Goal: Information Seeking & Learning: Learn about a topic

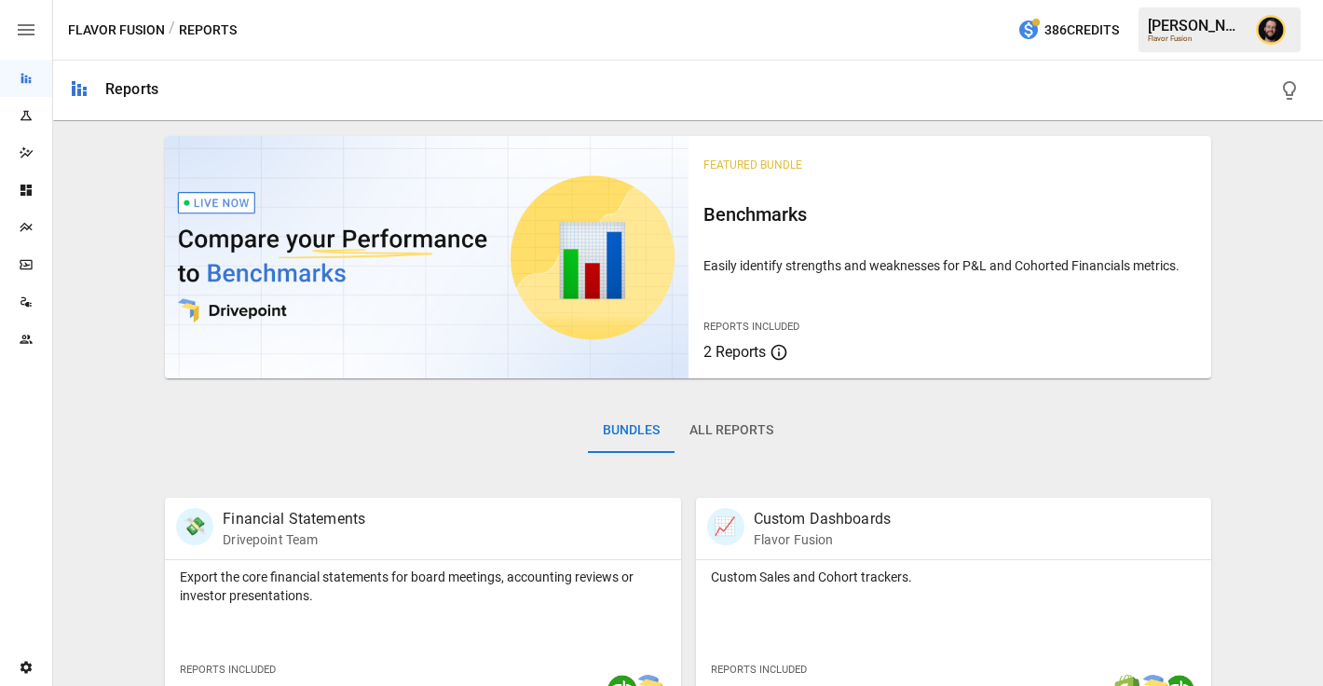
click at [29, 228] on icon "Plans" at bounding box center [26, 227] width 15 height 15
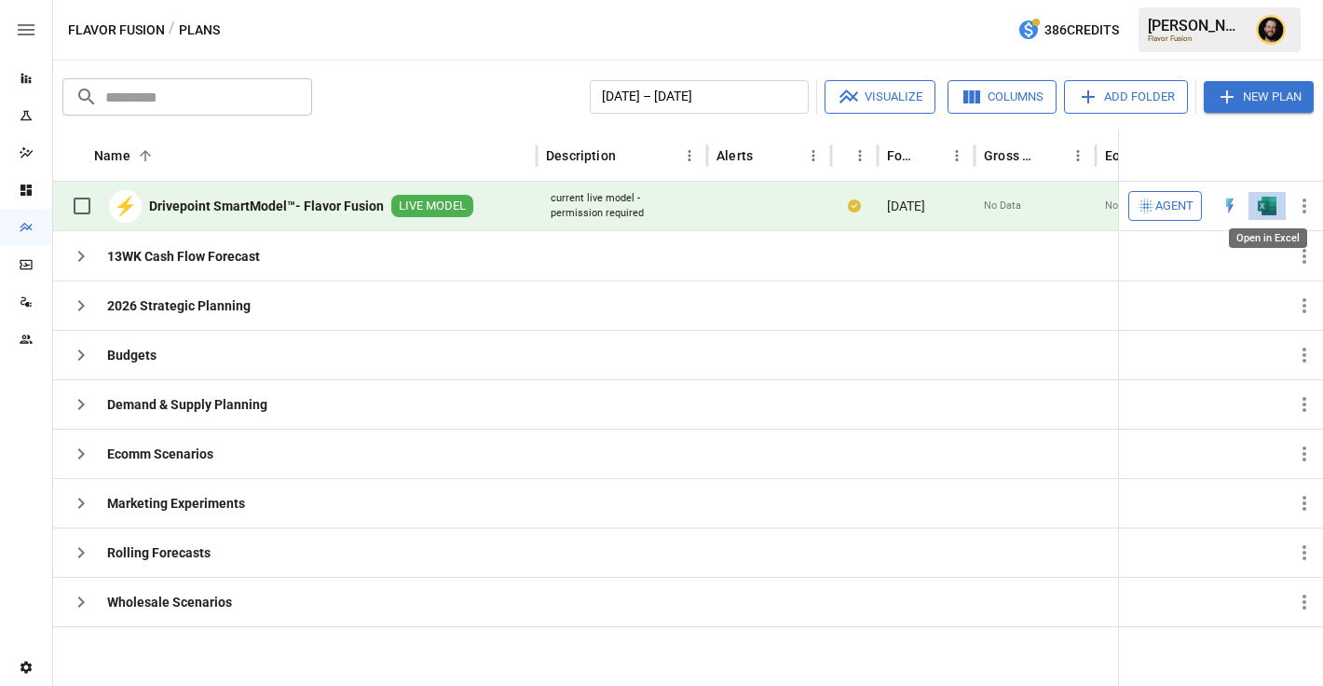
click at [1265, 205] on img "Open in Excel" at bounding box center [1267, 206] width 19 height 19
click at [1169, 206] on span "Agent" at bounding box center [1175, 206] width 38 height 21
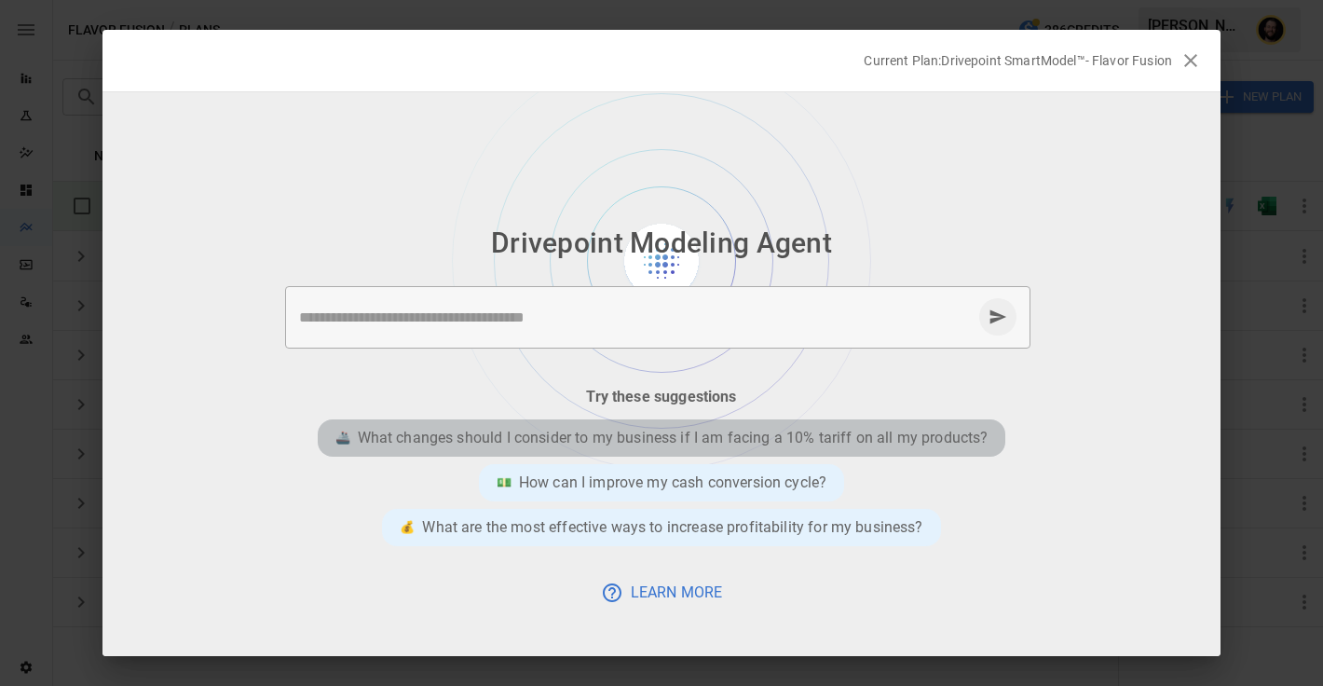
click at [689, 433] on p "What changes should I consider to my business if I am facing a 10% tariff on al…" at bounding box center [673, 438] width 631 height 22
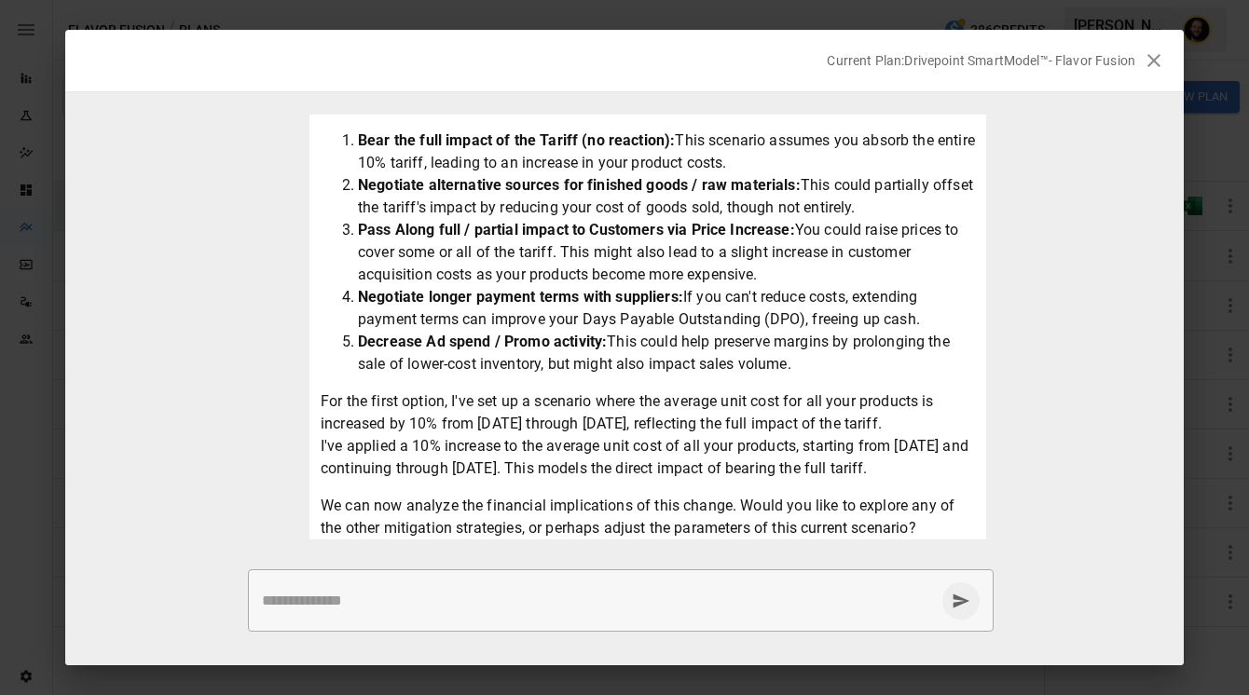
scroll to position [321, 0]
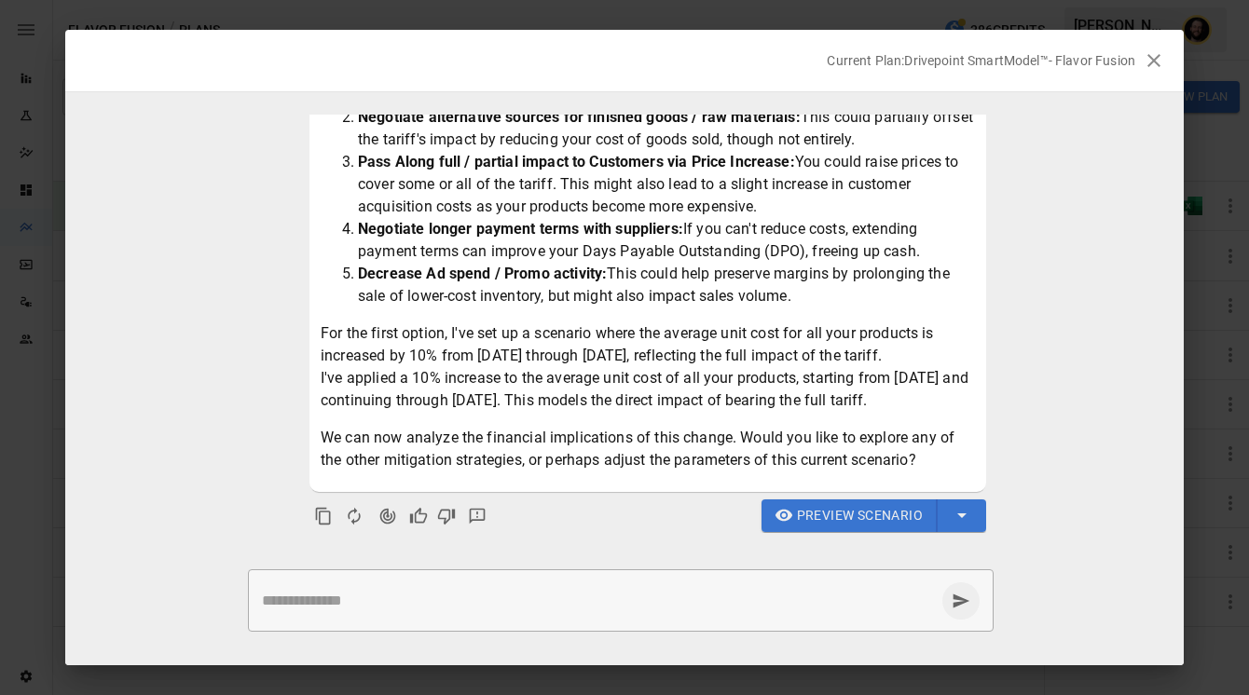
click at [372, 580] on div "* ​" at bounding box center [620, 600] width 745 height 62
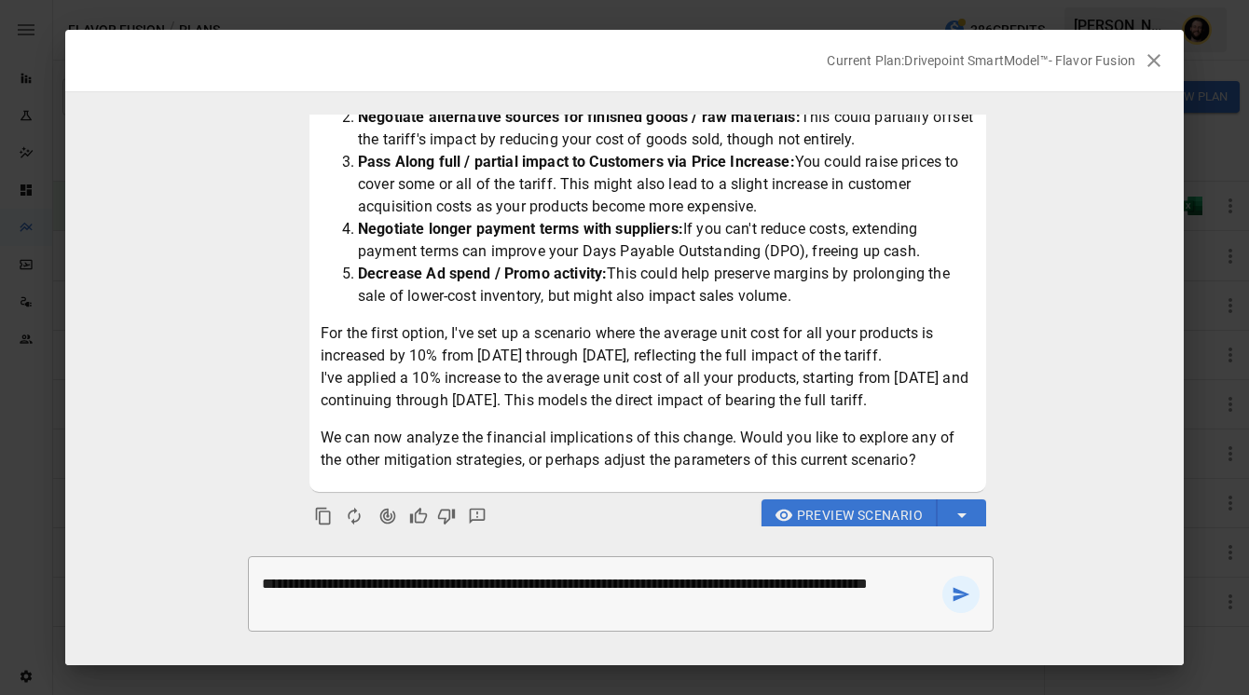
type textarea "**********"
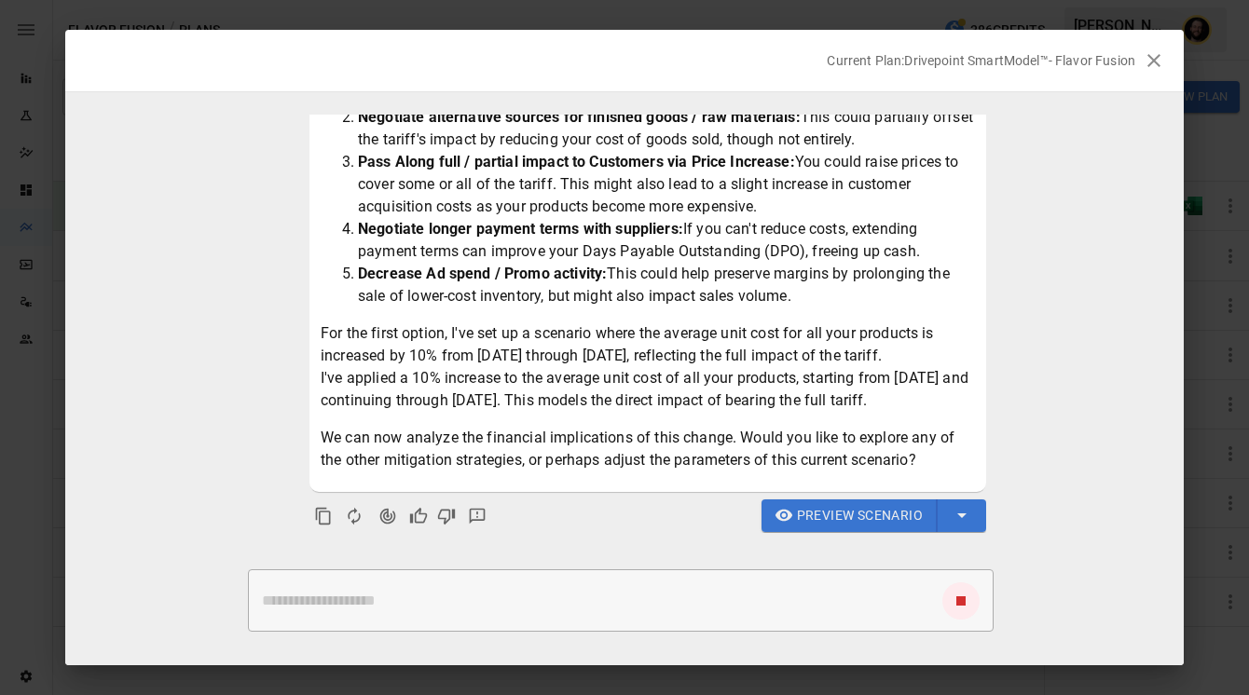
scroll to position [450, 0]
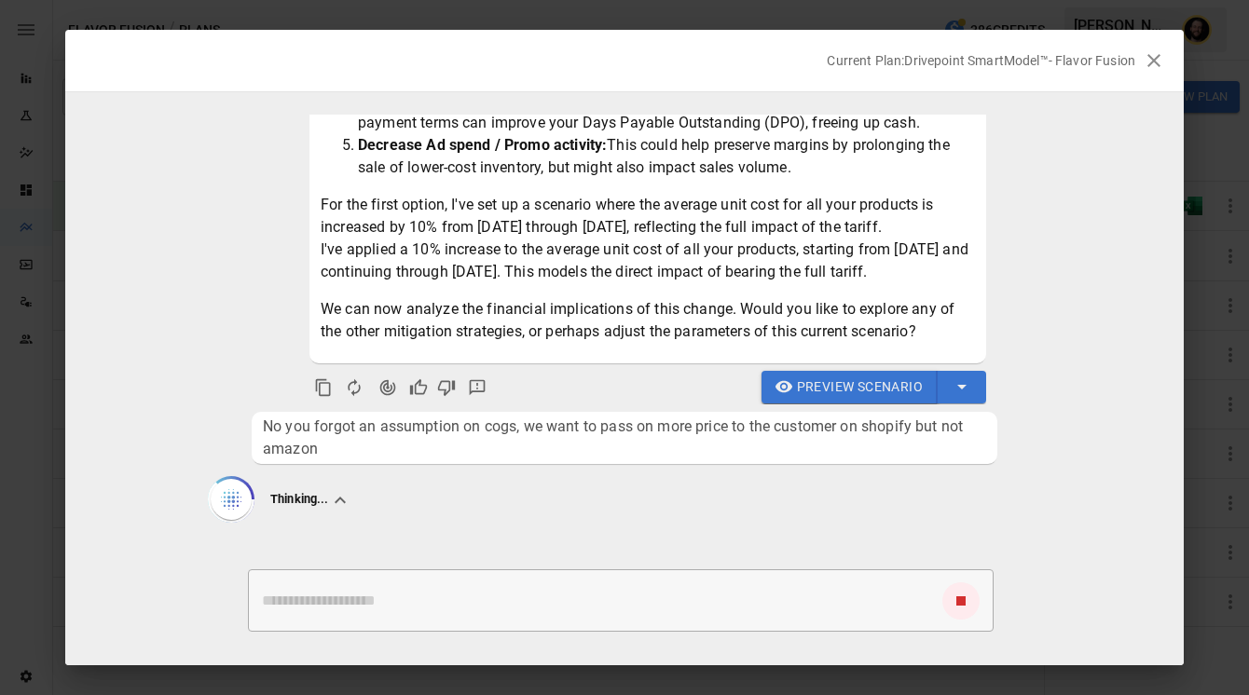
click at [804, 389] on span "Preview Scenario" at bounding box center [860, 387] width 126 height 23
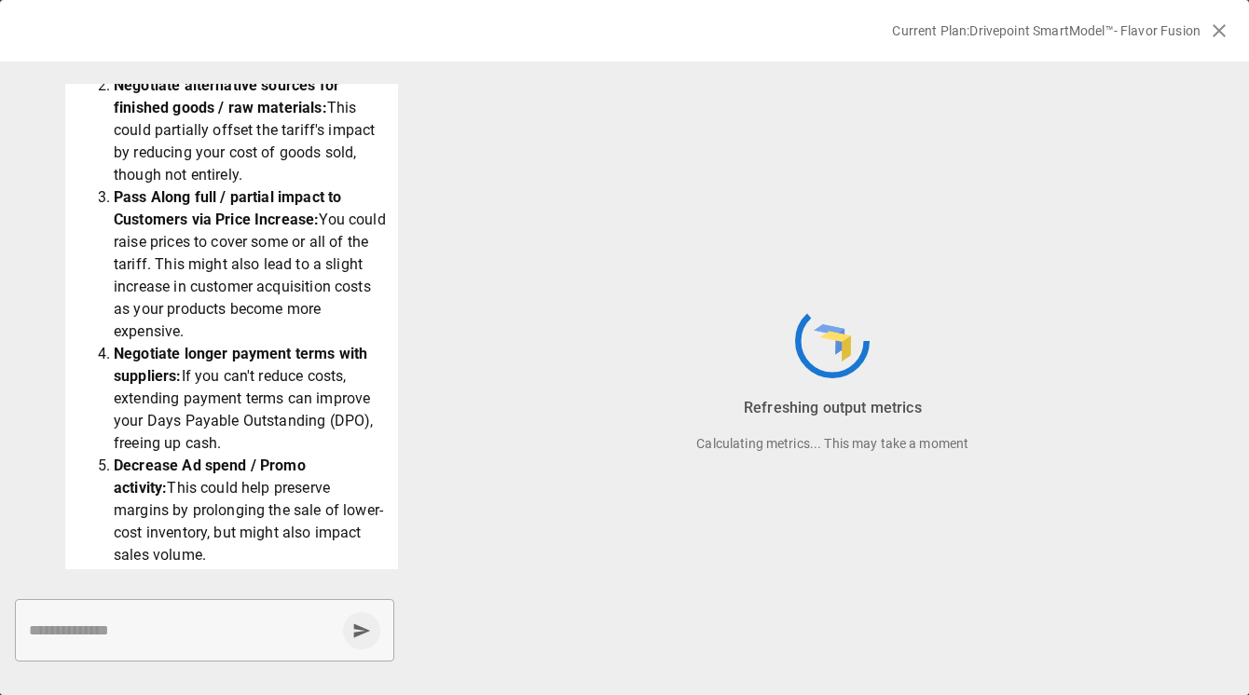
scroll to position [379, 0]
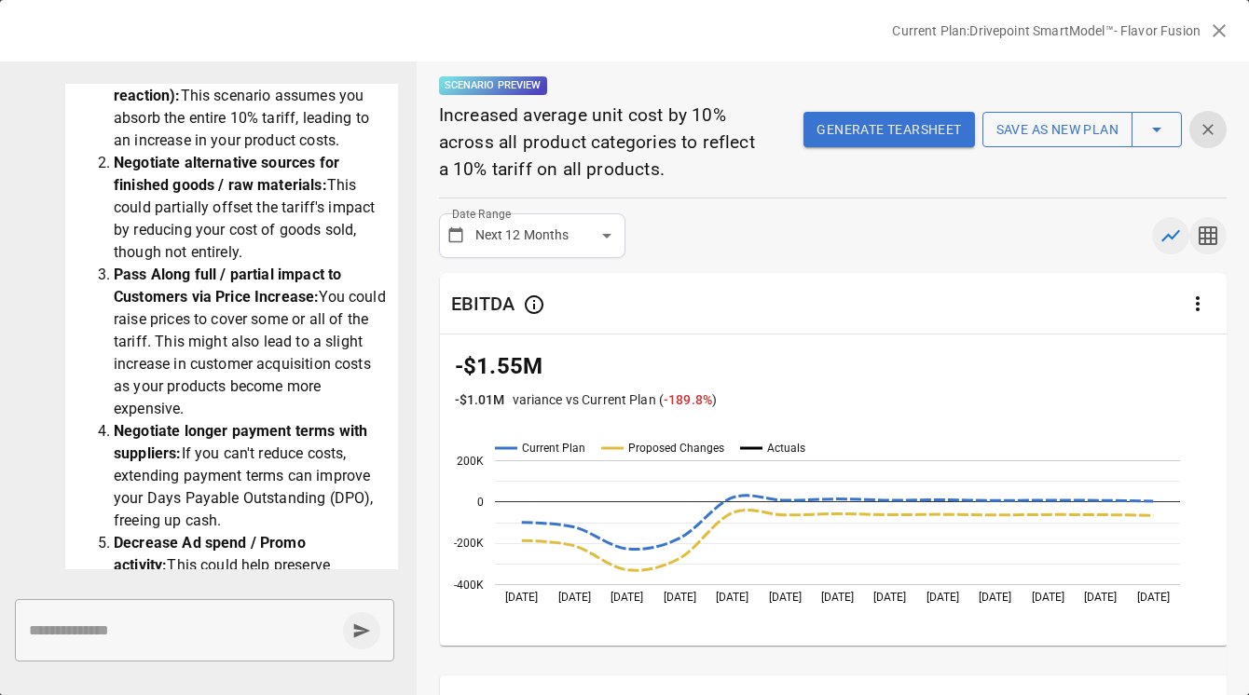
click at [1213, 237] on icon "button" at bounding box center [1208, 236] width 22 height 22
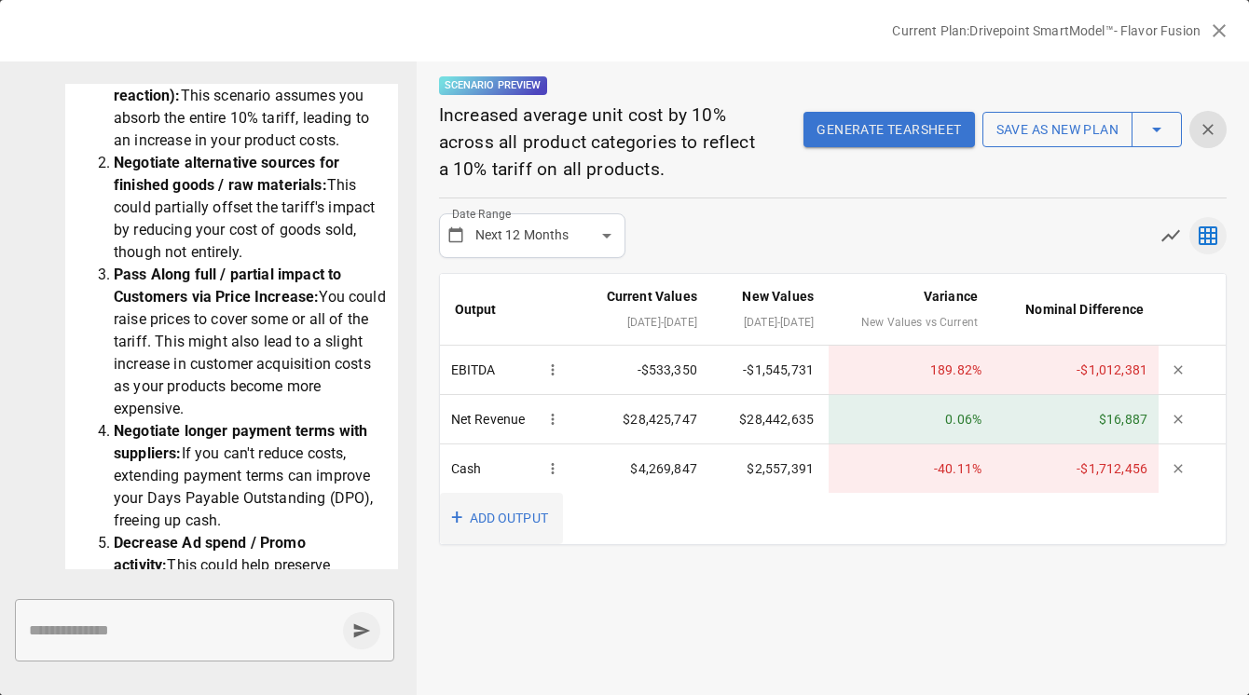
click at [528, 517] on button "+ ADD OUTPUT" at bounding box center [501, 518] width 123 height 51
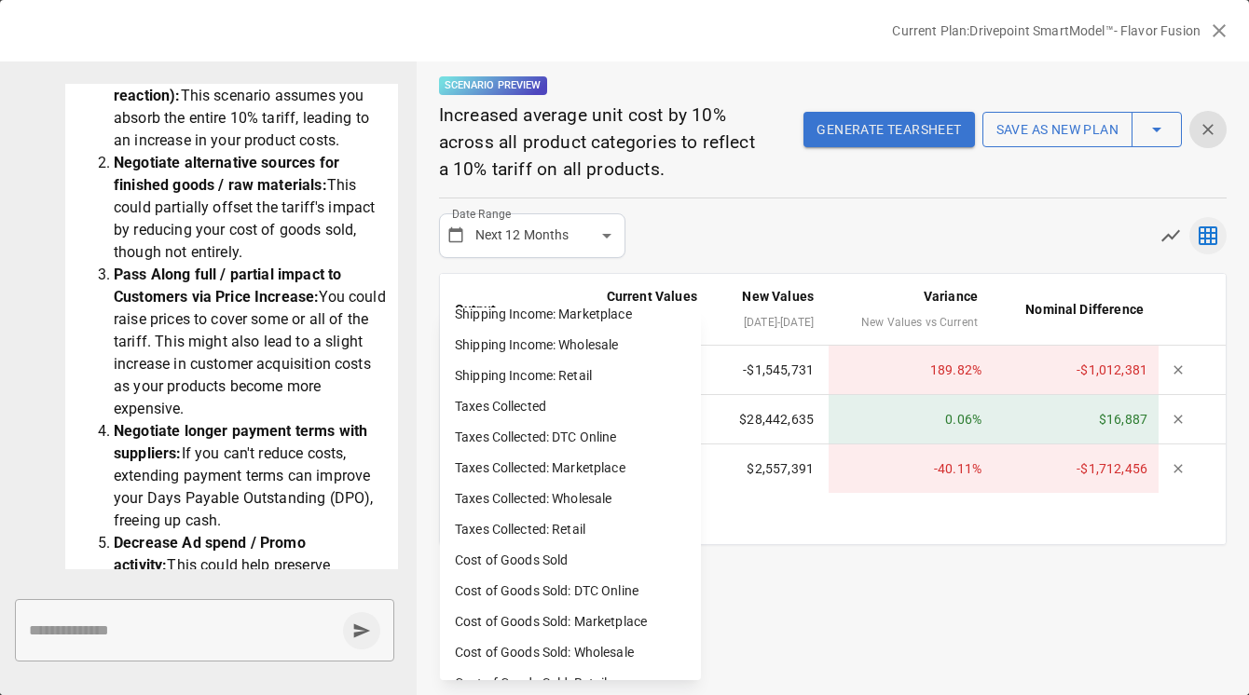
scroll to position [1268, 0]
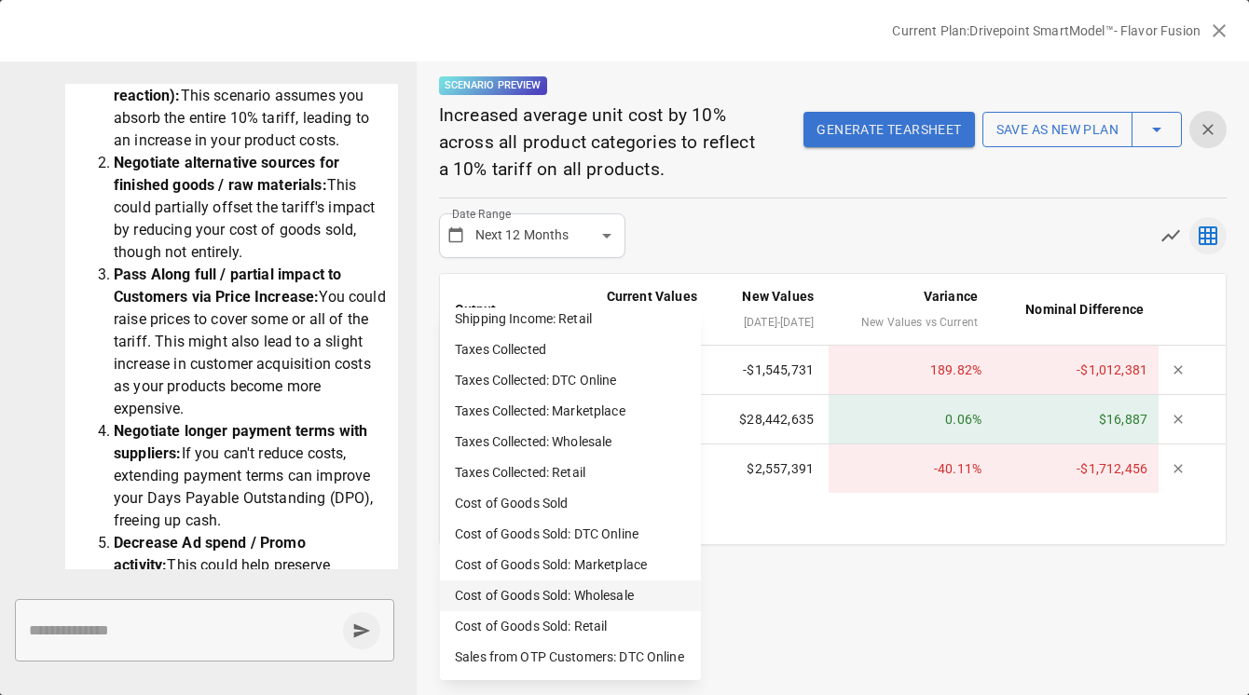
click at [547, 583] on li "Cost of Goods Sold: Wholesale" at bounding box center [570, 596] width 261 height 31
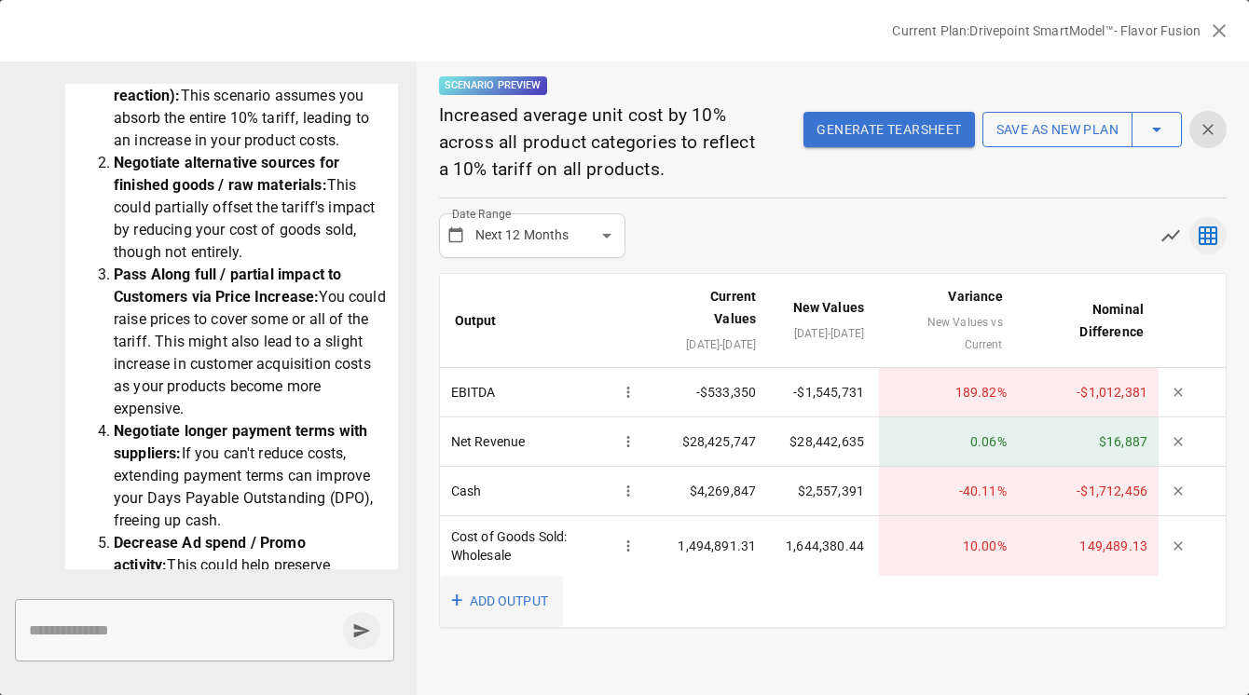
click at [487, 604] on button "+ ADD OUTPUT" at bounding box center [501, 601] width 123 height 51
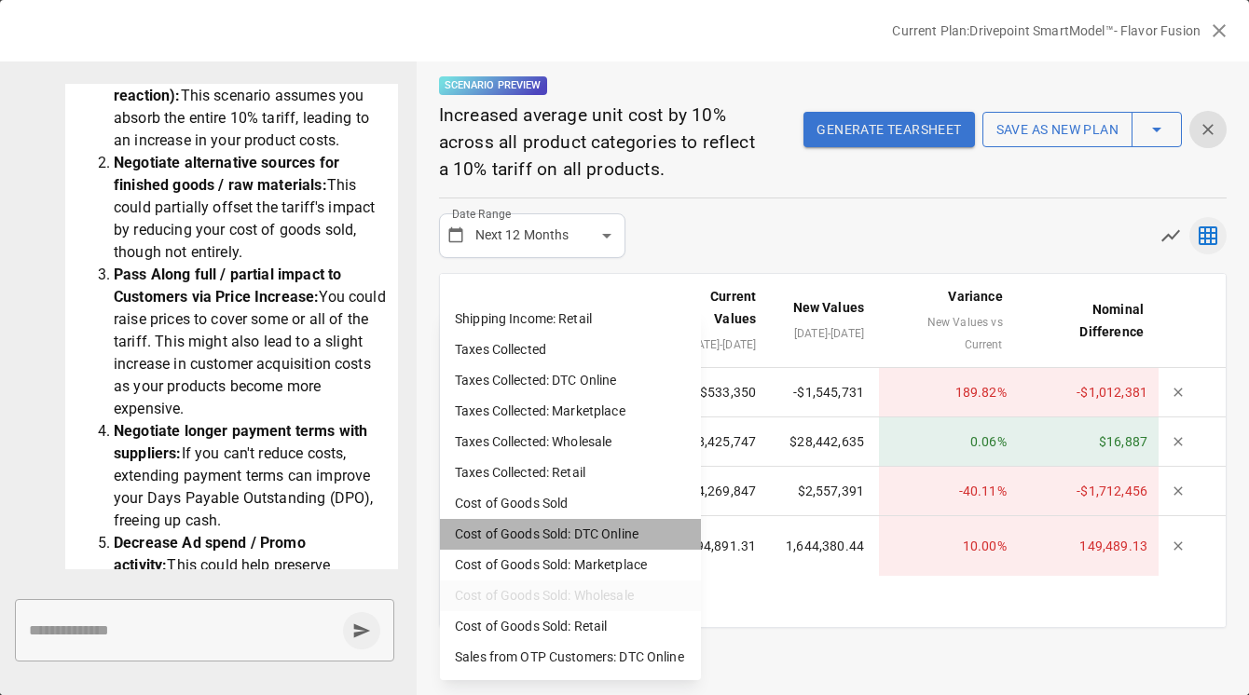
click at [571, 534] on li "Cost of Goods Sold: DTC Online" at bounding box center [570, 534] width 261 height 31
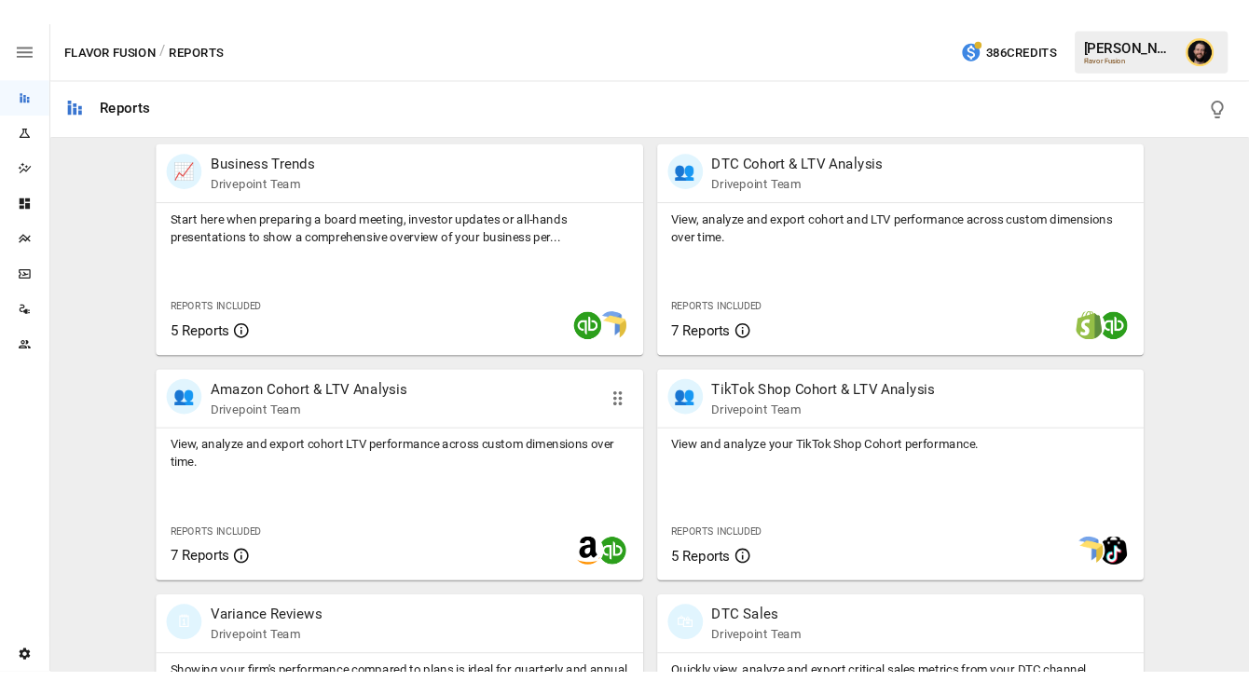
scroll to position [651, 0]
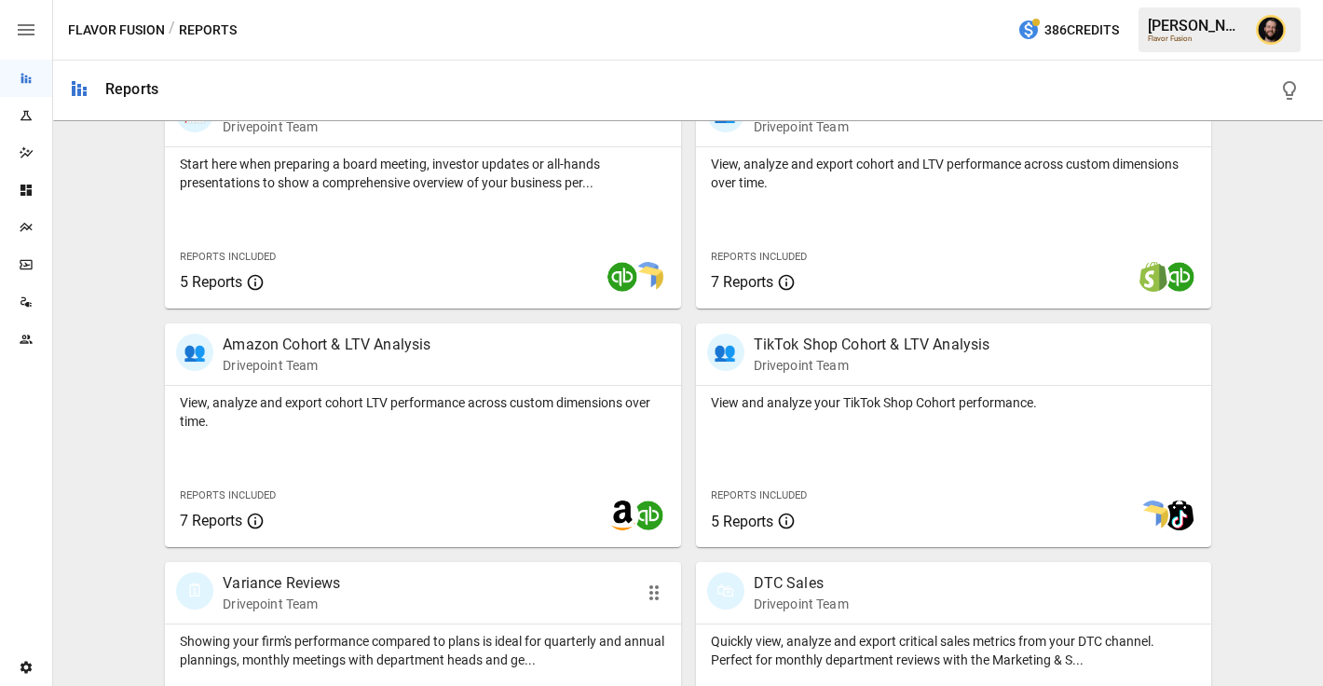
click at [382, 595] on div "🗓 Variance Reviews Drivepoint Team" at bounding box center [381, 592] width 411 height 41
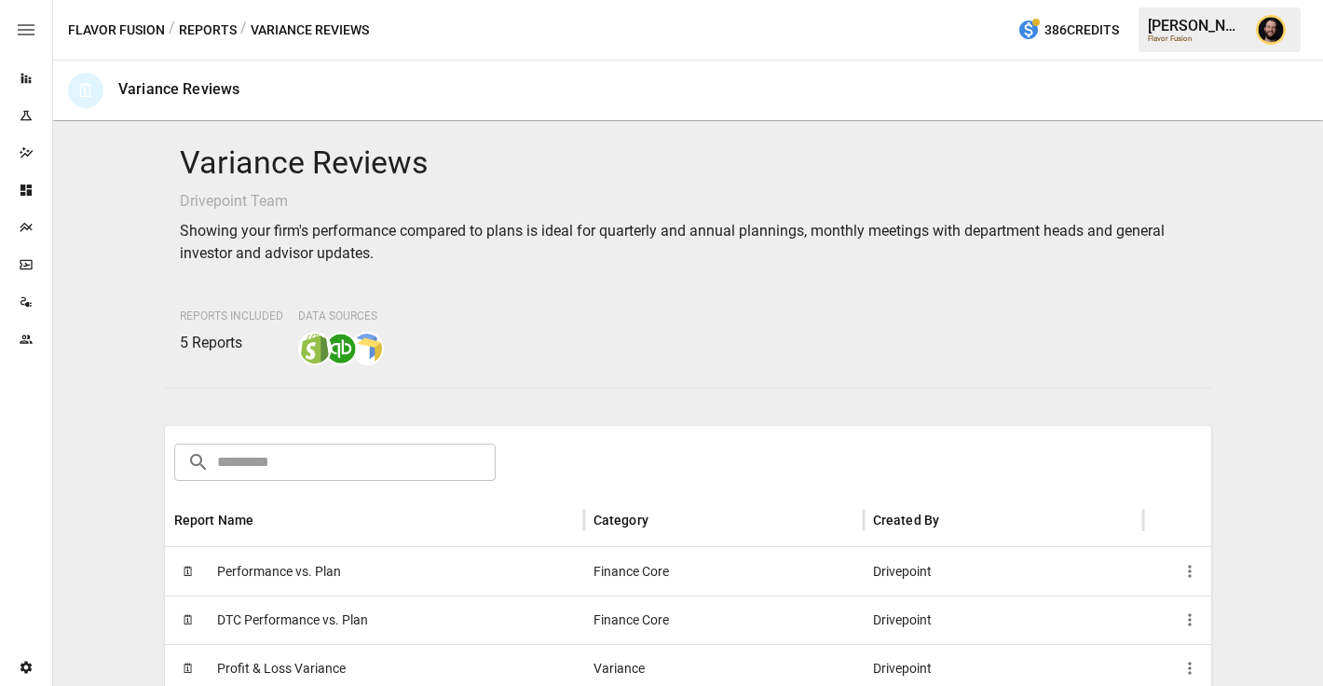
click at [407, 565] on div "🗓 Performance vs. Plan" at bounding box center [374, 571] width 419 height 48
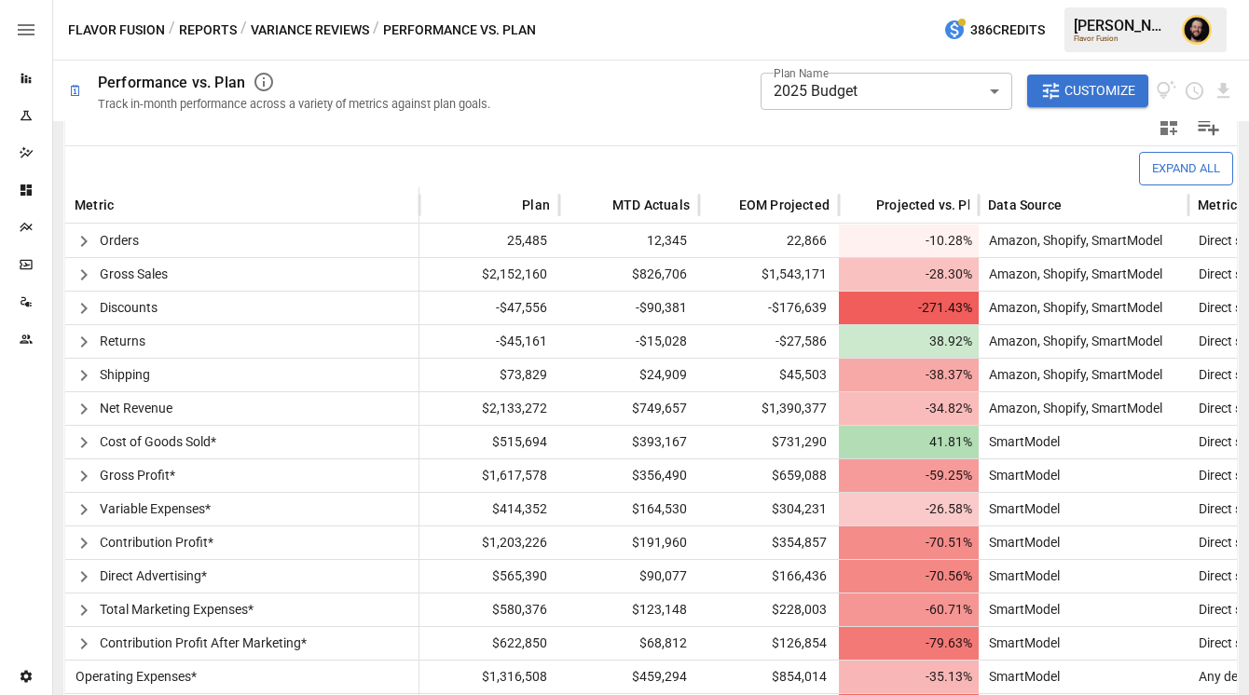
scroll to position [425, 0]
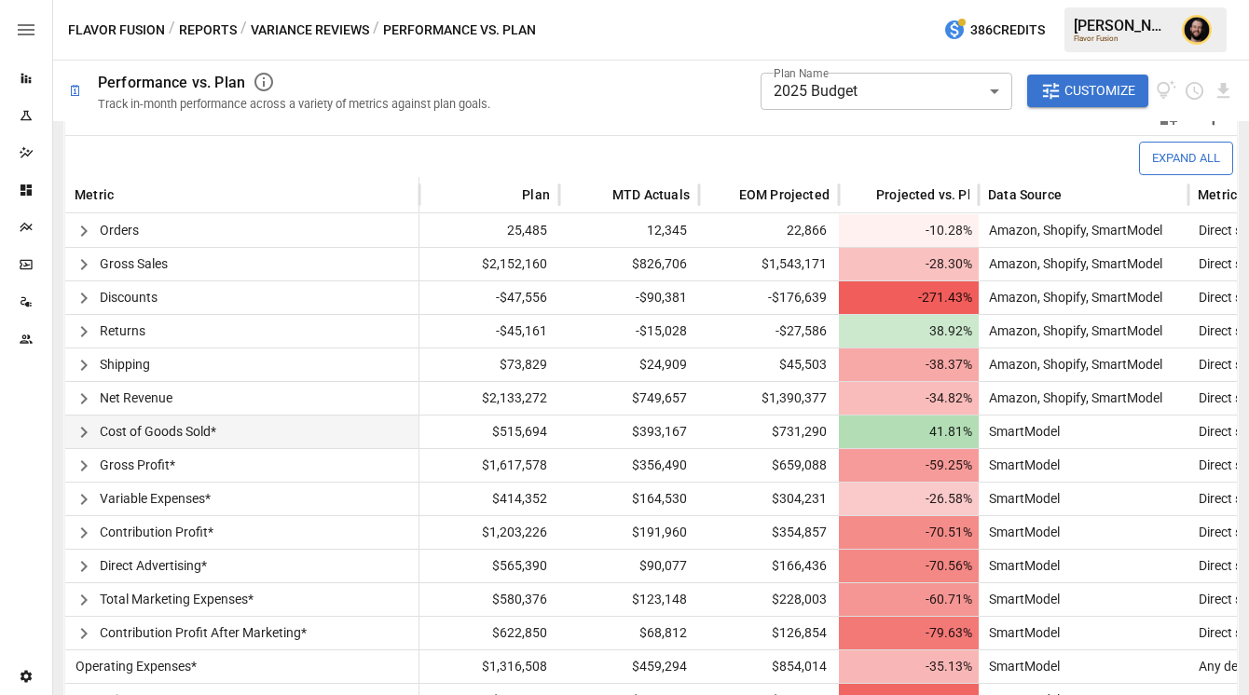
click at [86, 428] on icon "button" at bounding box center [84, 432] width 22 height 22
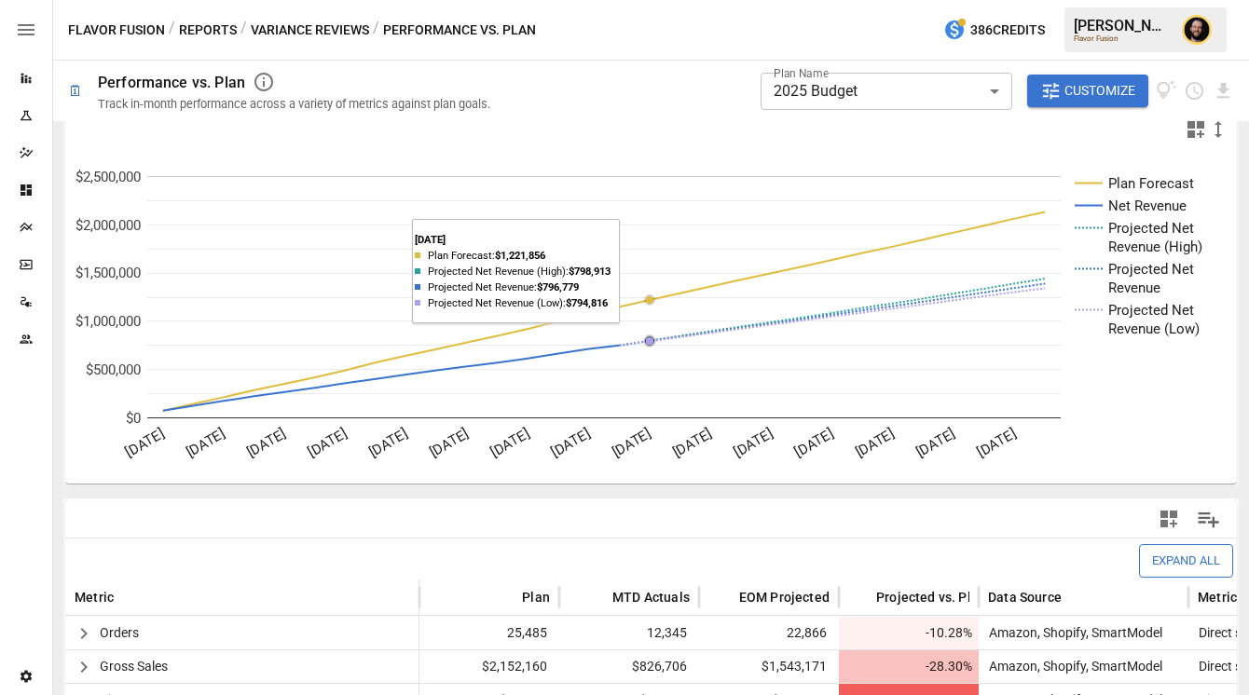
scroll to position [437, 0]
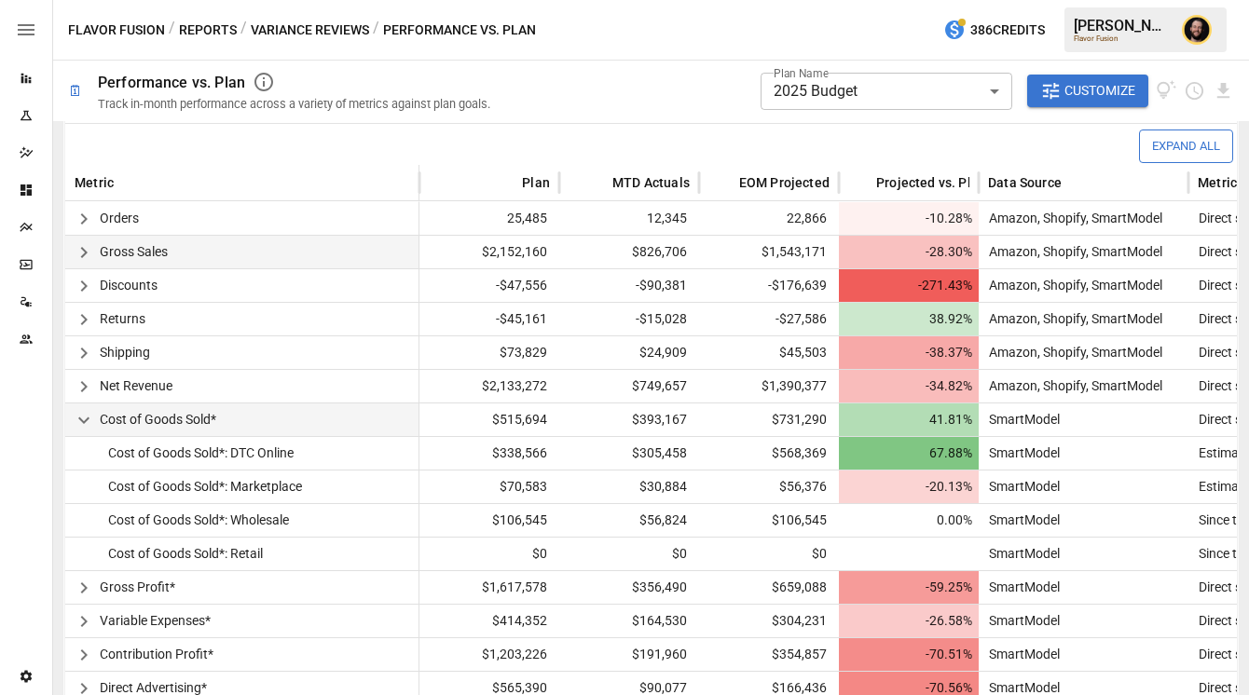
click at [88, 251] on icon "button" at bounding box center [84, 252] width 22 height 22
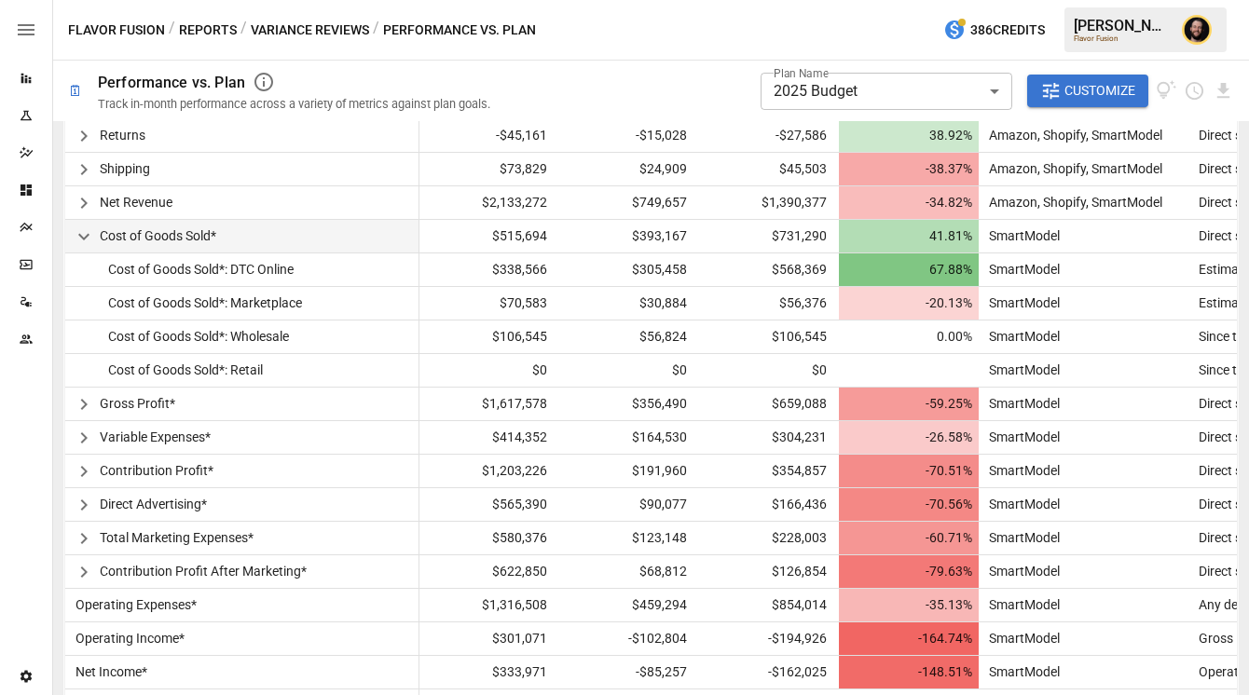
scroll to position [760, 0]
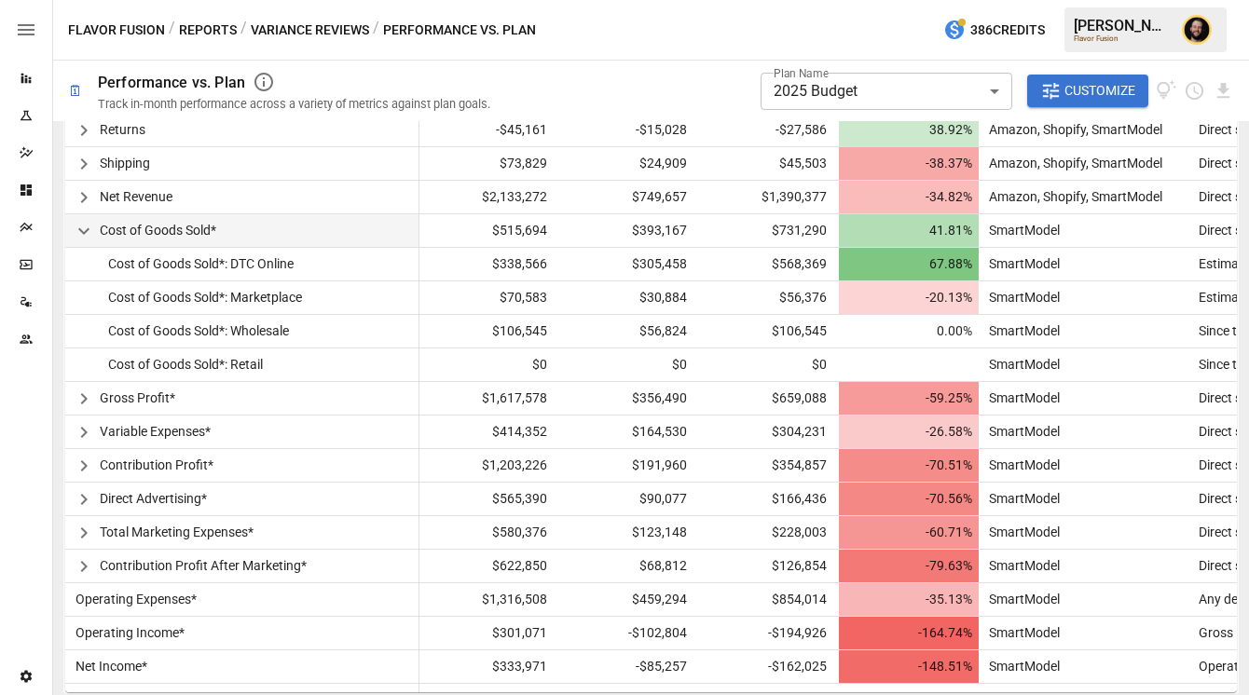
click at [31, 231] on icon "Plans" at bounding box center [26, 227] width 15 height 15
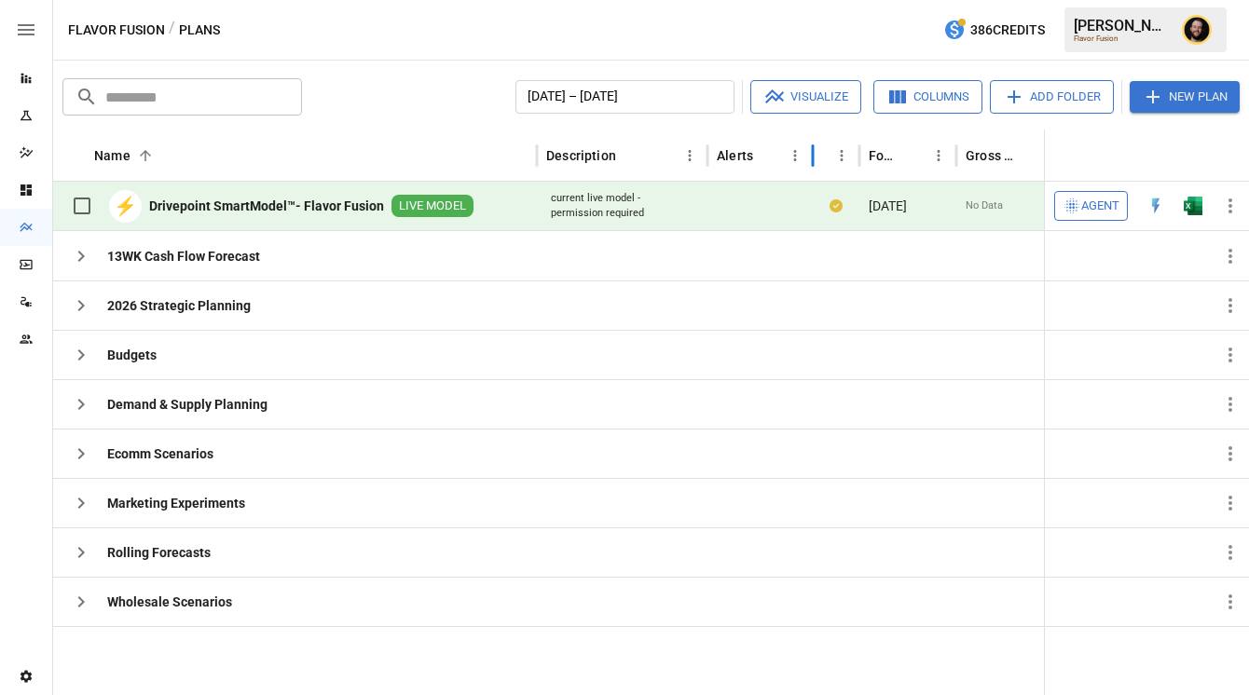
drag, startPoint x: 828, startPoint y: 157, endPoint x: 809, endPoint y: 157, distance: 19.6
click at [809, 157] on div at bounding box center [812, 156] width 9 height 52
drag, startPoint x: 537, startPoint y: 157, endPoint x: 485, endPoint y: 154, distance: 52.3
click at [485, 154] on div "Name 2" at bounding box center [286, 156] width 466 height 52
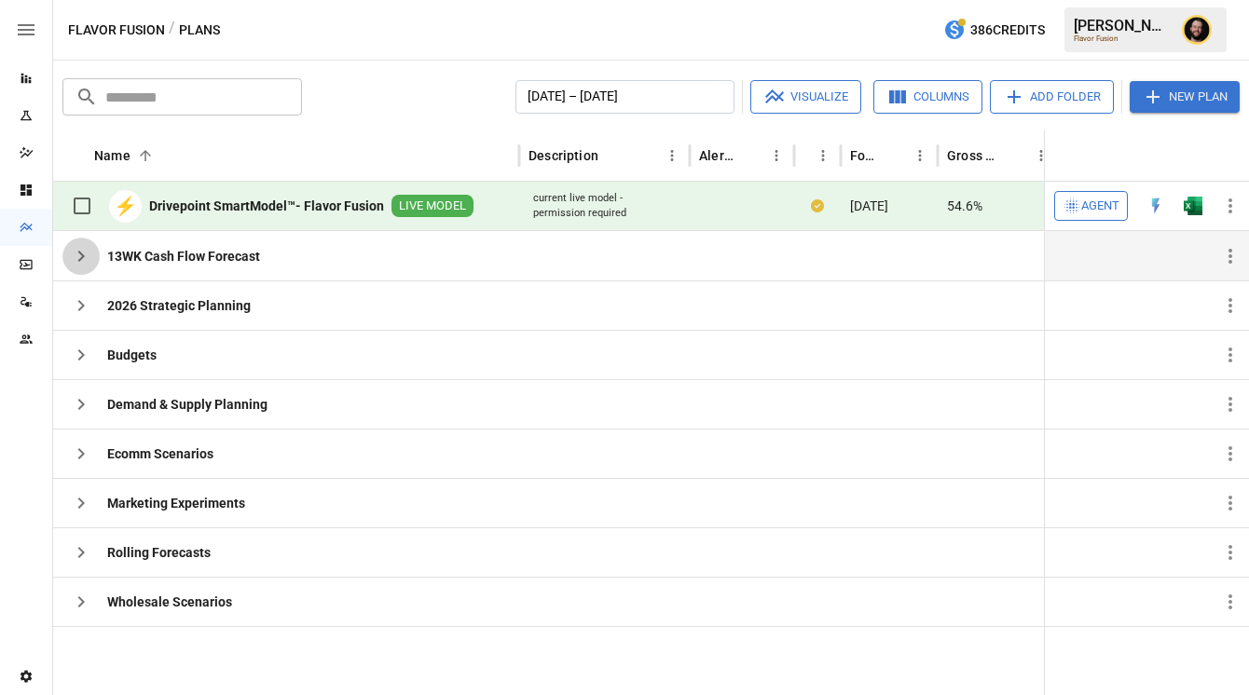
click at [84, 257] on icon "button" at bounding box center [81, 256] width 22 height 22
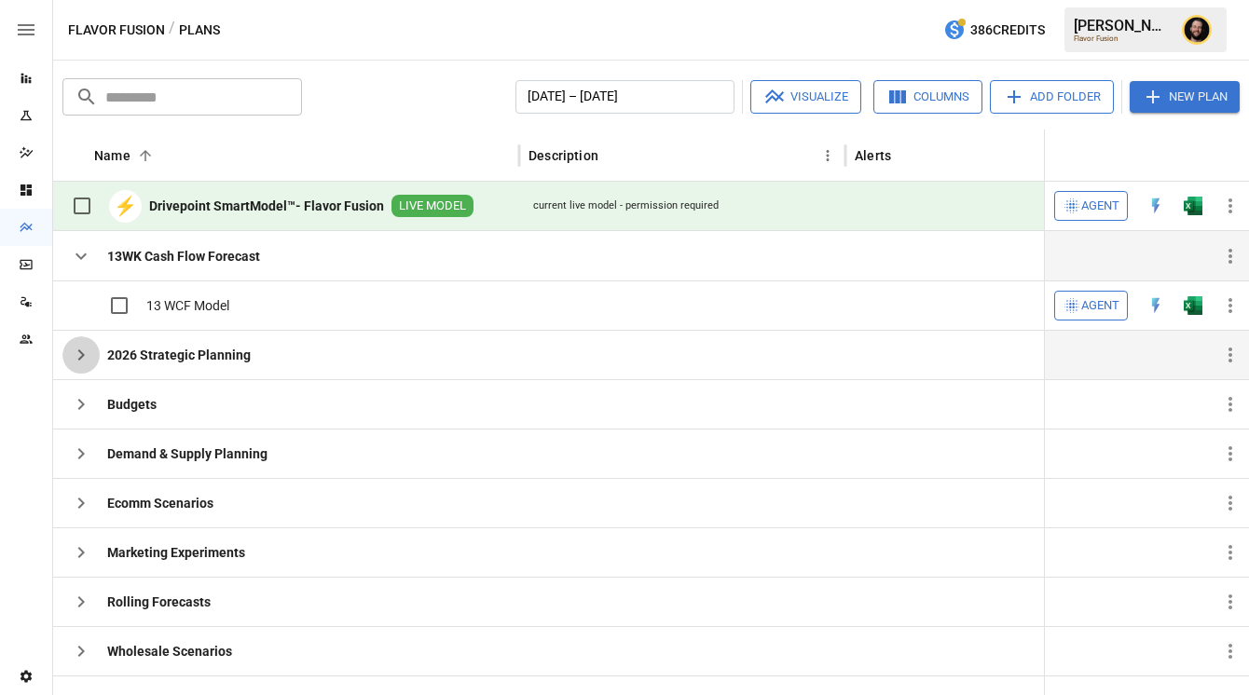
click at [78, 358] on icon "button" at bounding box center [81, 355] width 22 height 22
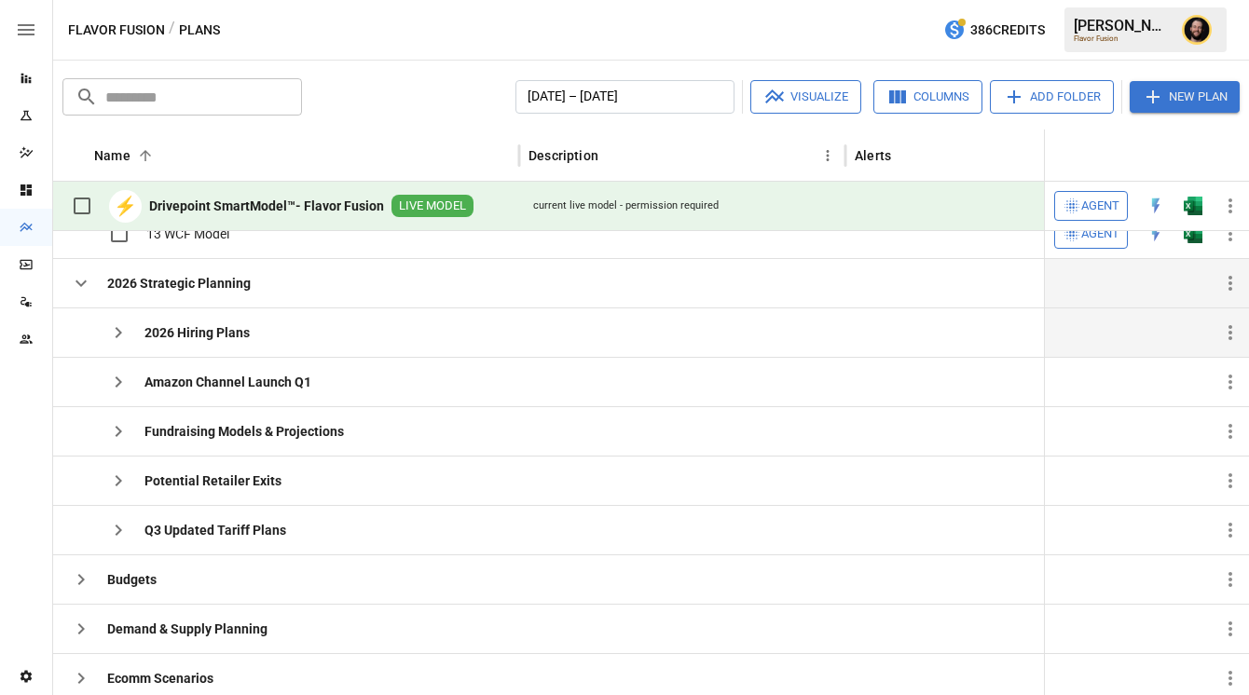
scroll to position [63, 0]
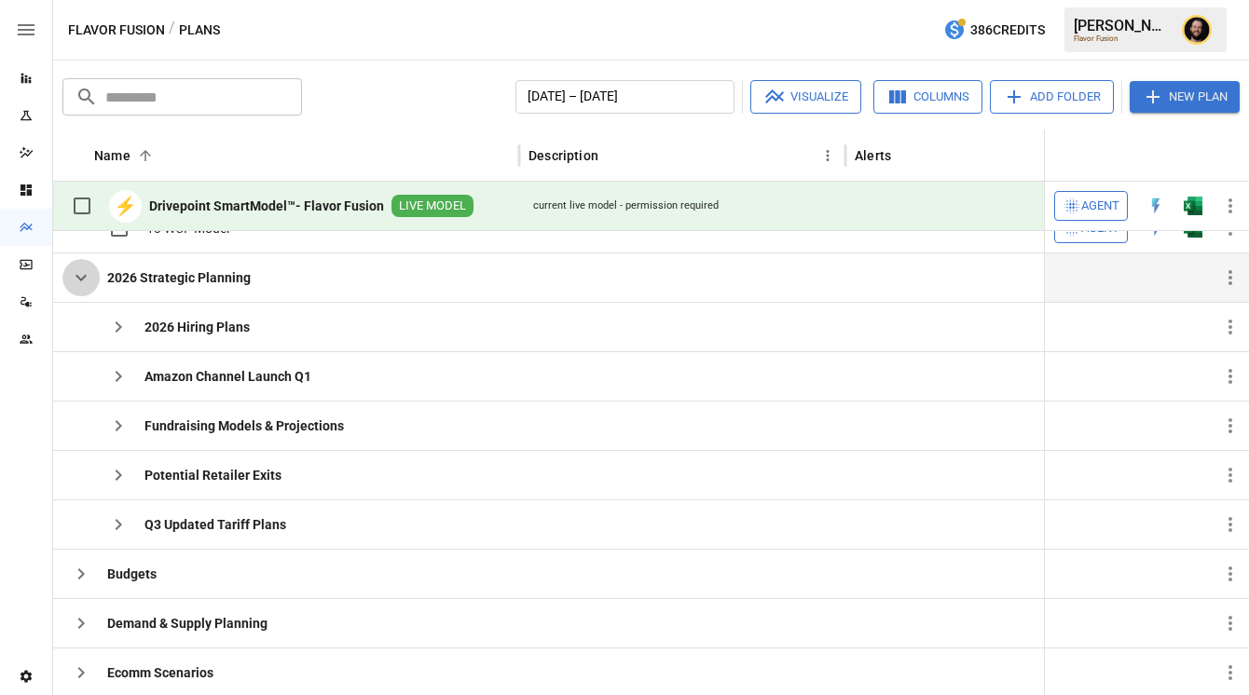
click at [83, 287] on icon "button" at bounding box center [81, 278] width 22 height 22
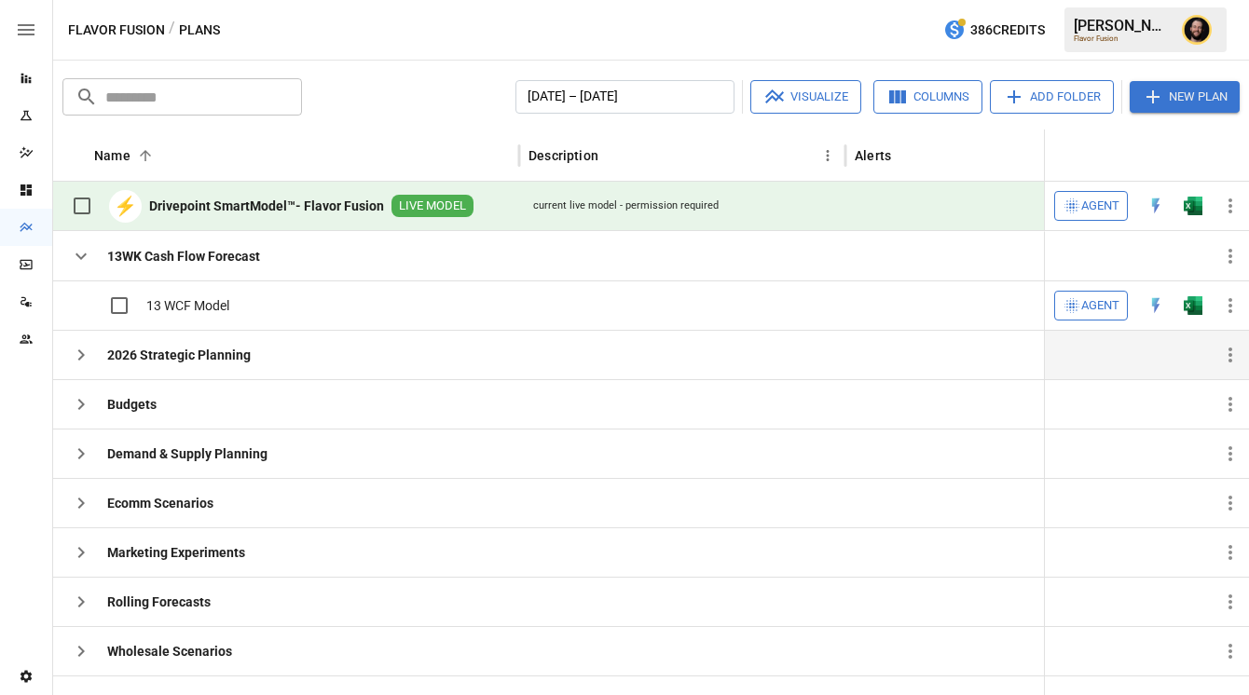
scroll to position [0, 0]
click at [85, 453] on icon "button" at bounding box center [81, 454] width 22 height 22
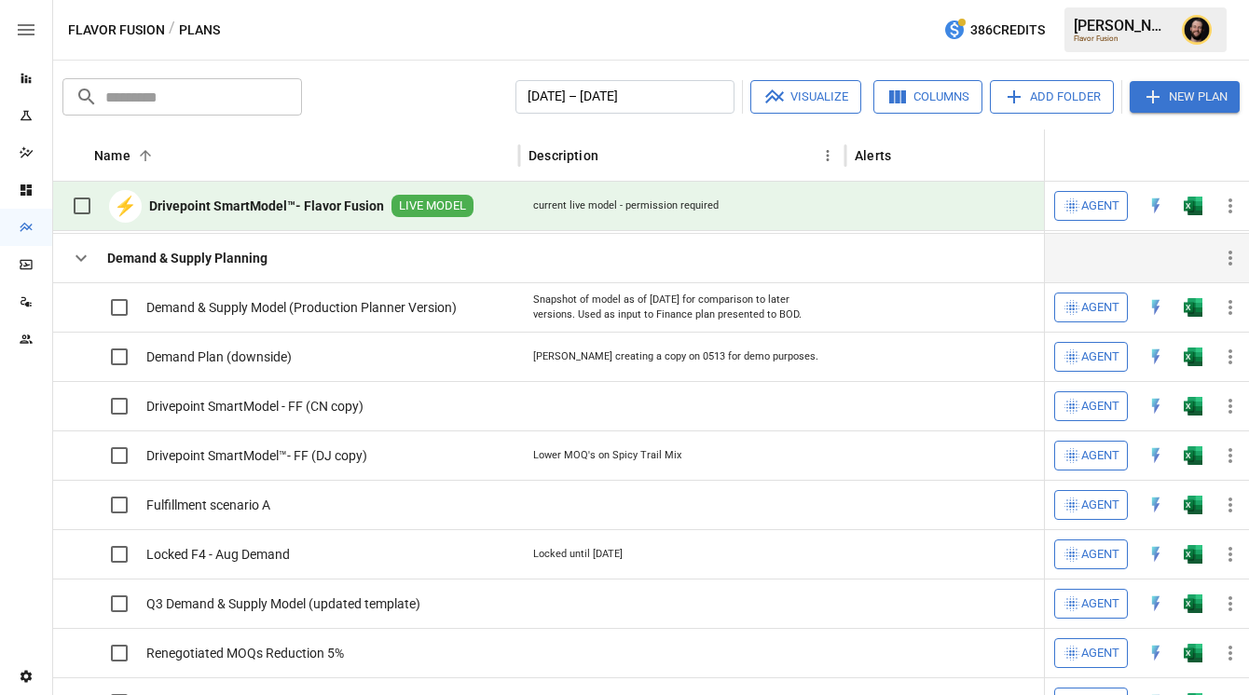
scroll to position [161, 0]
click at [1200, 308] on img "Open in Excel" at bounding box center [1192, 306] width 19 height 19
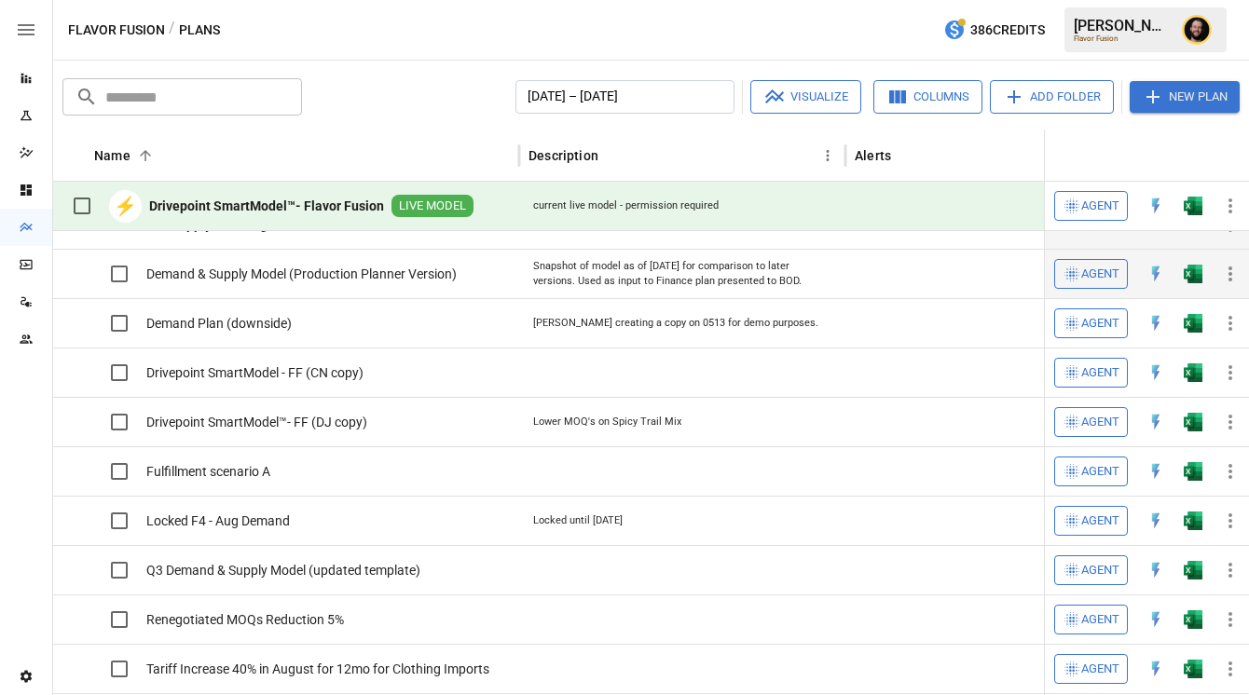
scroll to position [0, 0]
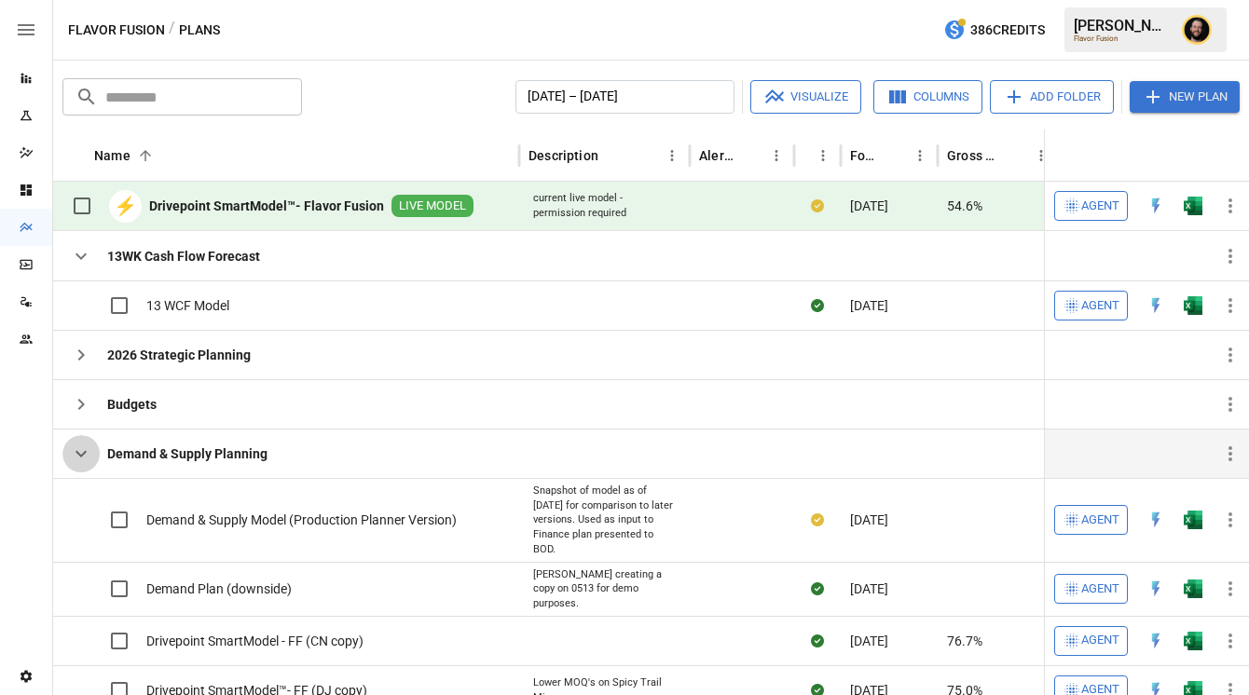
click at [81, 451] on icon "button" at bounding box center [81, 454] width 22 height 22
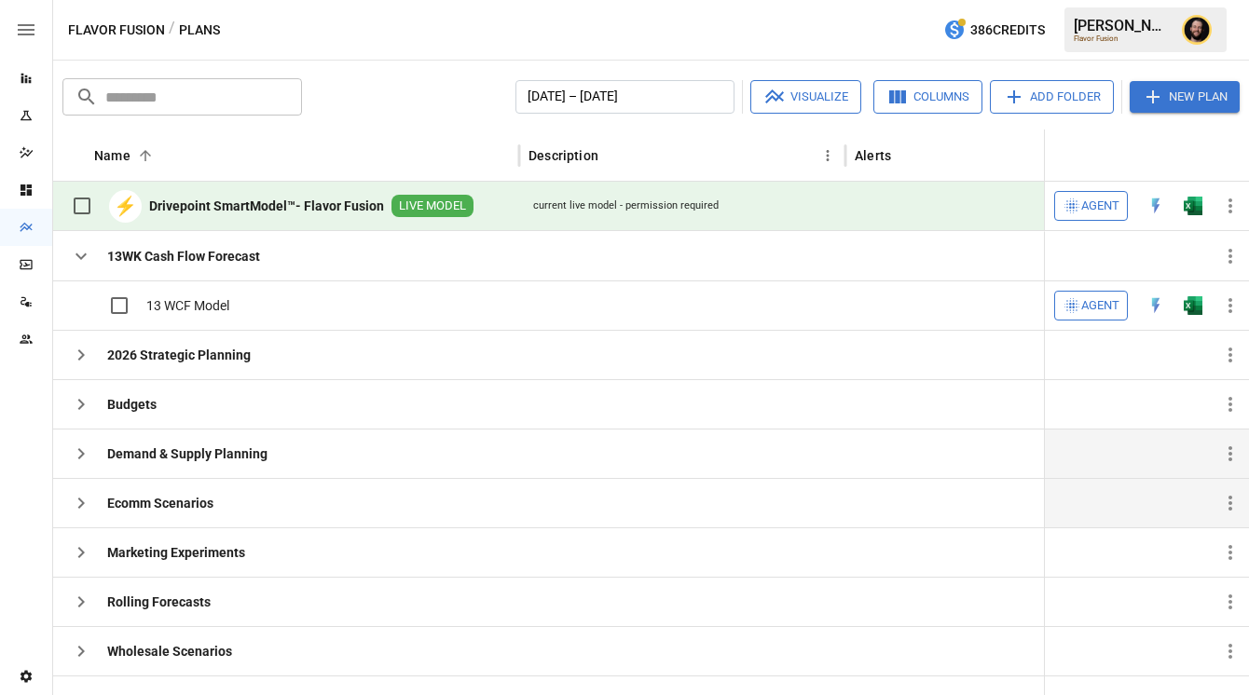
click at [78, 503] on icon "button" at bounding box center [81, 503] width 22 height 22
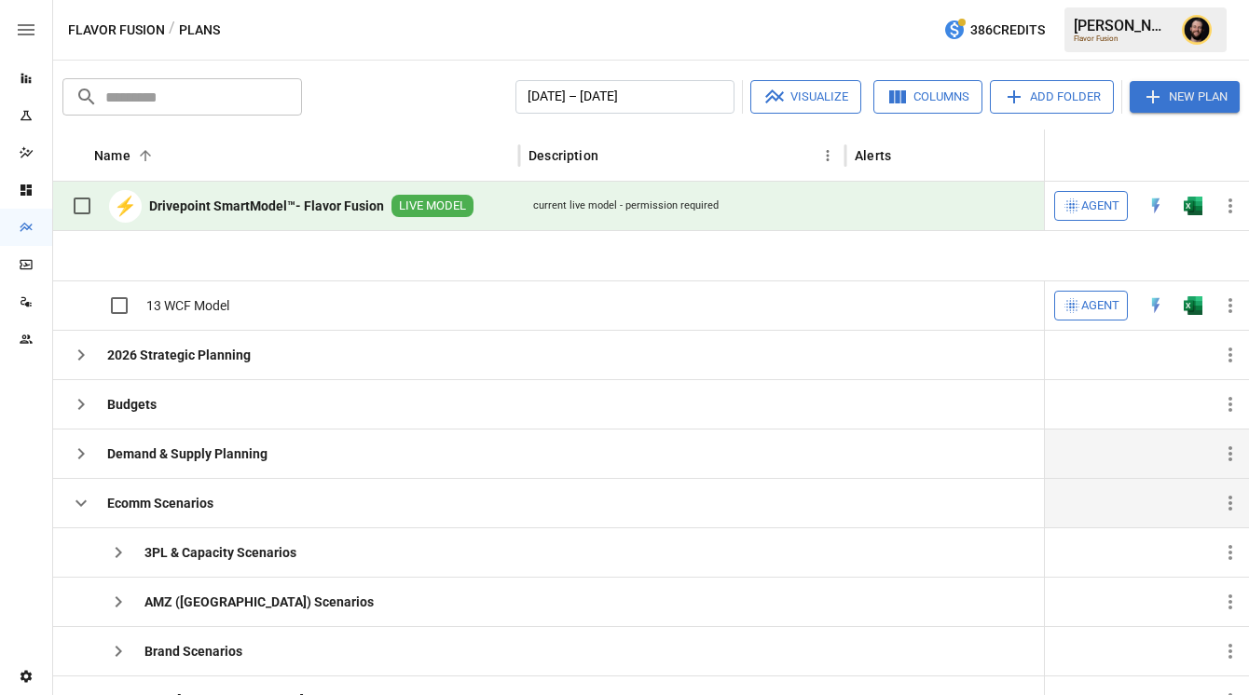
scroll to position [266, 0]
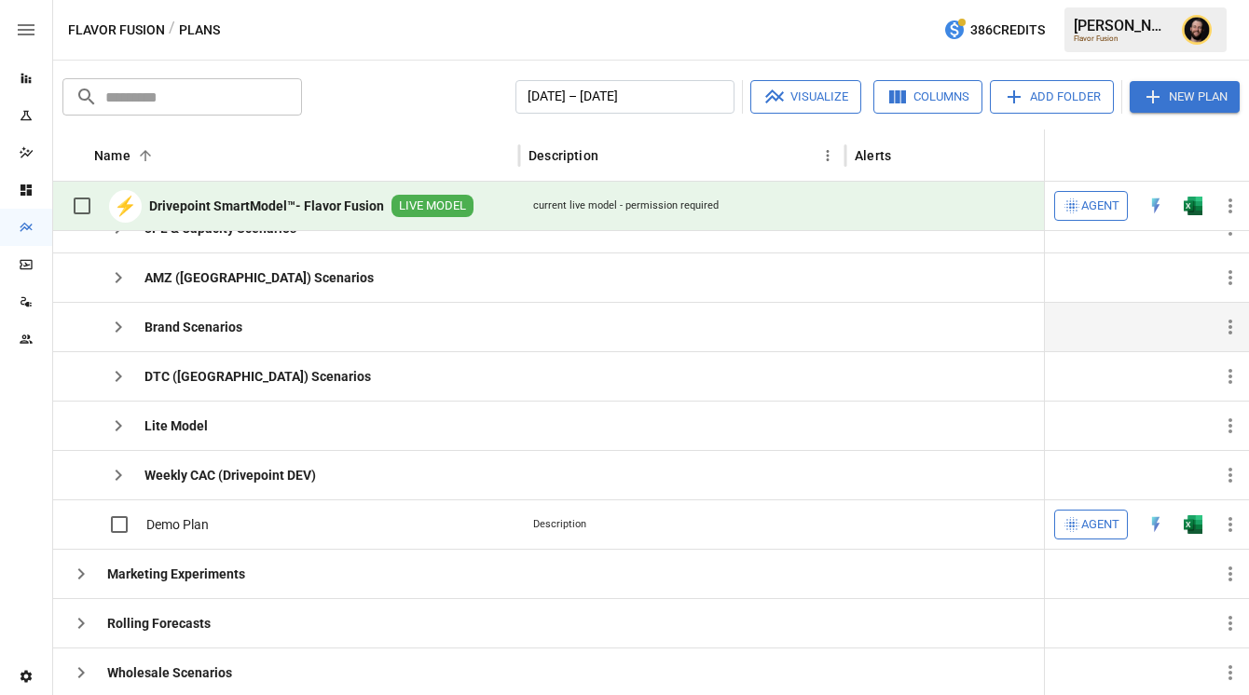
click at [122, 337] on icon "button" at bounding box center [118, 327] width 22 height 22
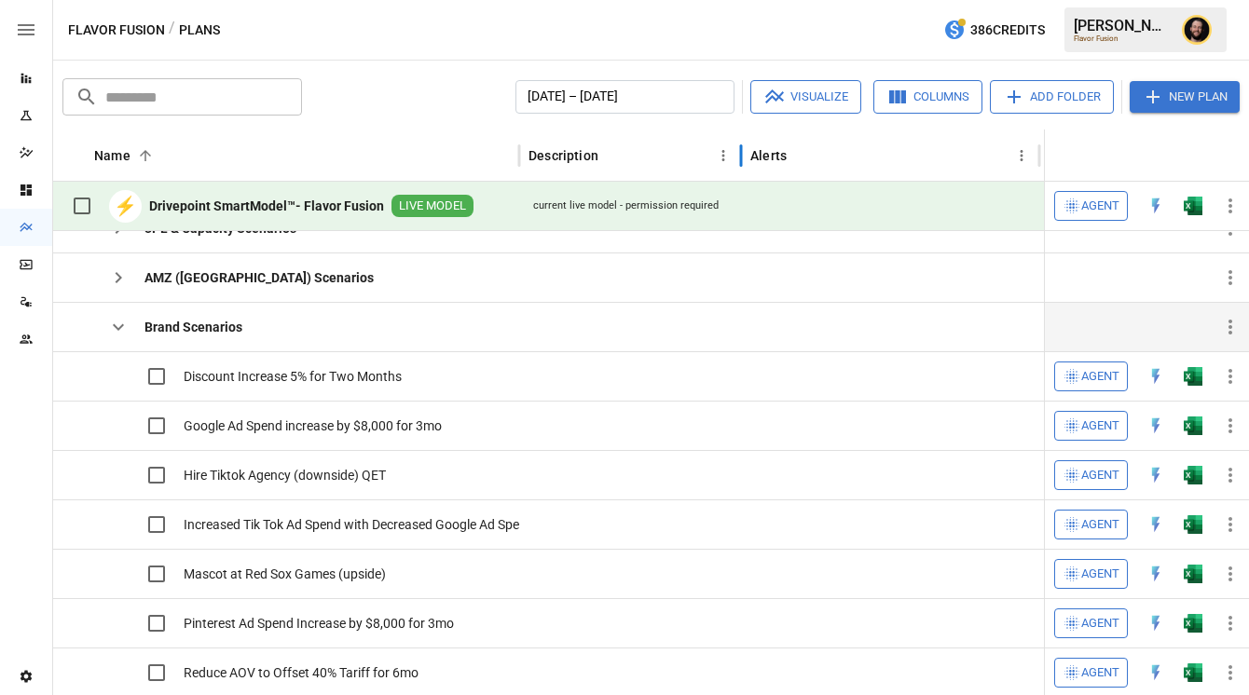
drag, startPoint x: 843, startPoint y: 160, endPoint x: 738, endPoint y: 159, distance: 105.3
click at [738, 159] on div at bounding box center [740, 156] width 9 height 52
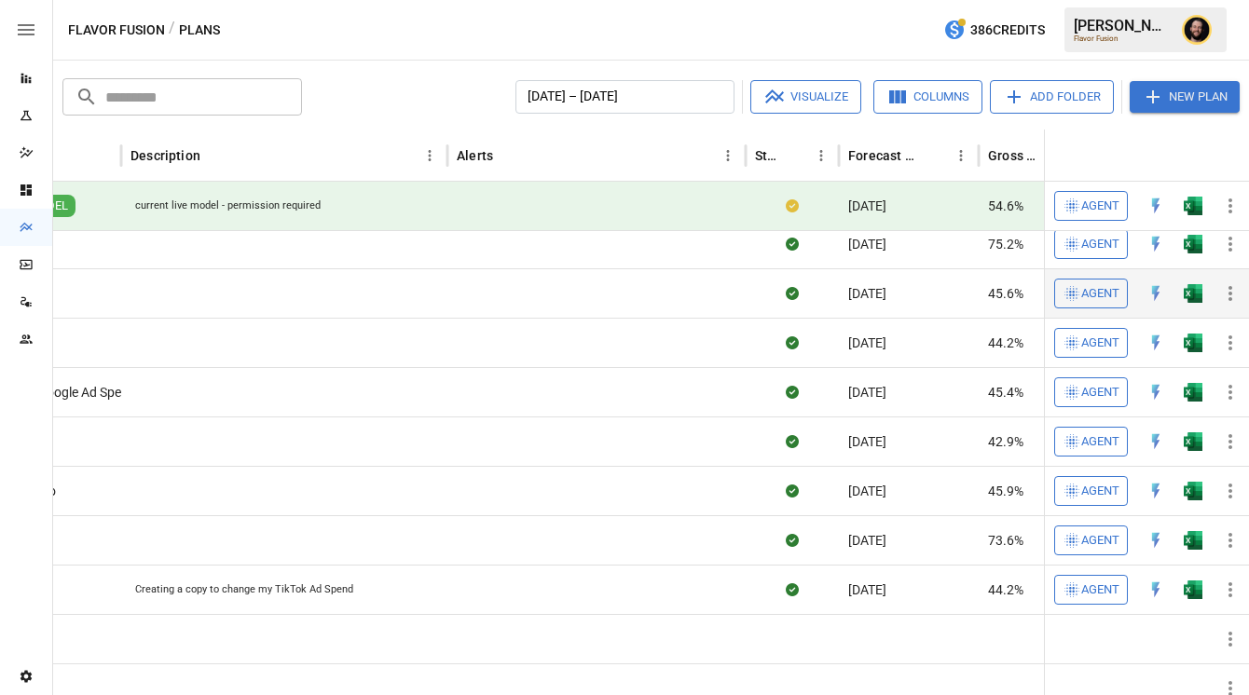
scroll to position [0, 440]
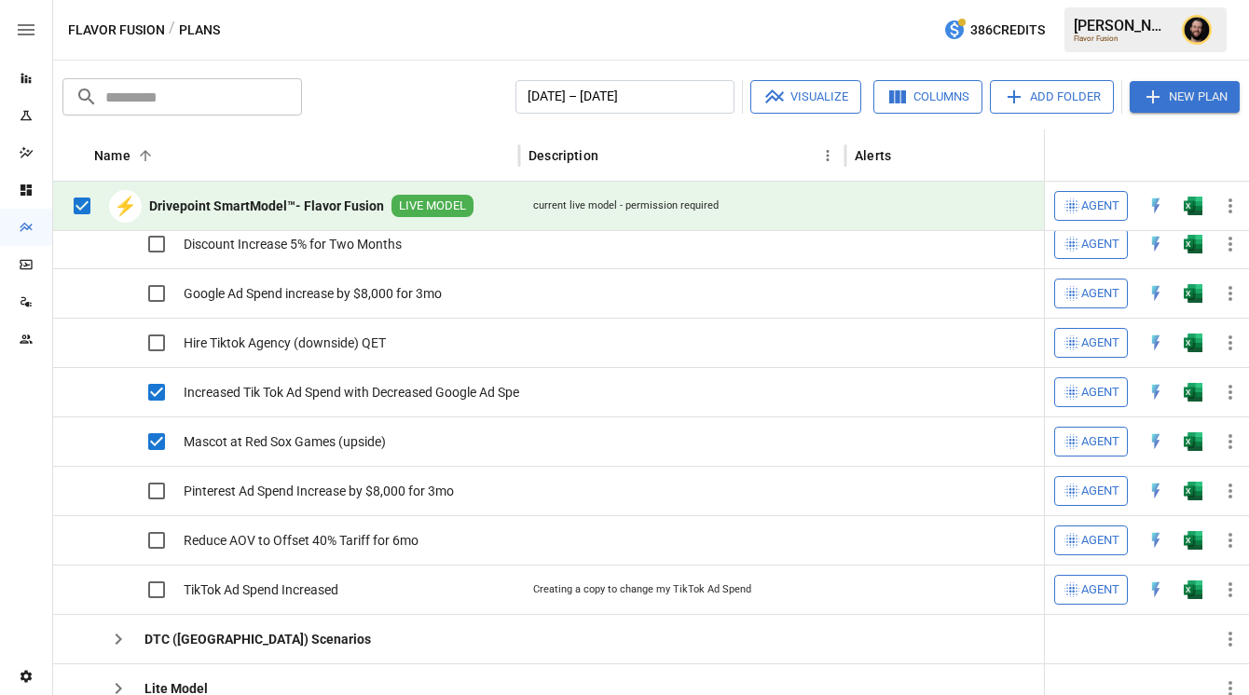
click at [802, 109] on button "Visualize" at bounding box center [805, 97] width 111 height 34
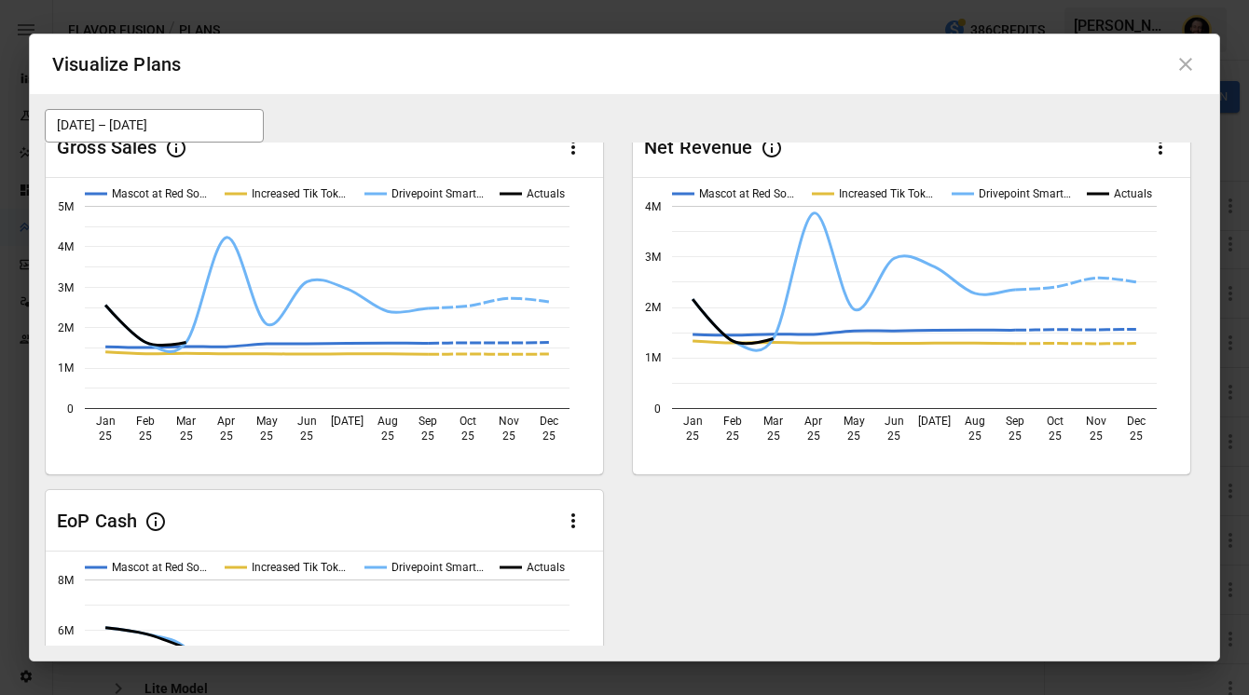
click at [1183, 71] on icon at bounding box center [1185, 64] width 22 height 22
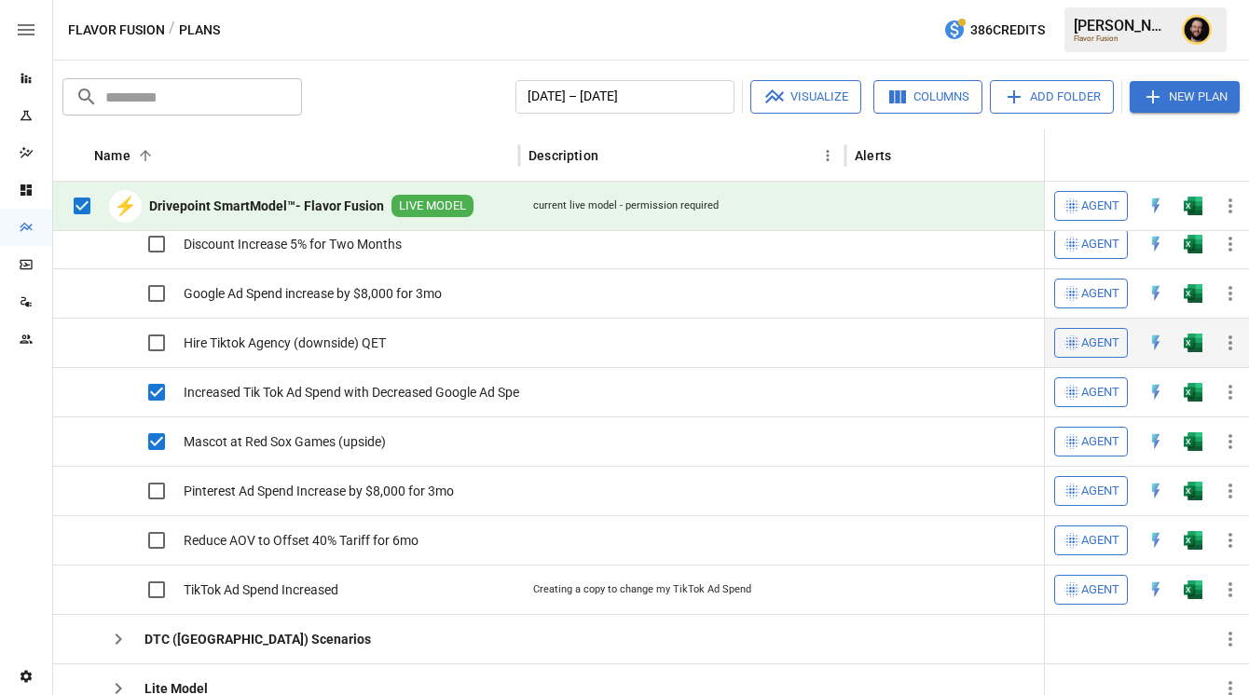
scroll to position [592, 0]
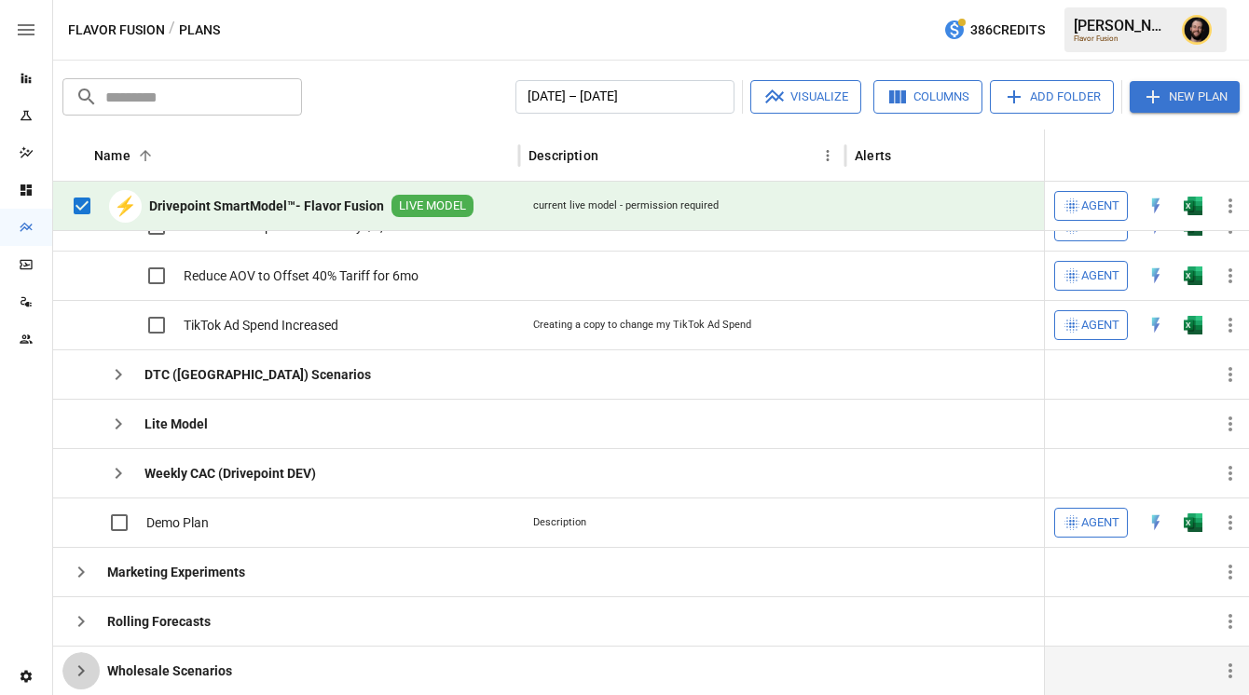
drag, startPoint x: 82, startPoint y: 675, endPoint x: 95, endPoint y: 664, distance: 16.6
click at [82, 675] on icon "button" at bounding box center [81, 671] width 22 height 22
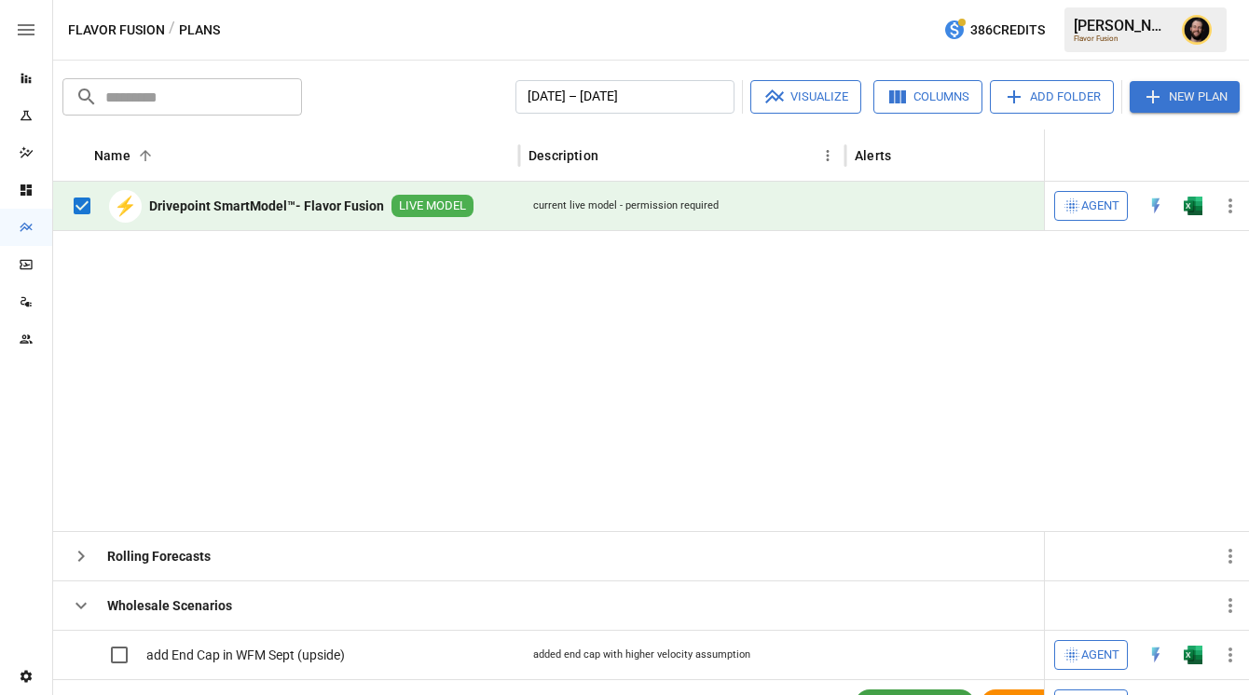
scroll to position [903, 0]
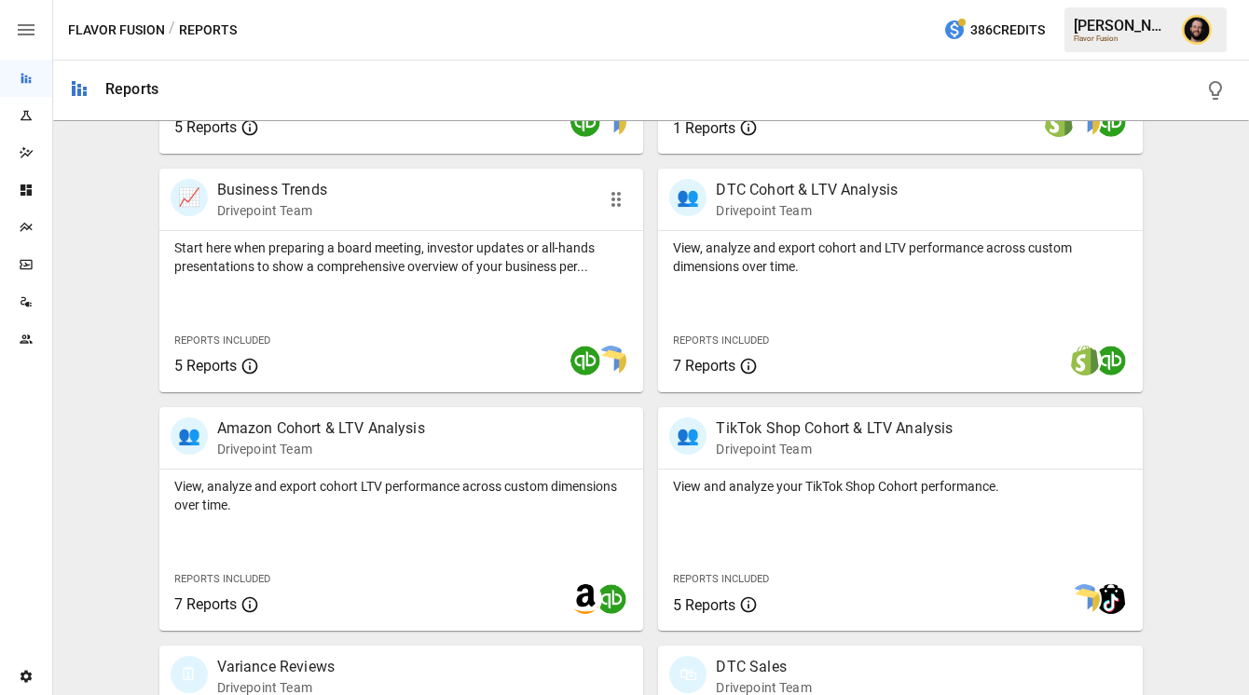
scroll to position [662, 0]
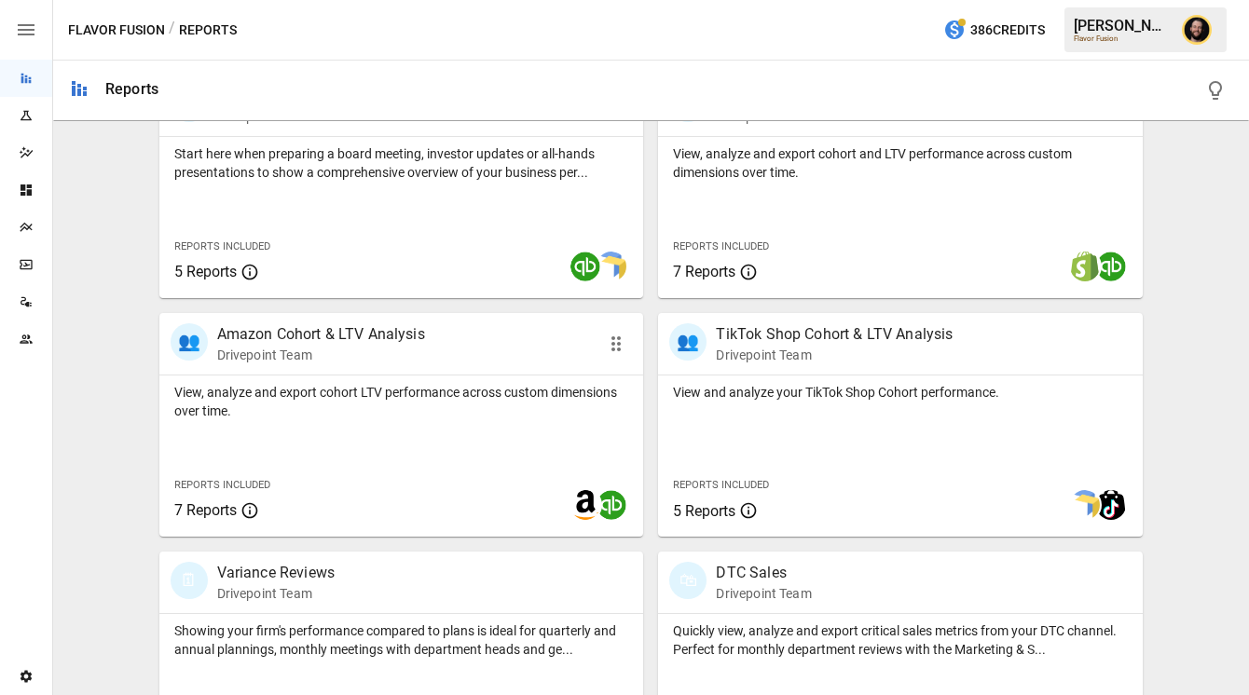
click at [358, 394] on p "View, analyze and export cohort LTV performance across custom dimensions over t…" at bounding box center [401, 401] width 455 height 37
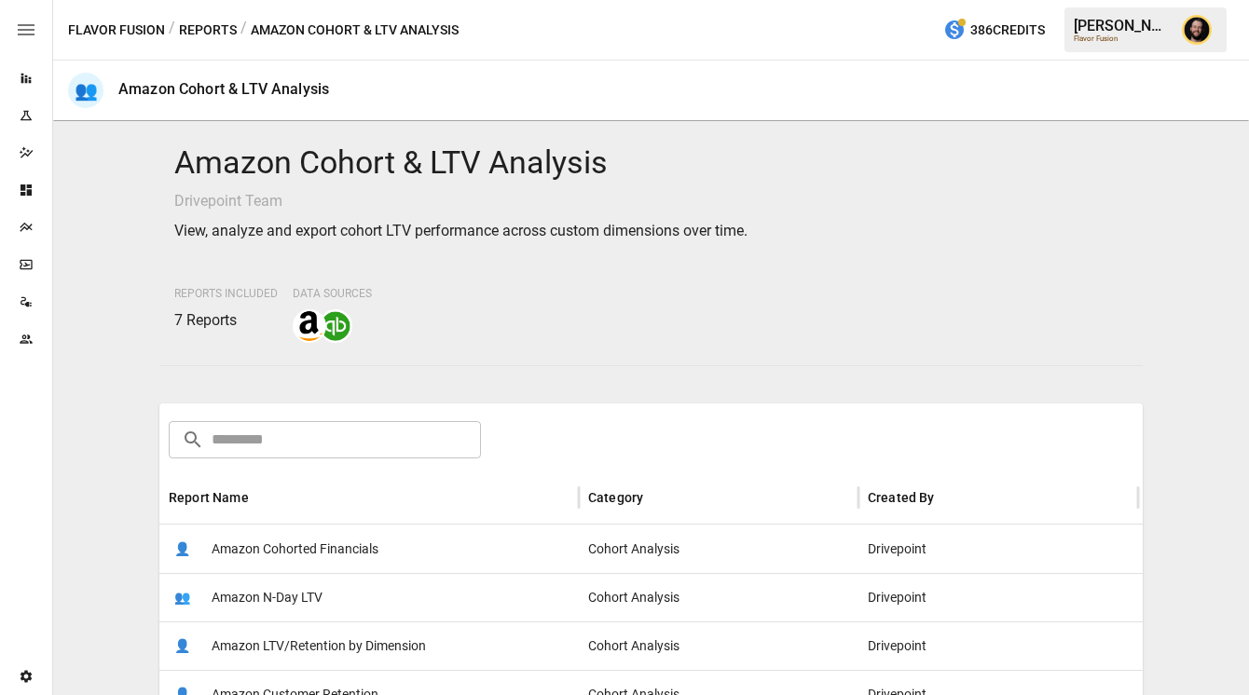
scroll to position [293, 0]
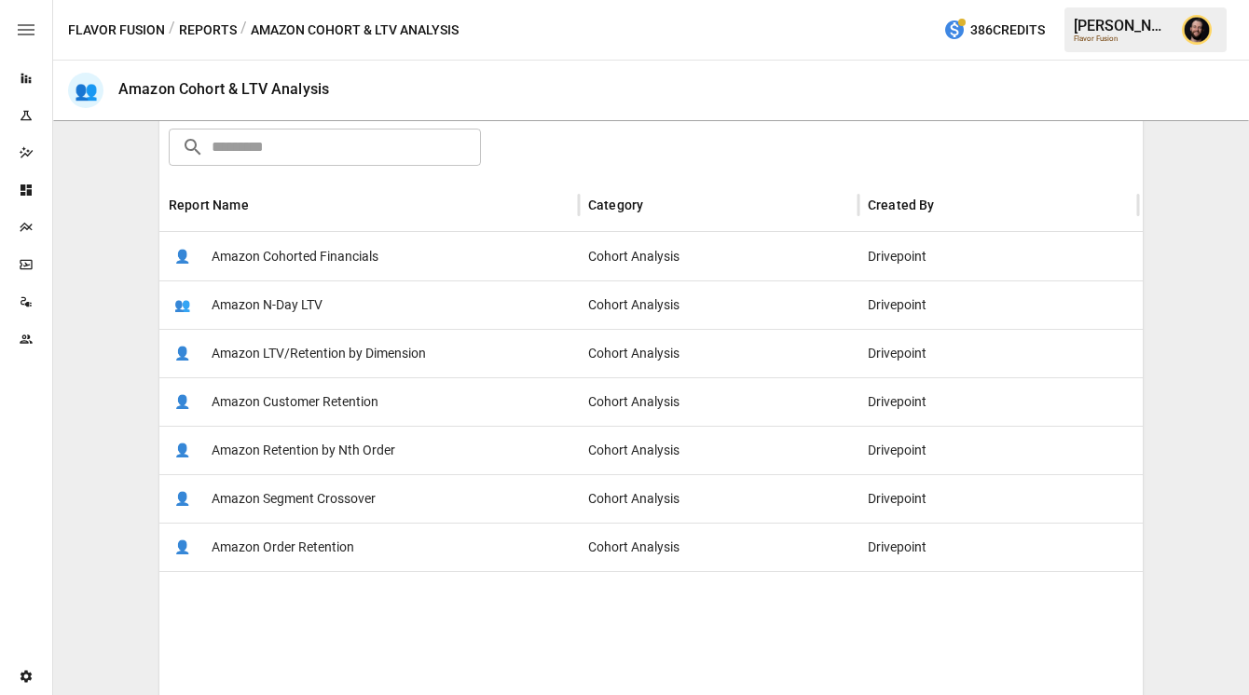
click at [345, 264] on span "Amazon Cohorted Financials" at bounding box center [295, 257] width 167 height 48
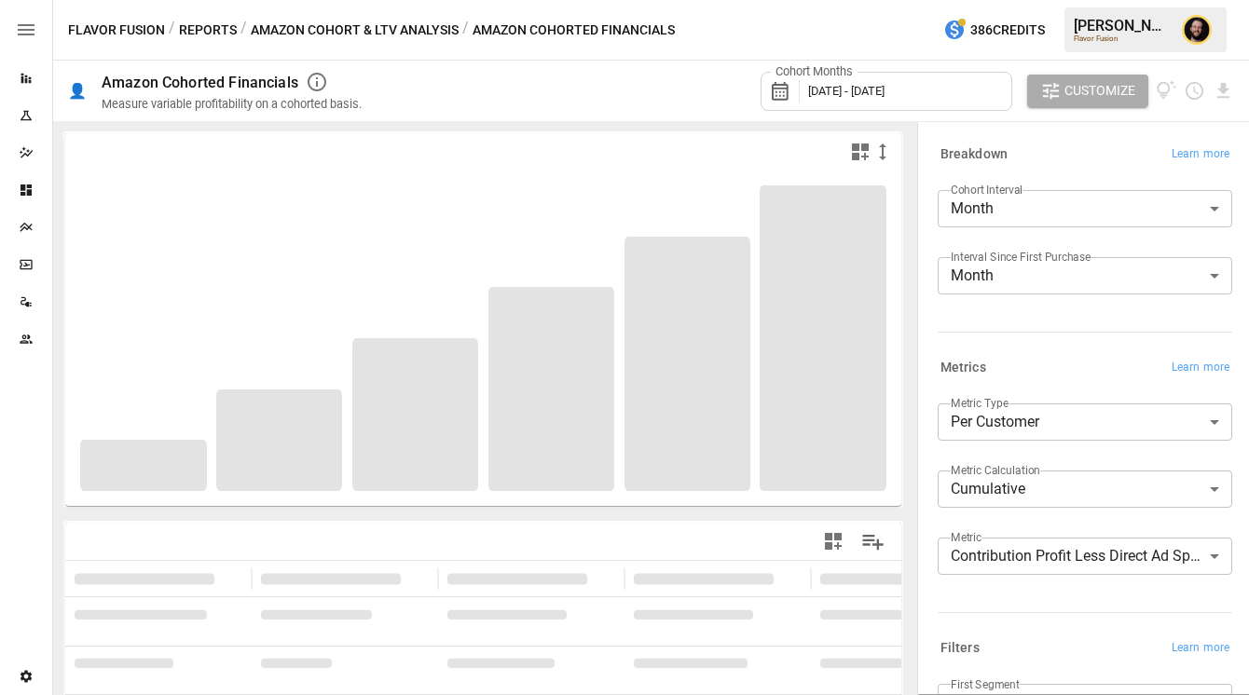
scroll to position [102, 0]
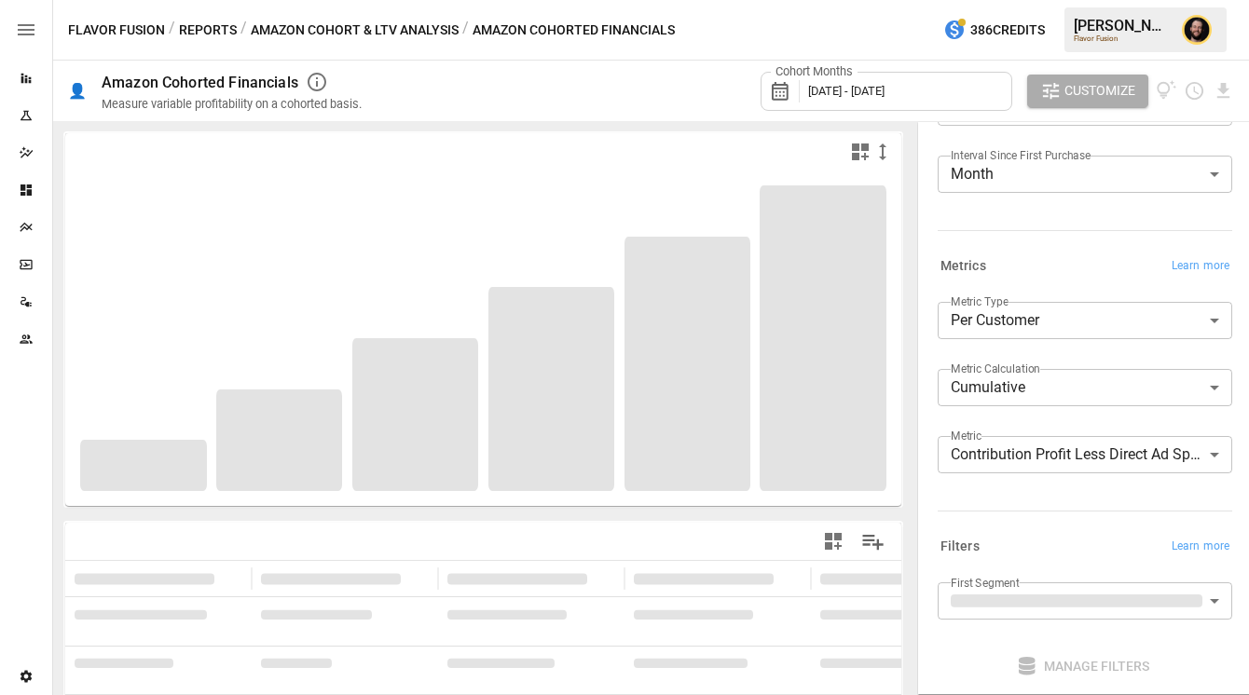
click at [1062, 0] on body "**********" at bounding box center [624, 0] width 1249 height 0
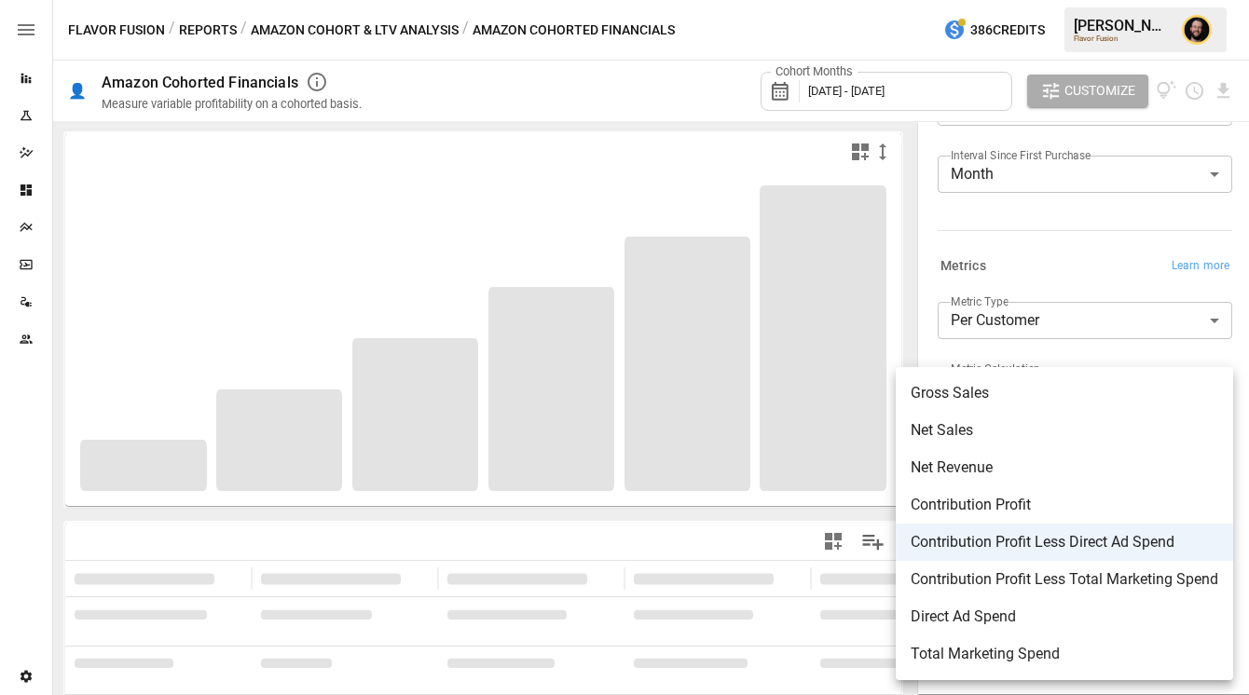
click at [1048, 277] on div at bounding box center [624, 347] width 1249 height 695
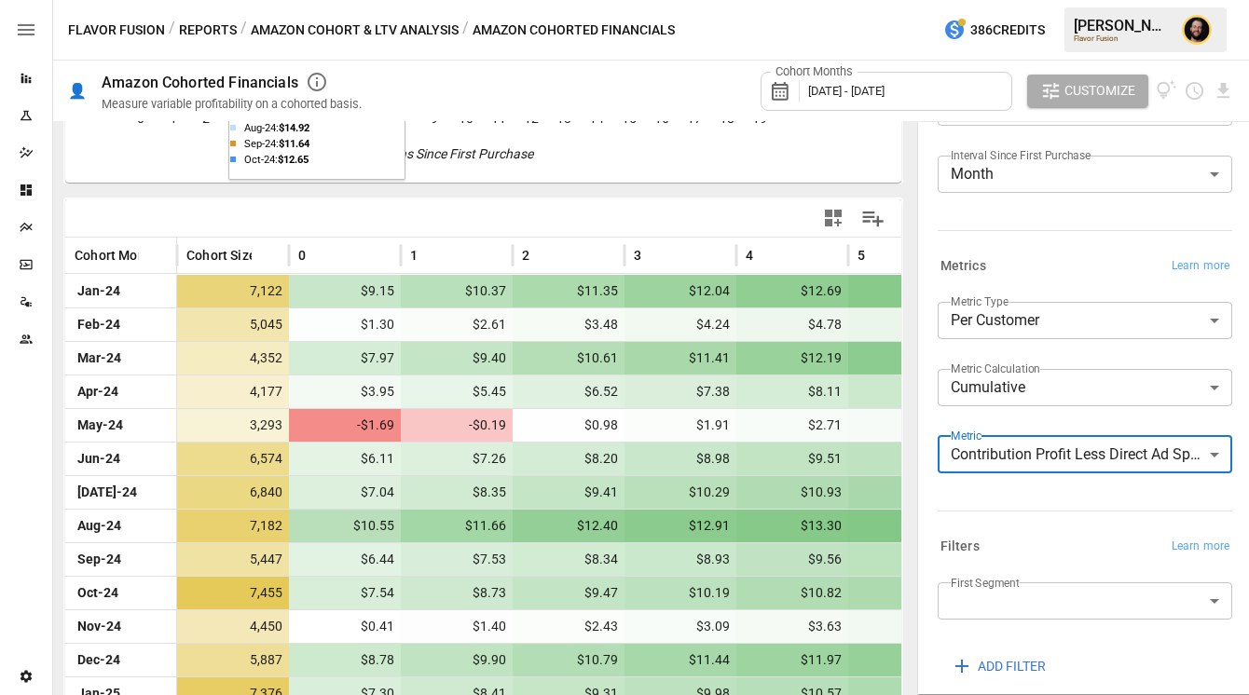
scroll to position [350, 0]
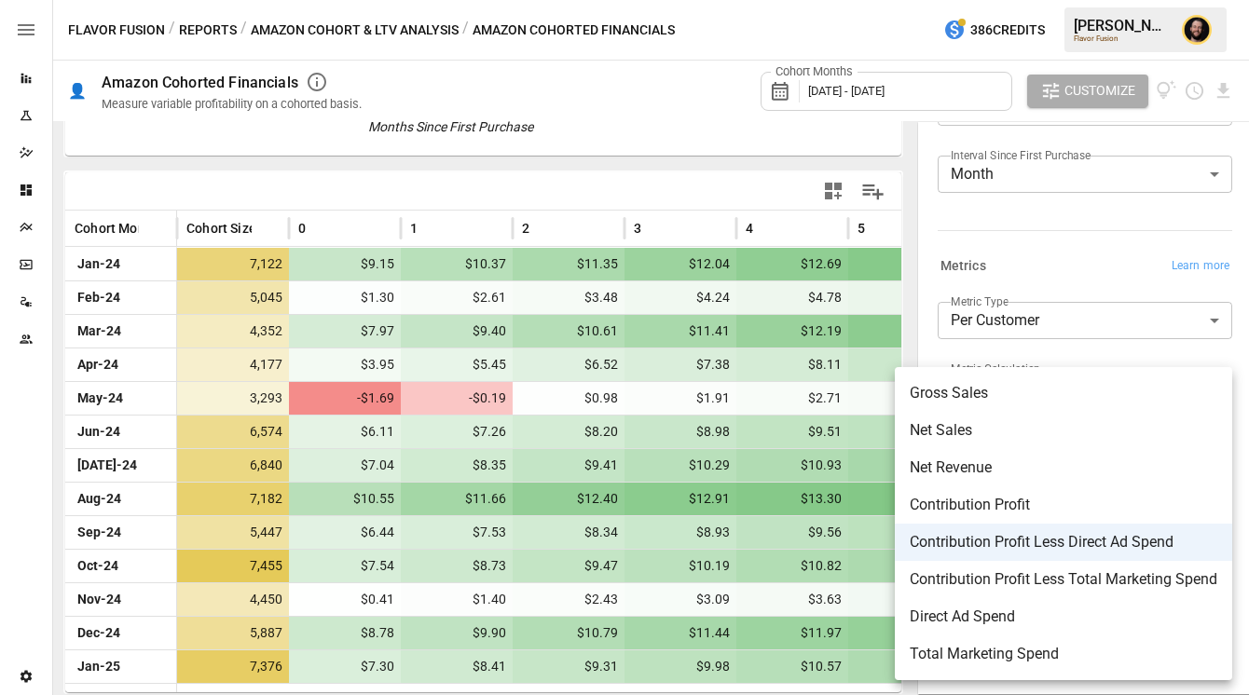
click at [960, 0] on body "Reports Experiments Dazzler Studio Dashboards Plans SmartModel ™ Data Sources T…" at bounding box center [624, 0] width 1249 height 0
click at [212, 28] on div at bounding box center [624, 347] width 1249 height 695
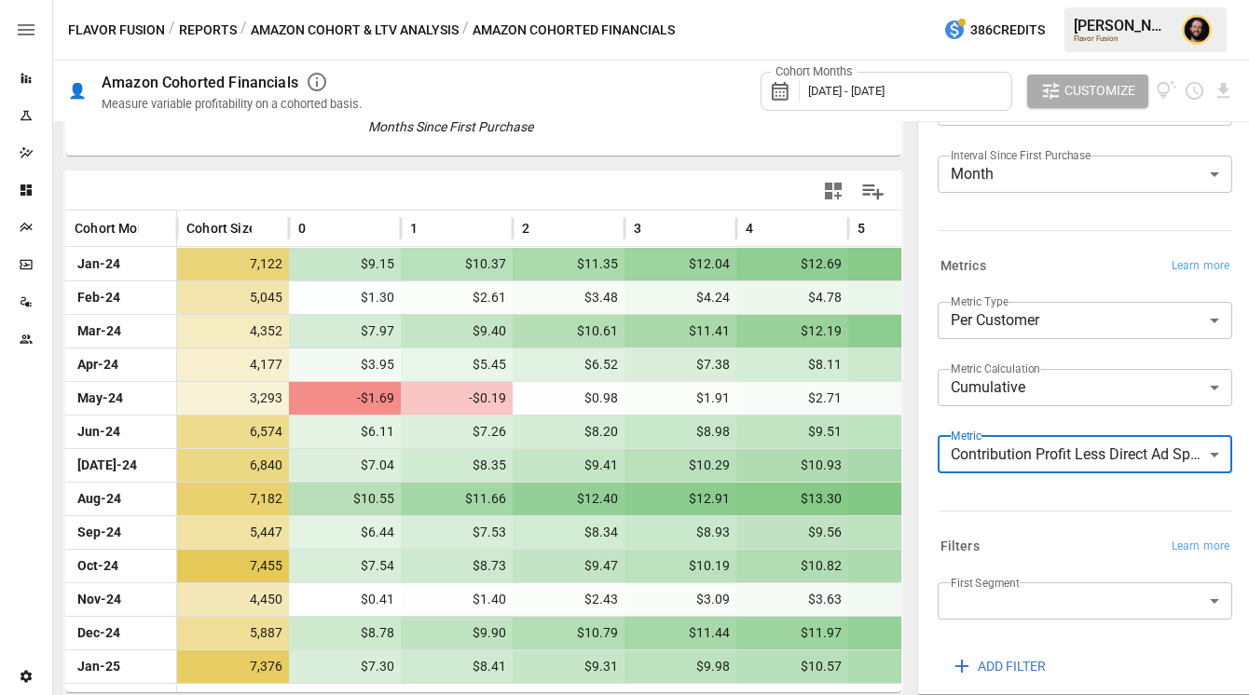
click at [198, 23] on button "Reports" at bounding box center [208, 30] width 58 height 23
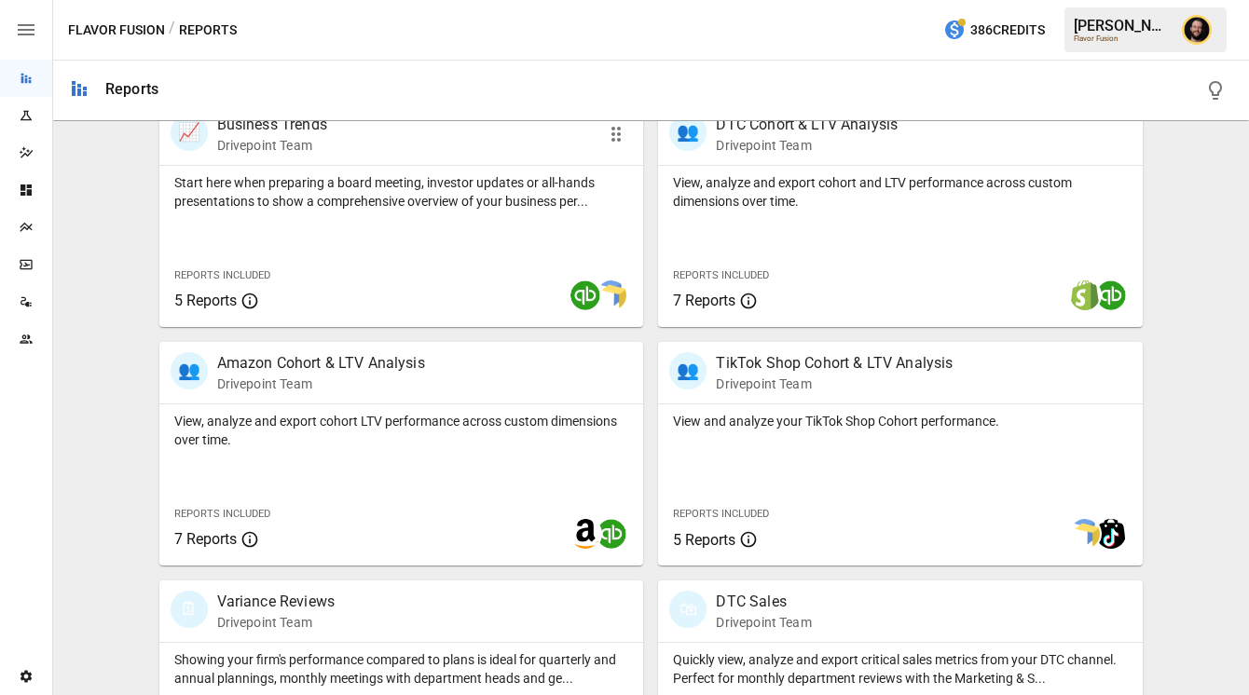
scroll to position [604, 0]
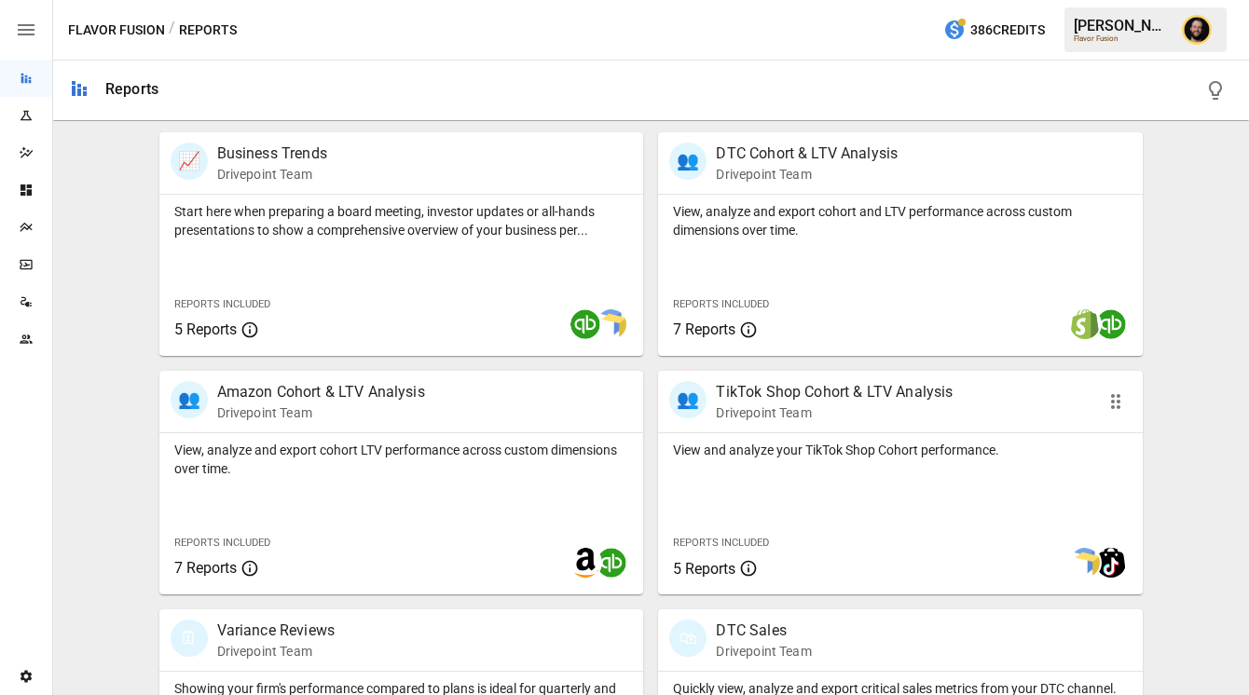
click at [792, 489] on div "View and analyze your TikTok Shop Cohort performance. Reports Included 5 Reports" at bounding box center [900, 513] width 485 height 161
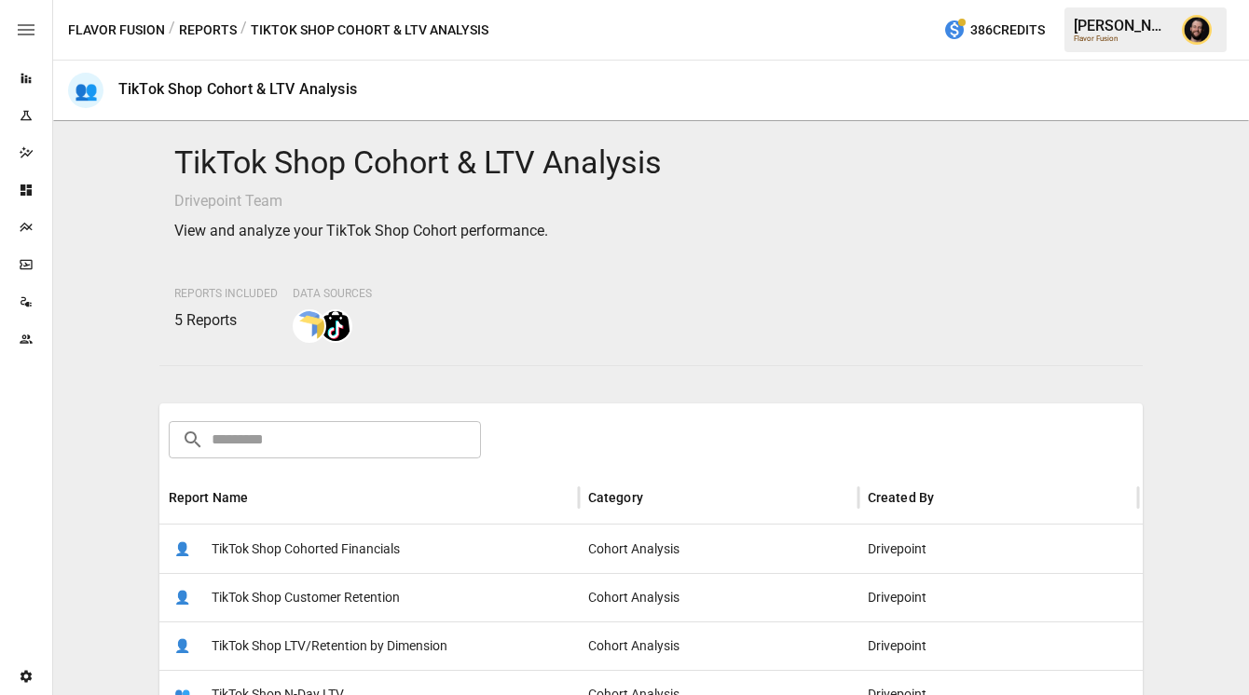
scroll to position [291, 0]
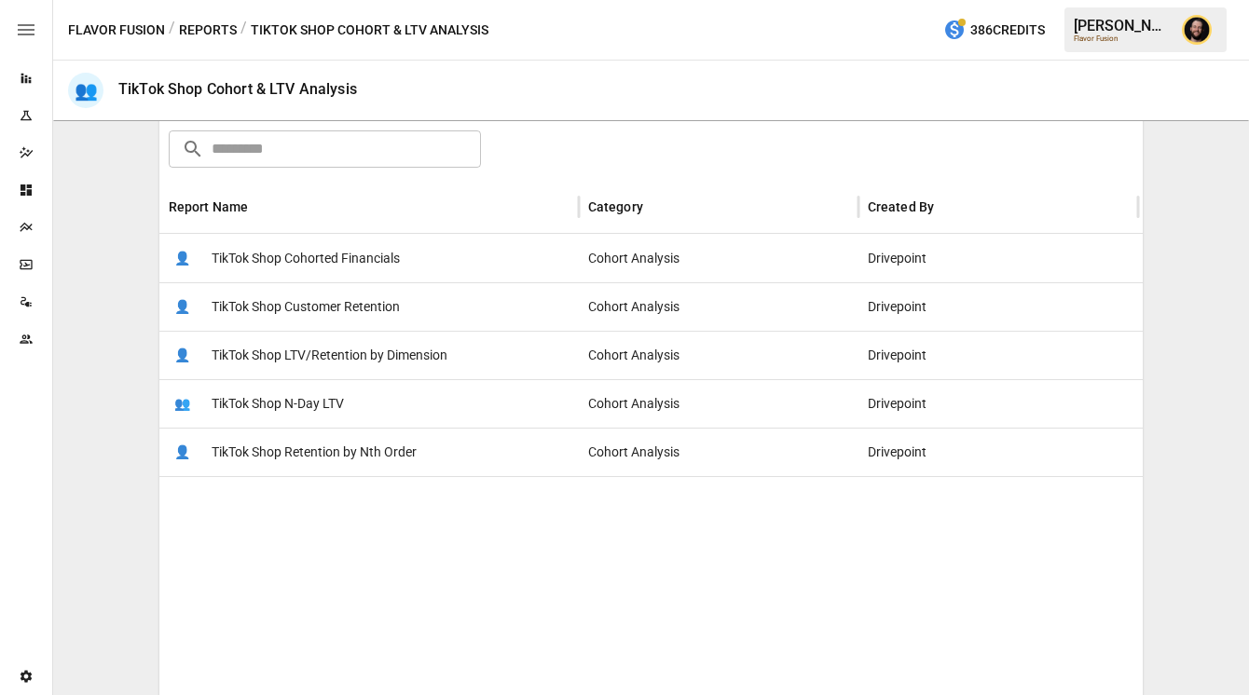
click at [189, 29] on button "Reports" at bounding box center [208, 30] width 58 height 23
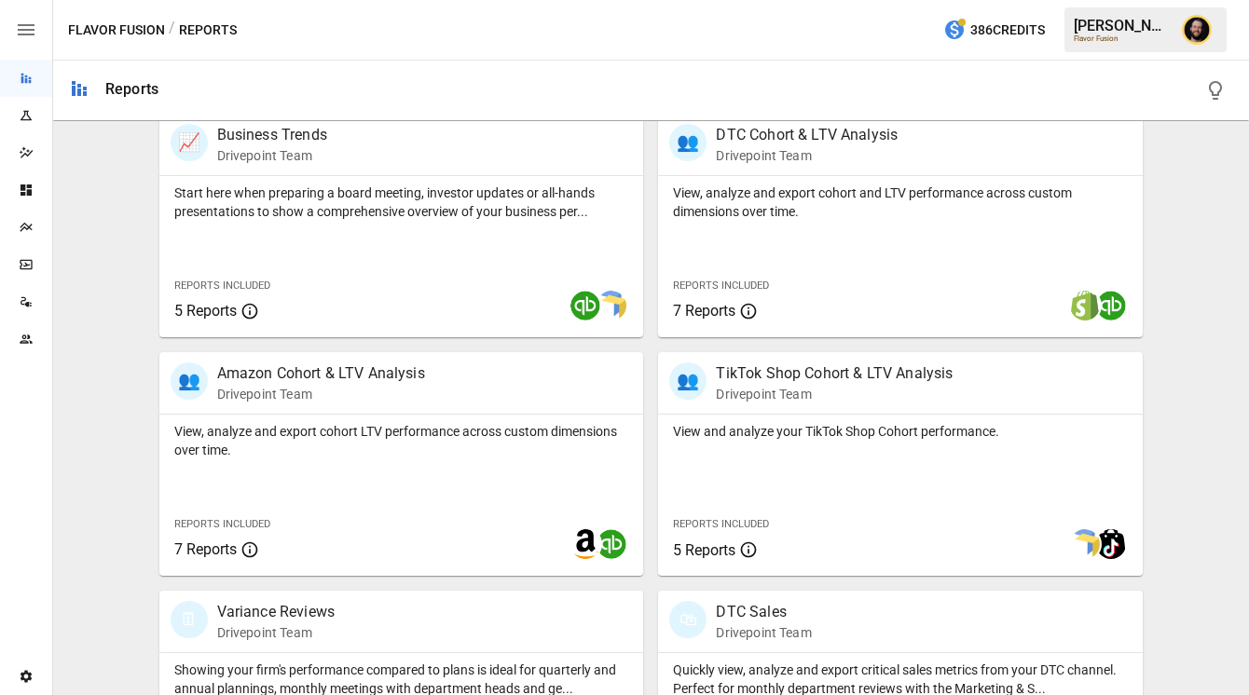
scroll to position [759, 0]
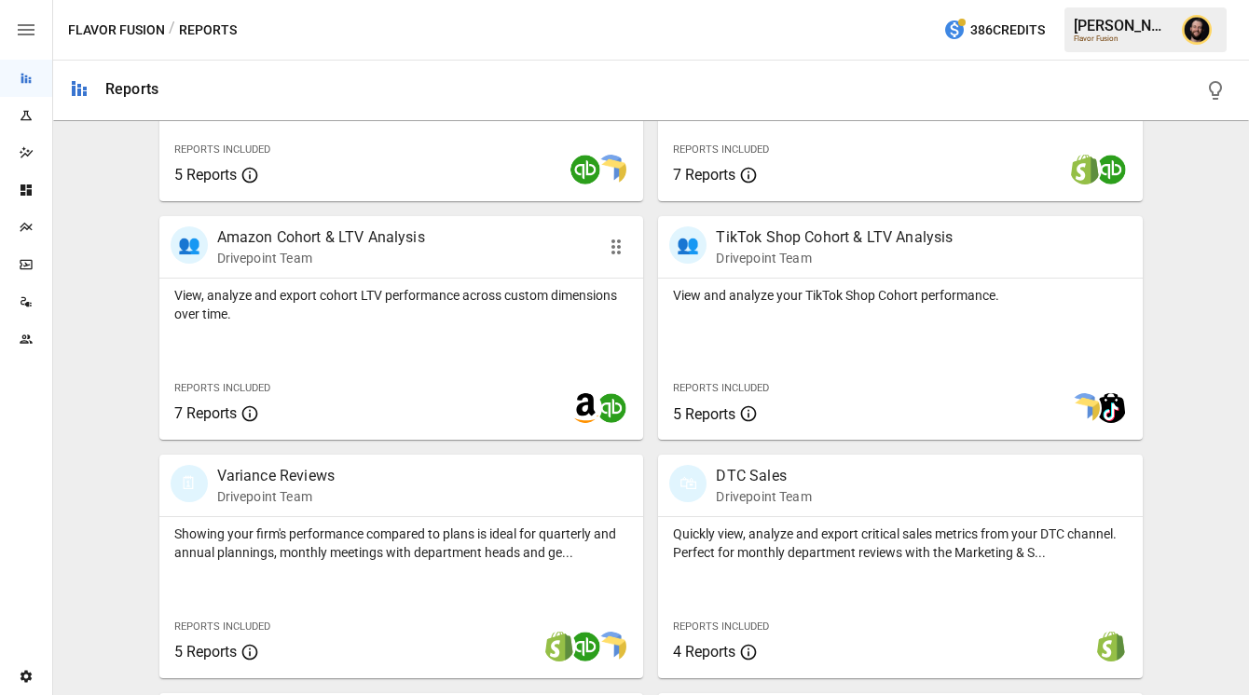
click at [392, 347] on div "View, analyze and export cohort LTV performance across custom dimensions over t…" at bounding box center [401, 359] width 485 height 161
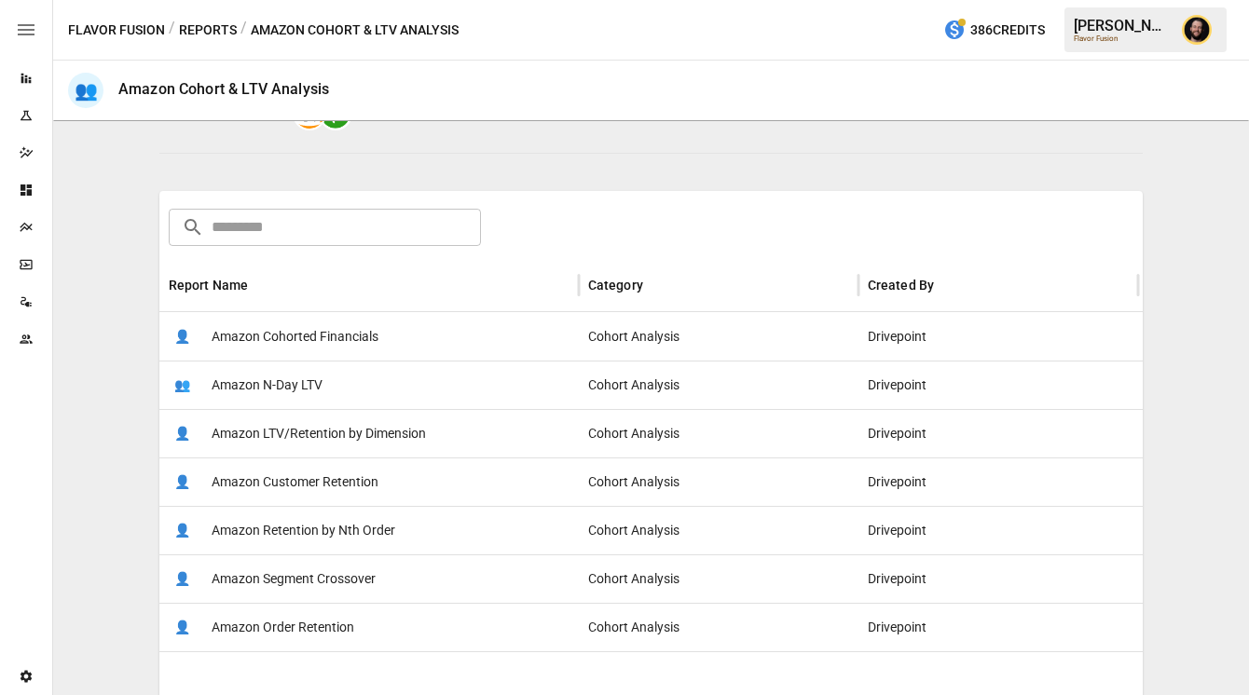
scroll to position [217, 0]
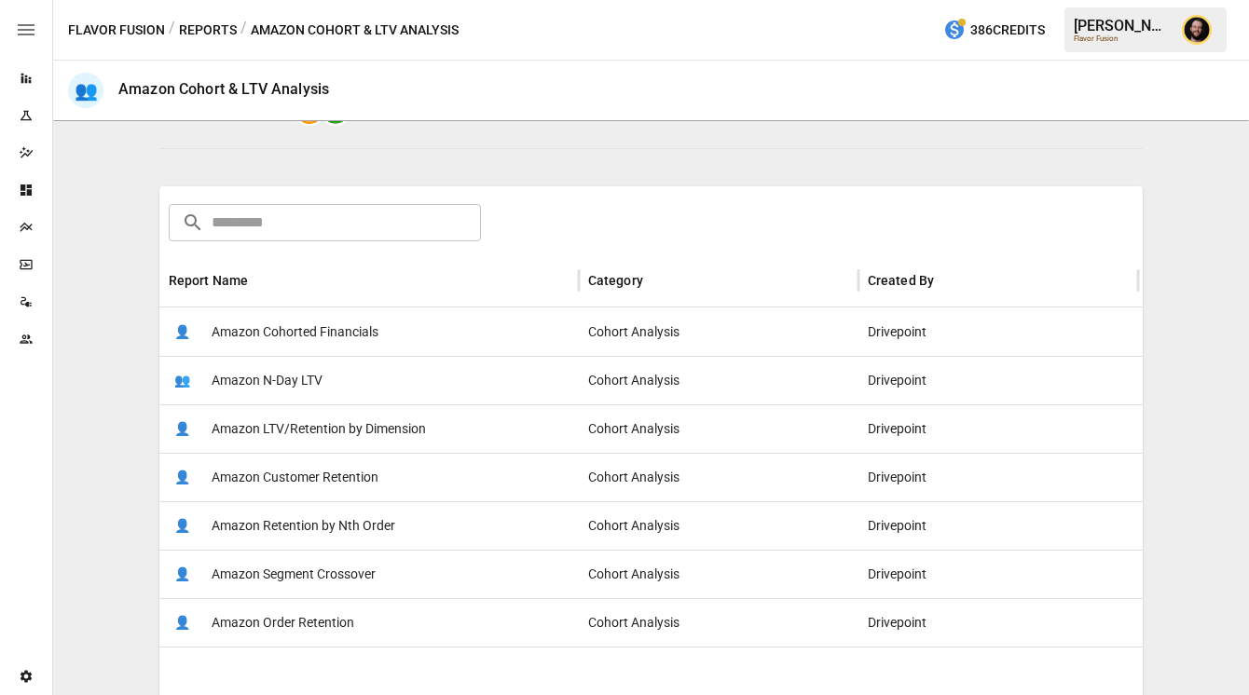
click at [223, 26] on button "Reports" at bounding box center [208, 30] width 58 height 23
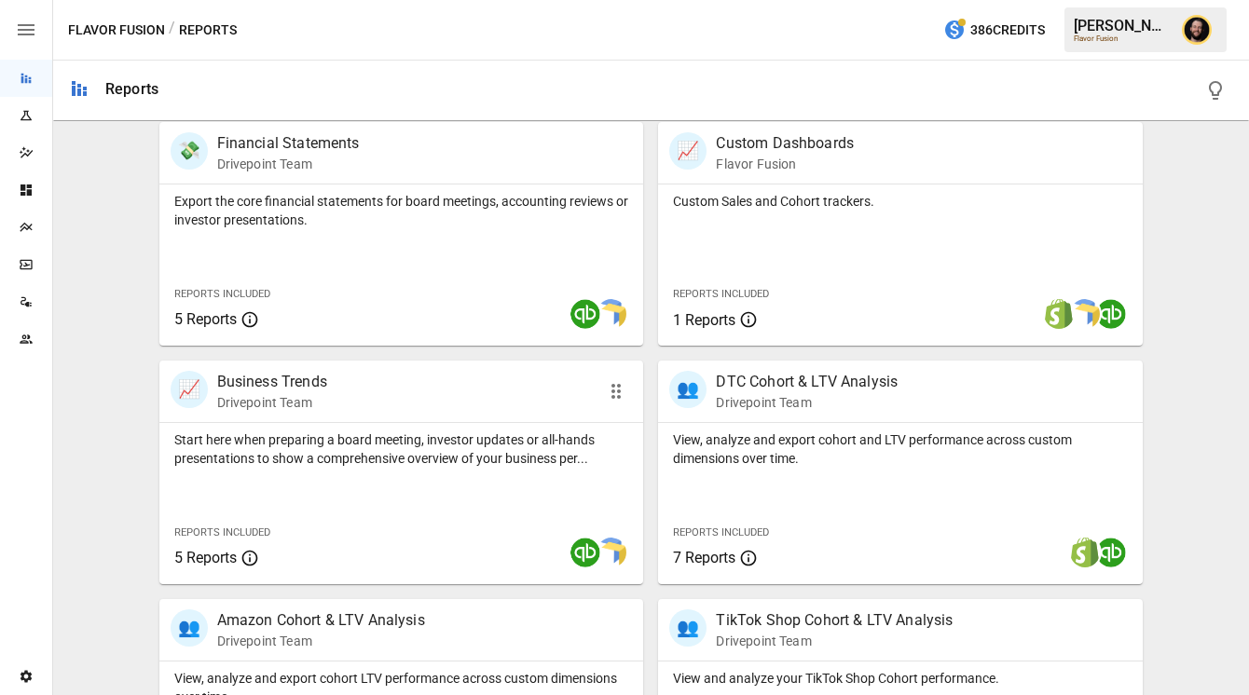
scroll to position [407, 0]
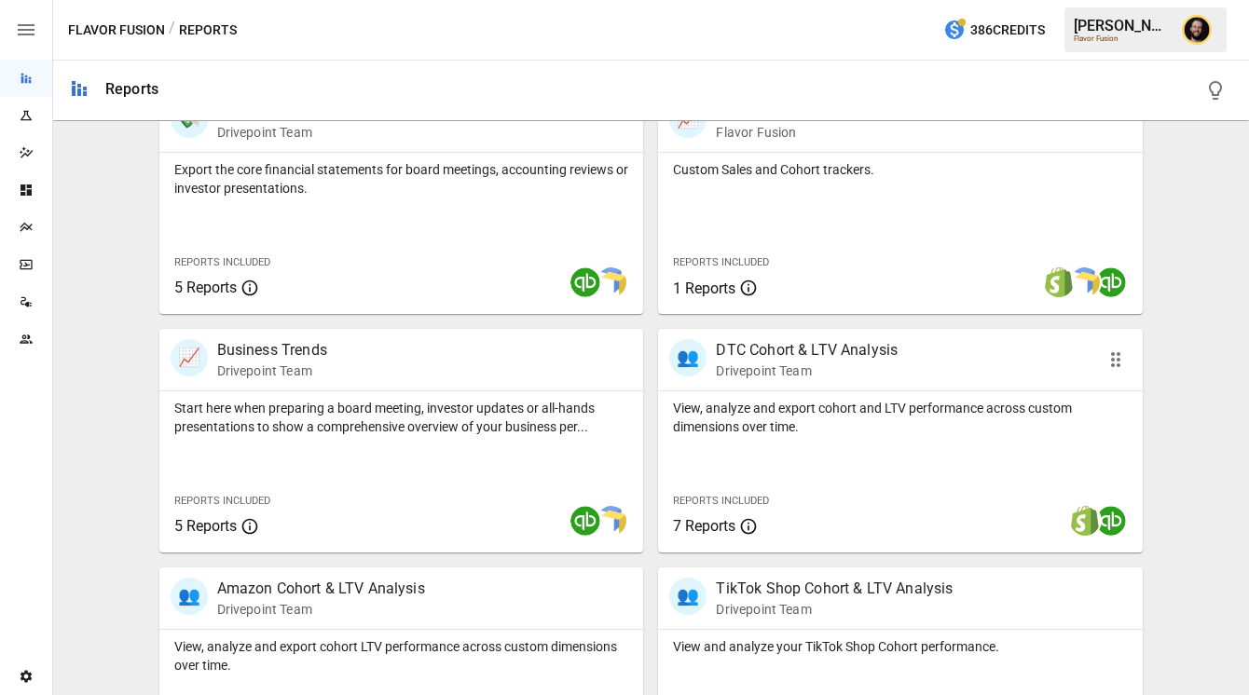
click at [827, 448] on div "View, analyze and export cohort and LTV performance across custom dimensions ov…" at bounding box center [900, 471] width 485 height 161
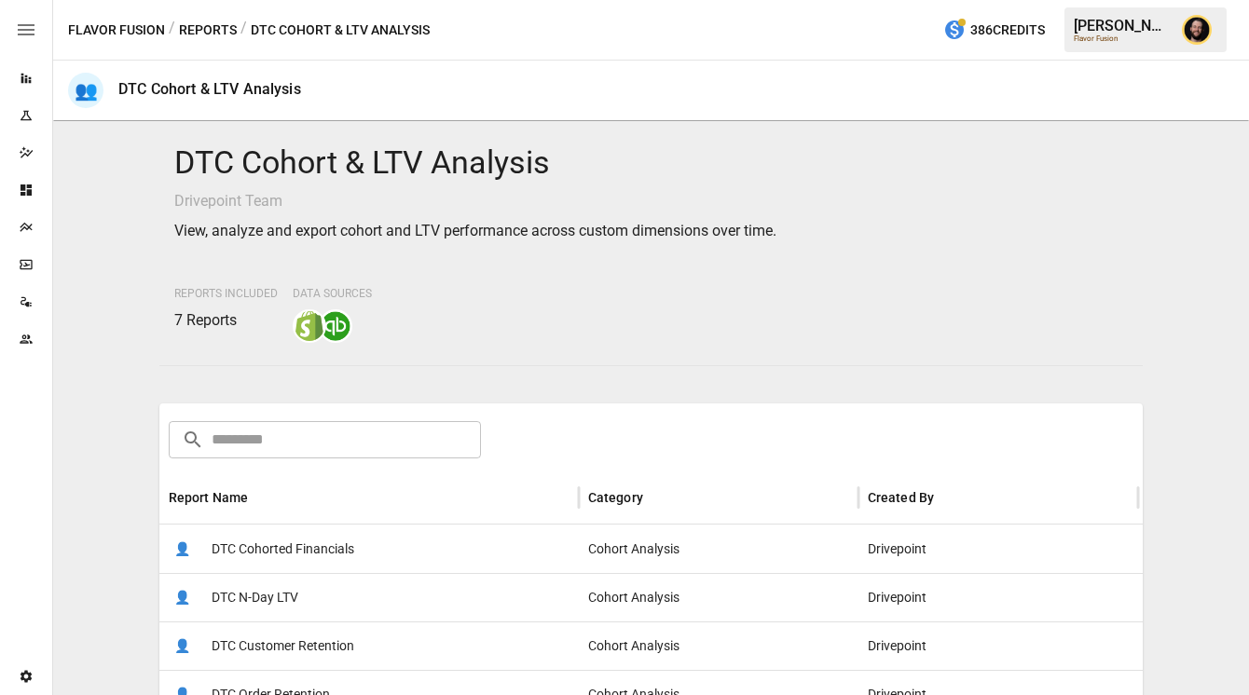
scroll to position [226, 0]
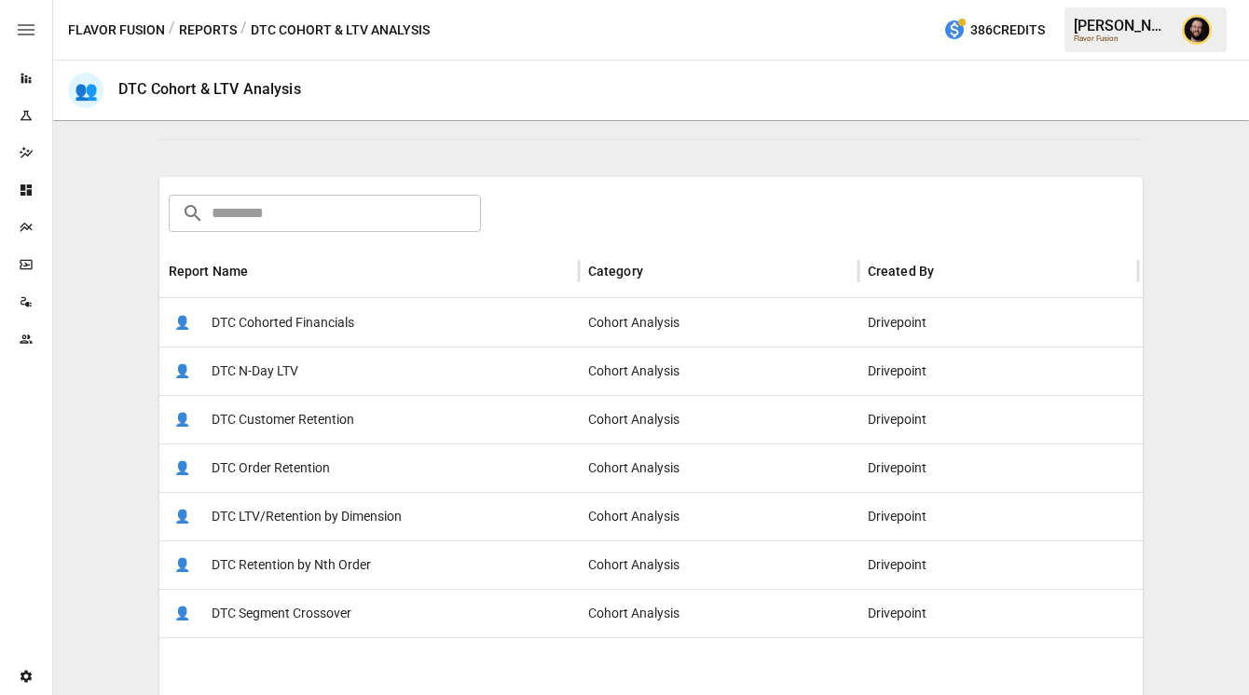
click at [378, 515] on span "DTC LTV/Retention by Dimension" at bounding box center [307, 517] width 190 height 48
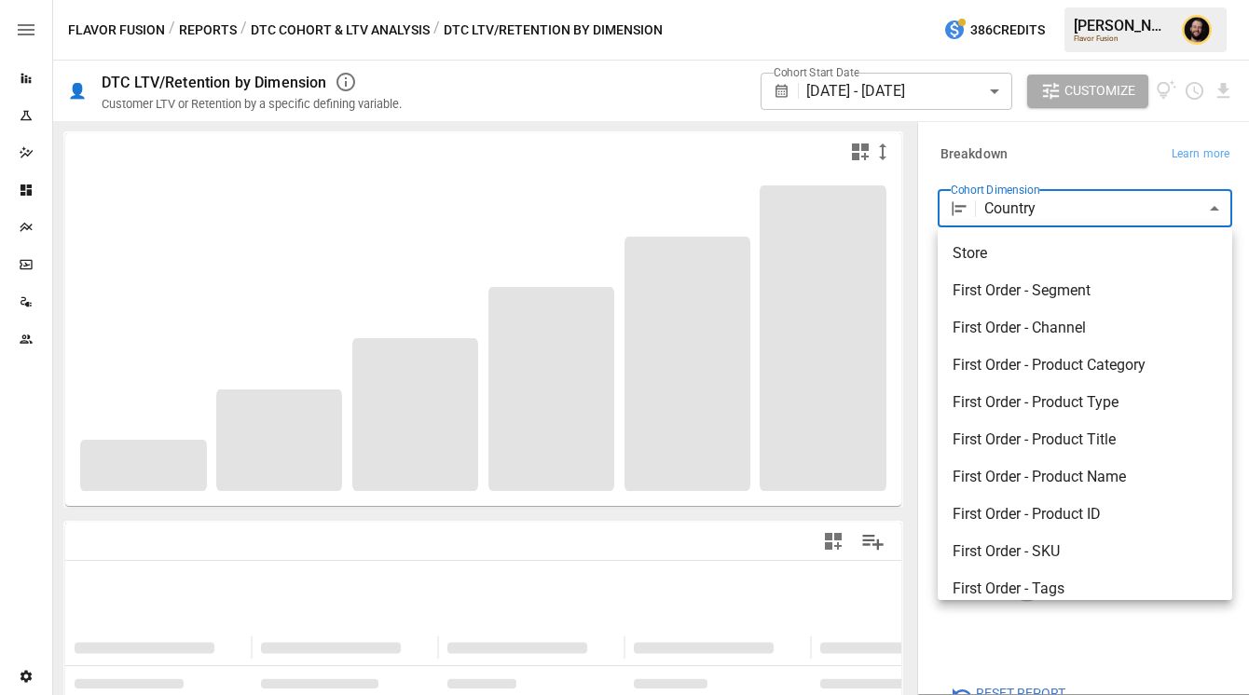
click at [1038, 0] on body "**********" at bounding box center [624, 0] width 1249 height 0
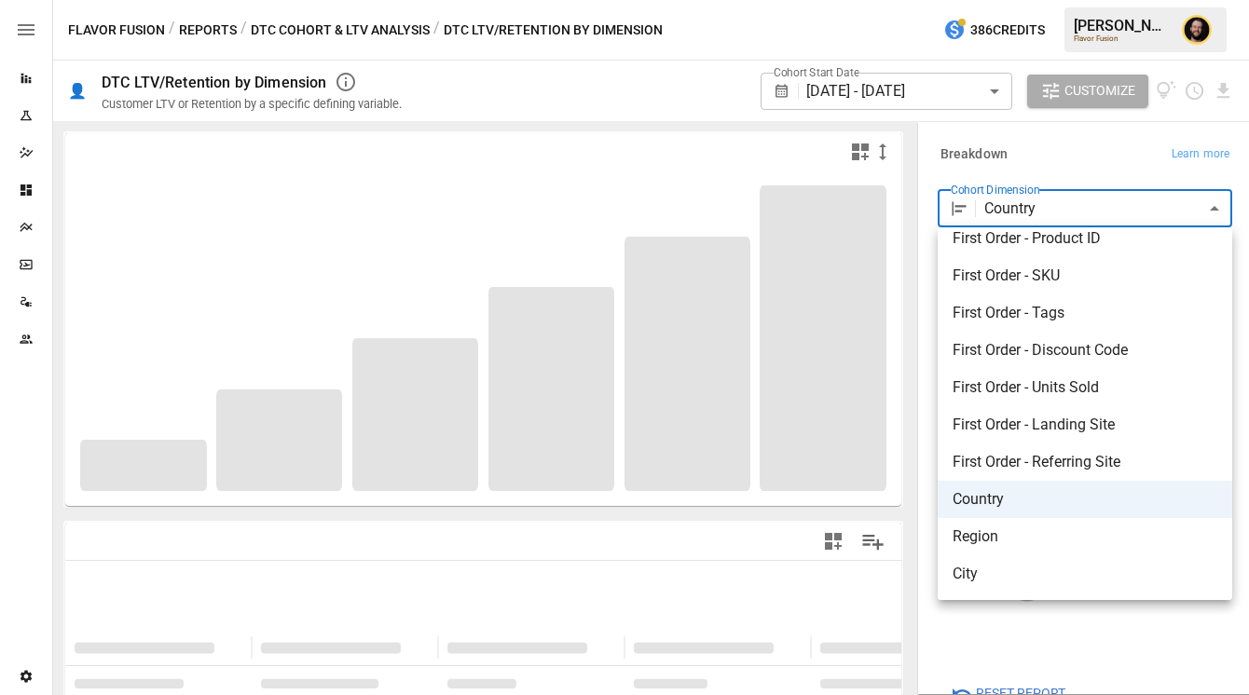
click at [1033, 354] on span "First Order - Discount Code" at bounding box center [1084, 350] width 265 height 22
type input "**********"
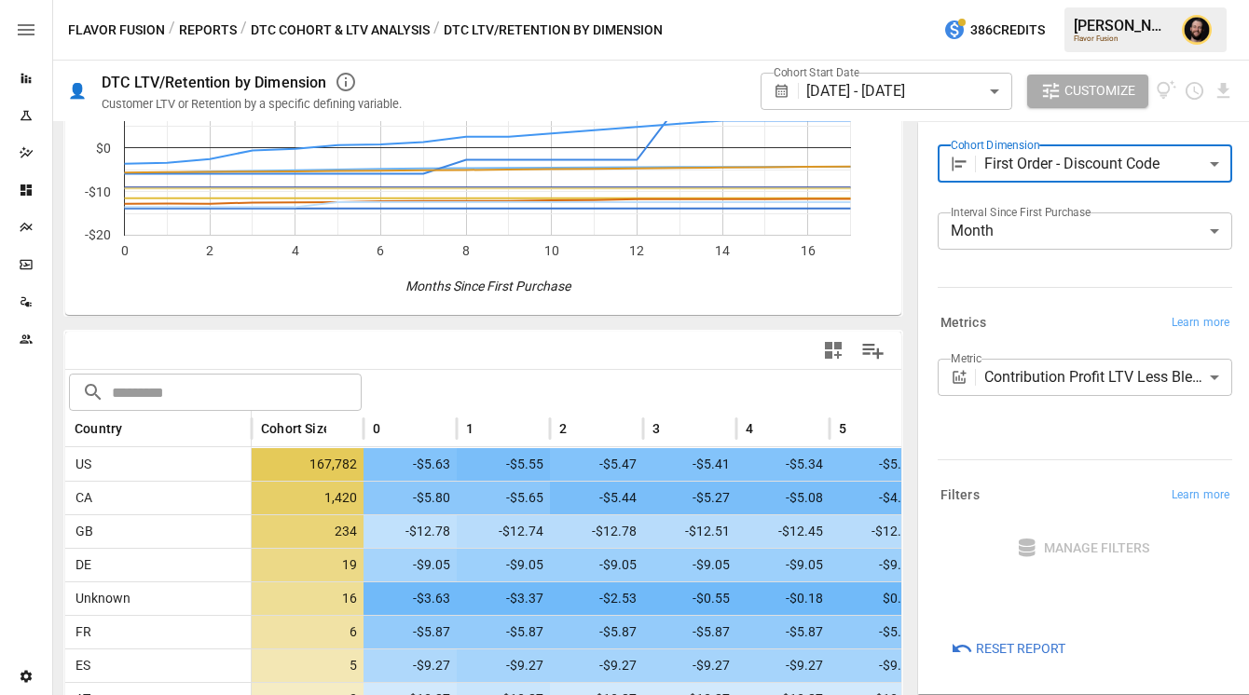
scroll to position [373, 0]
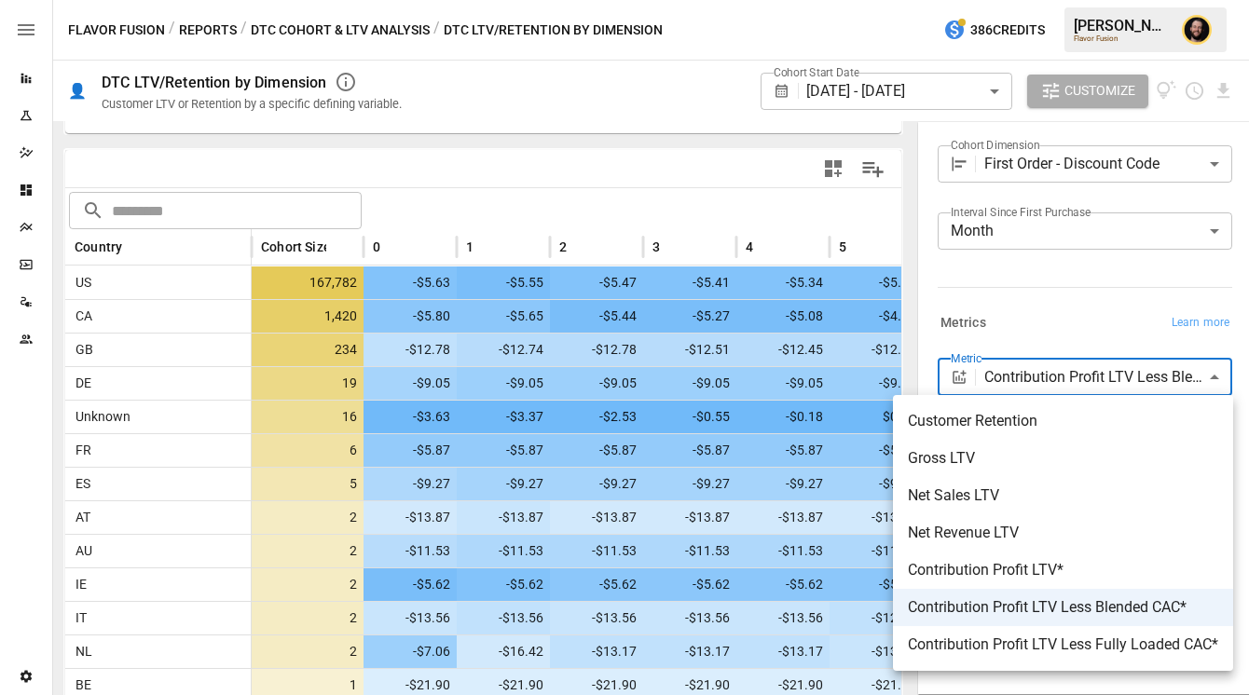
click at [1023, 0] on body "Reports Experiments Dazzler Studio Dashboards Plans SmartModel ™ Data Sources T…" at bounding box center [624, 0] width 1249 height 0
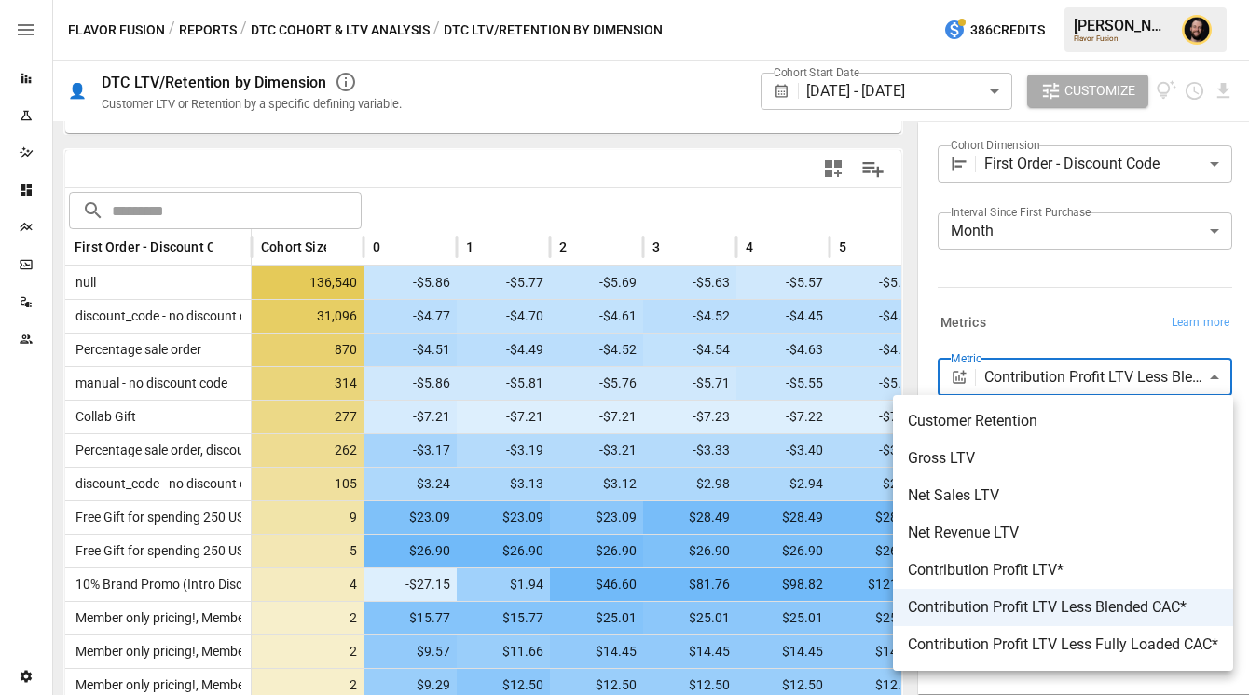
click at [246, 239] on div at bounding box center [624, 347] width 1249 height 695
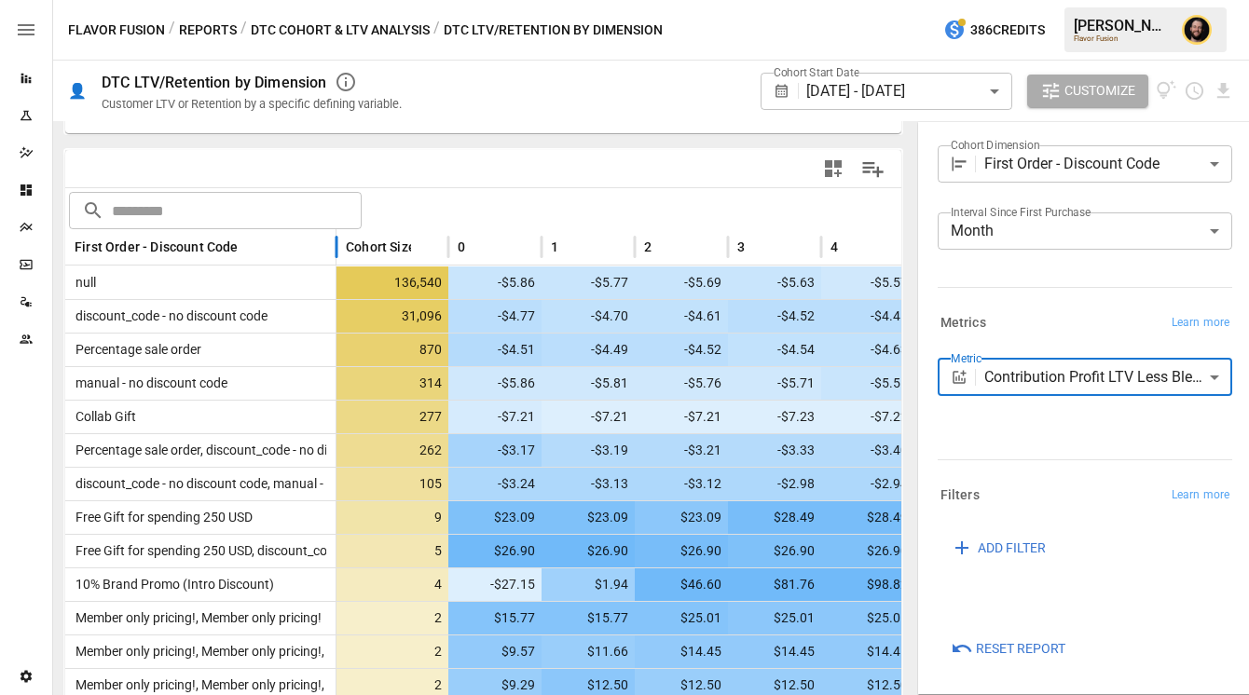
drag, startPoint x: 253, startPoint y: 247, endPoint x: 337, endPoint y: 247, distance: 84.8
click at [337, 247] on div at bounding box center [336, 247] width 9 height 36
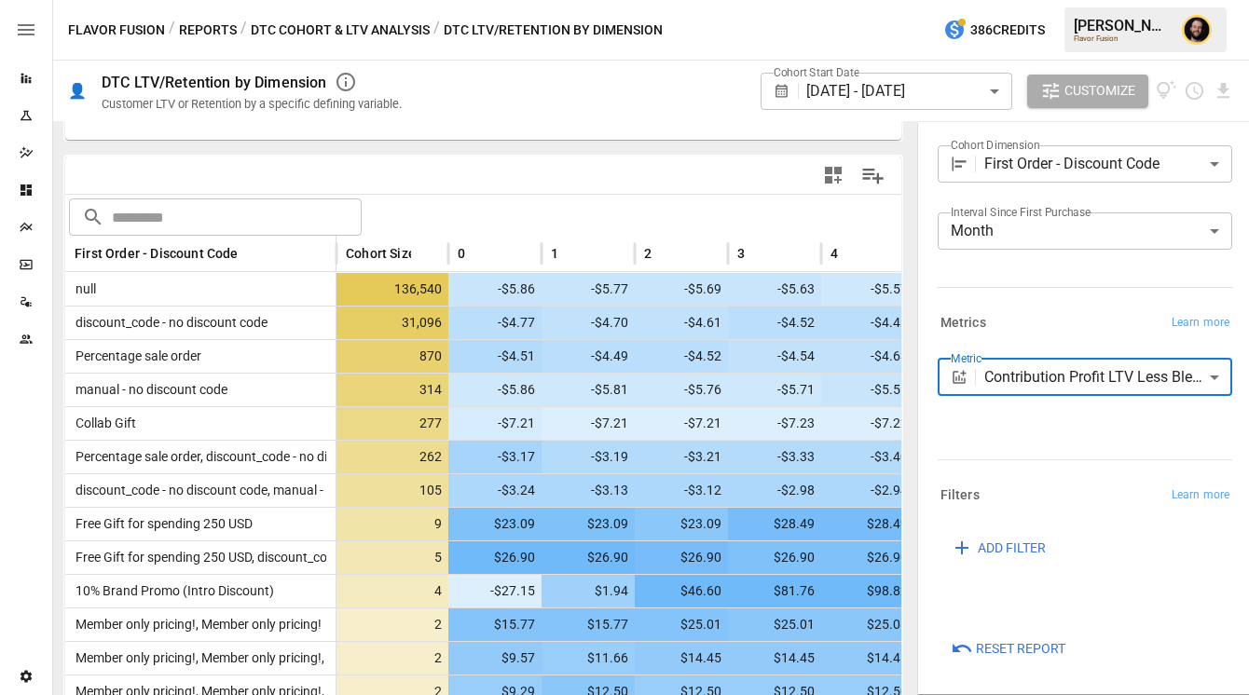
scroll to position [369, 0]
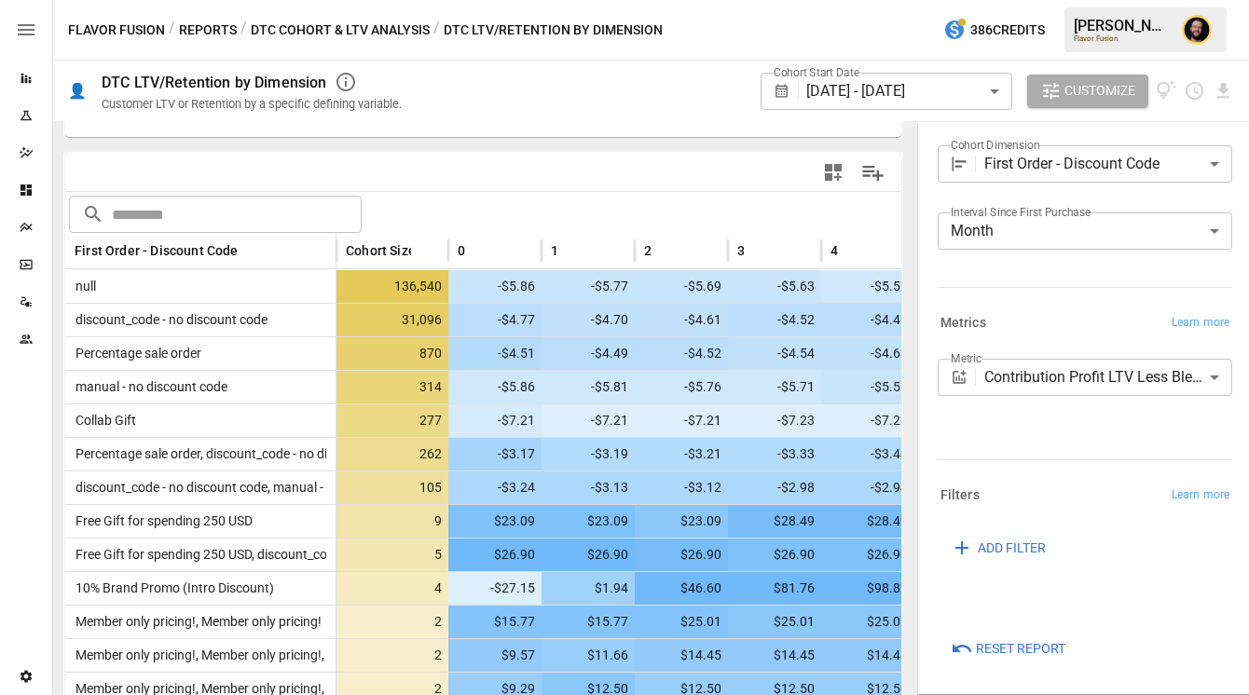
click at [212, 29] on button "Reports" at bounding box center [208, 30] width 58 height 23
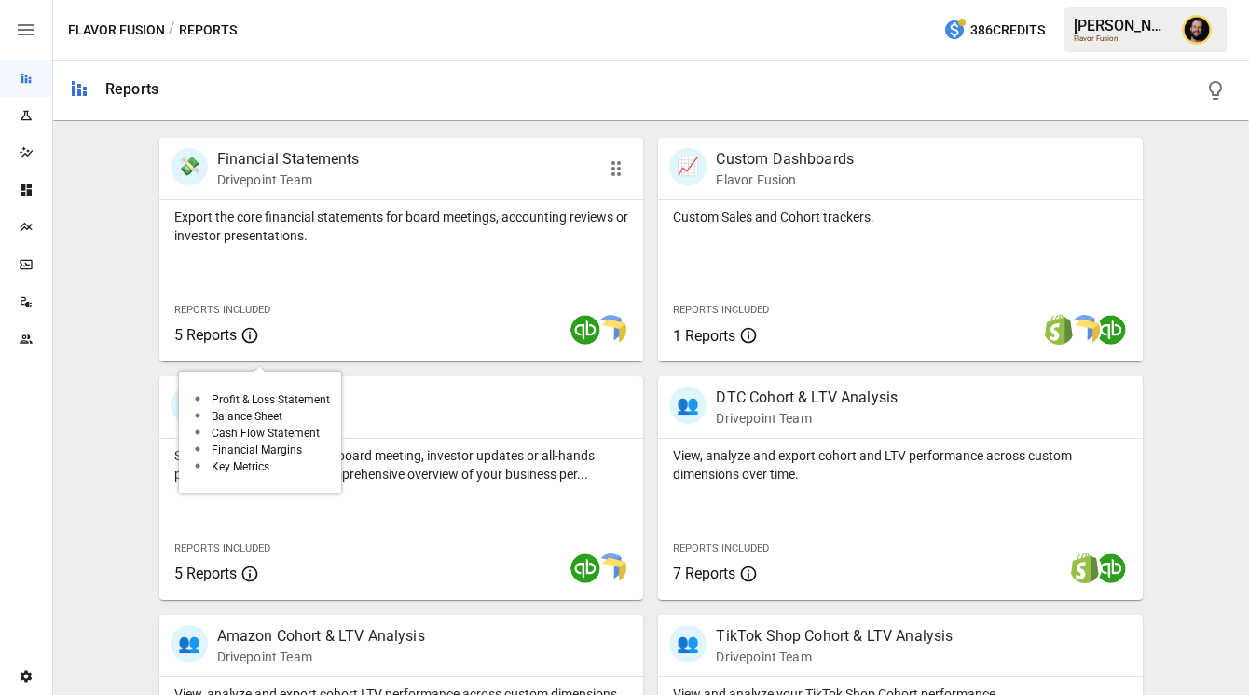
scroll to position [362, 0]
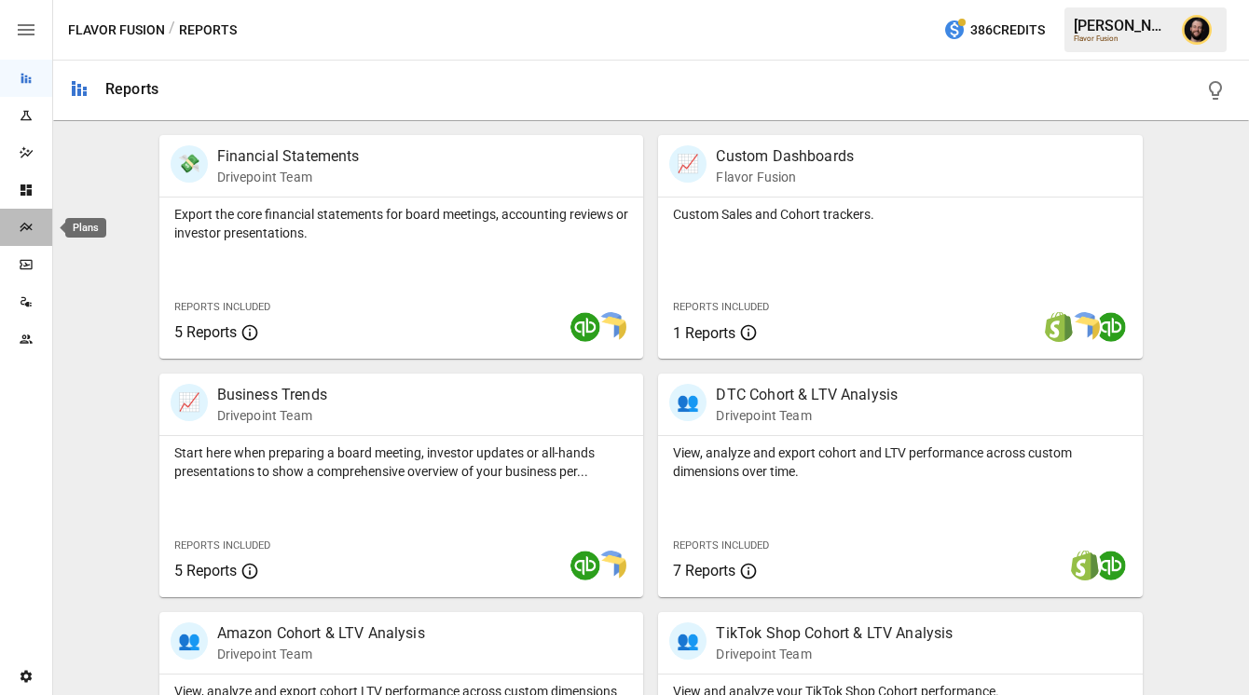
click at [28, 233] on icon "Plans" at bounding box center [26, 227] width 15 height 15
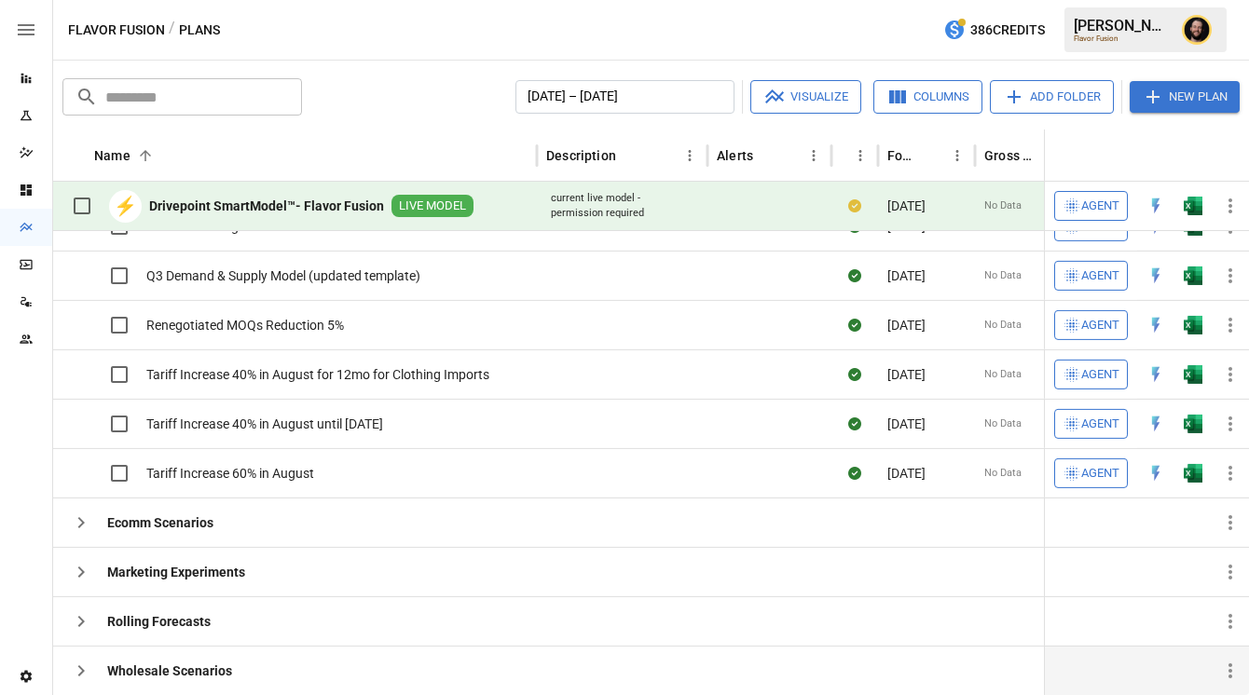
click at [90, 663] on icon "button" at bounding box center [81, 671] width 22 height 22
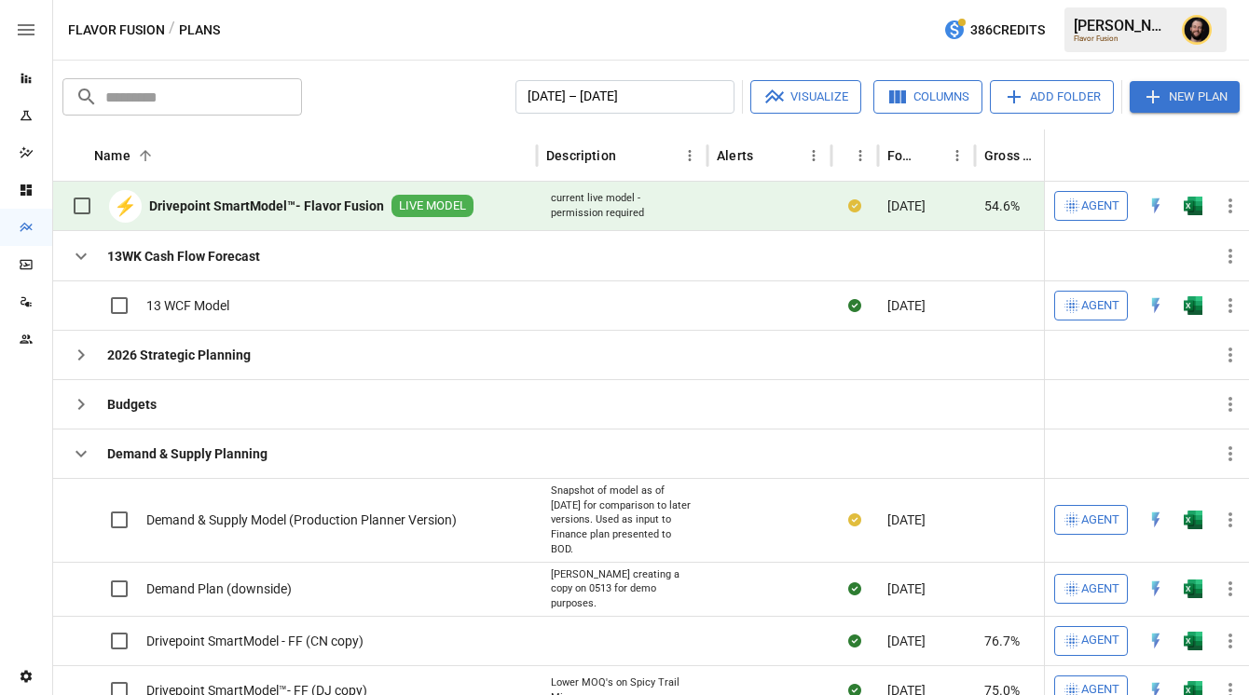
click at [27, 81] on icon "Reports" at bounding box center [26, 78] width 15 height 15
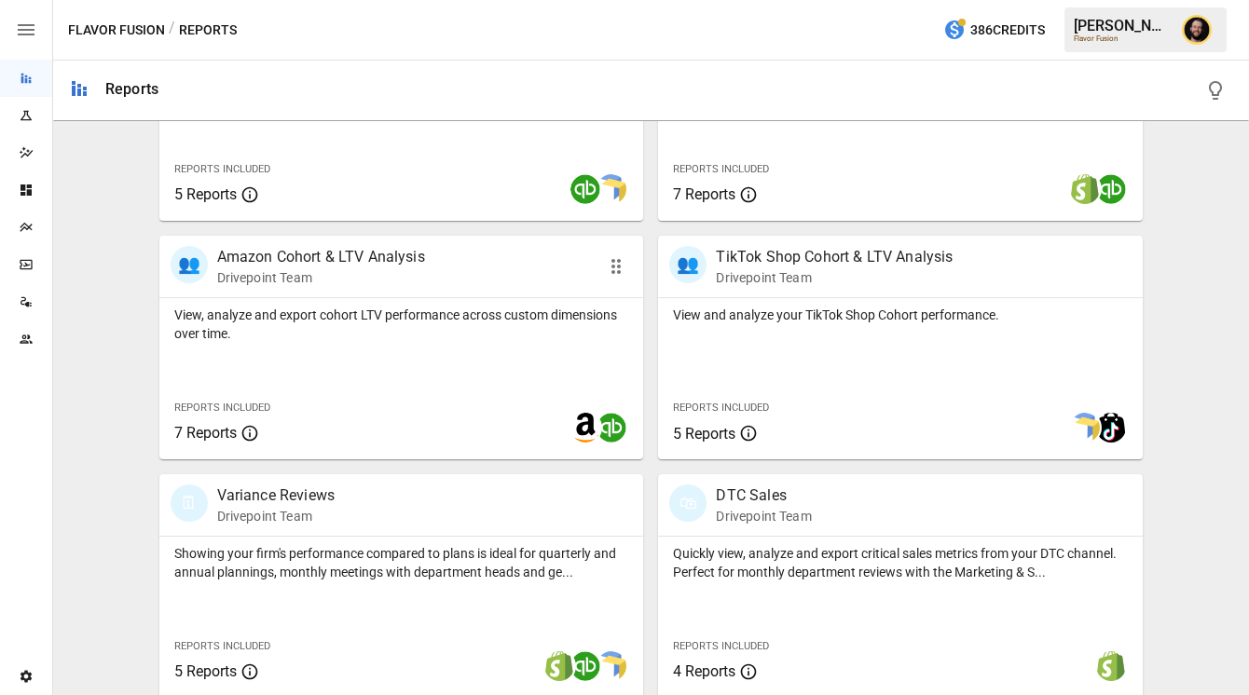
scroll to position [855, 0]
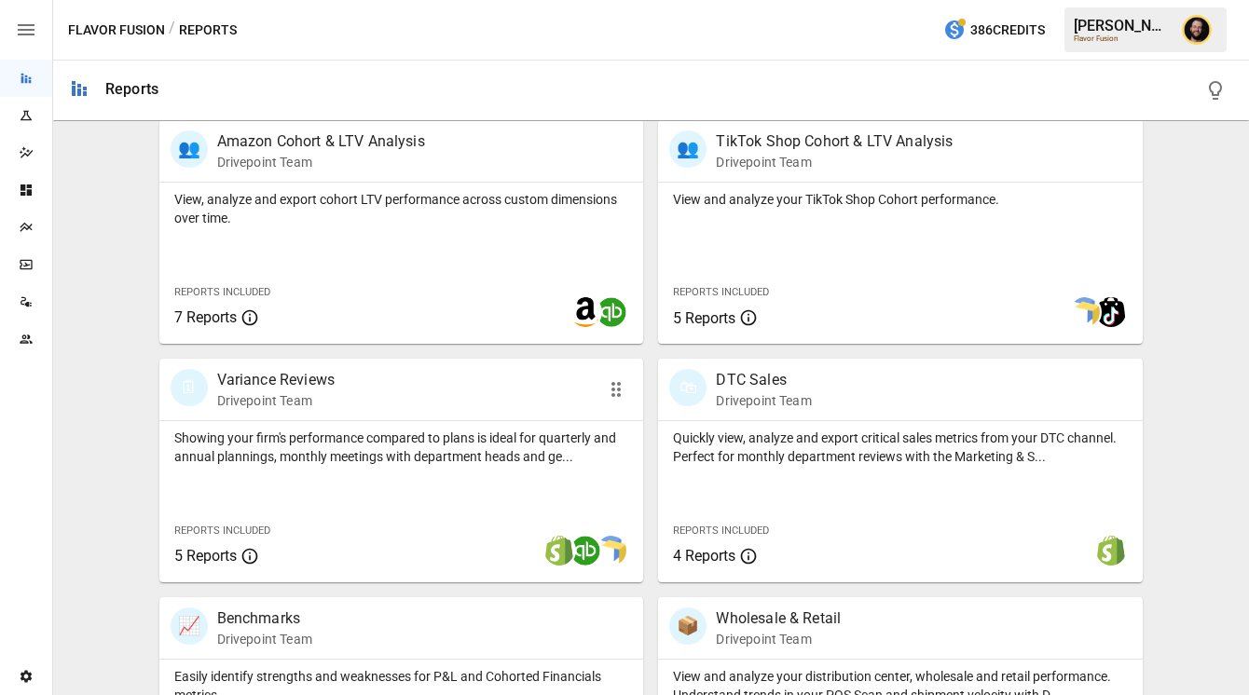
click at [405, 470] on div "Showing your firm's performance compared to plans is ideal for quarterly and an…" at bounding box center [401, 501] width 485 height 161
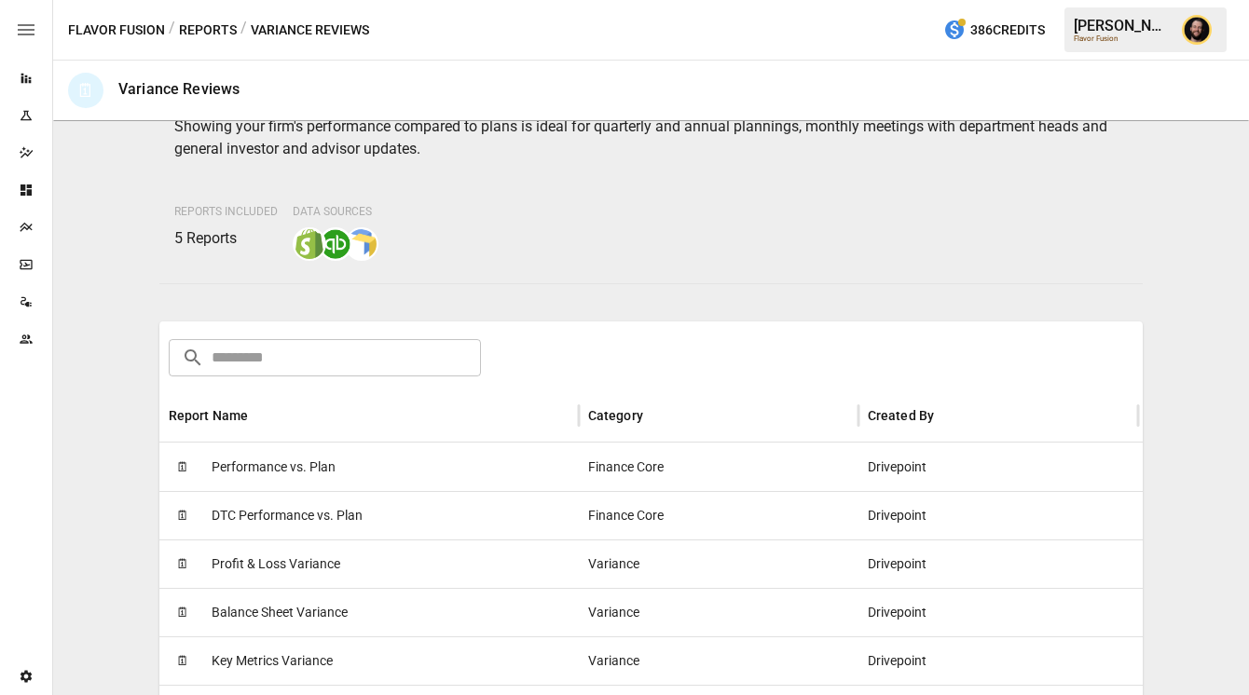
scroll to position [126, 0]
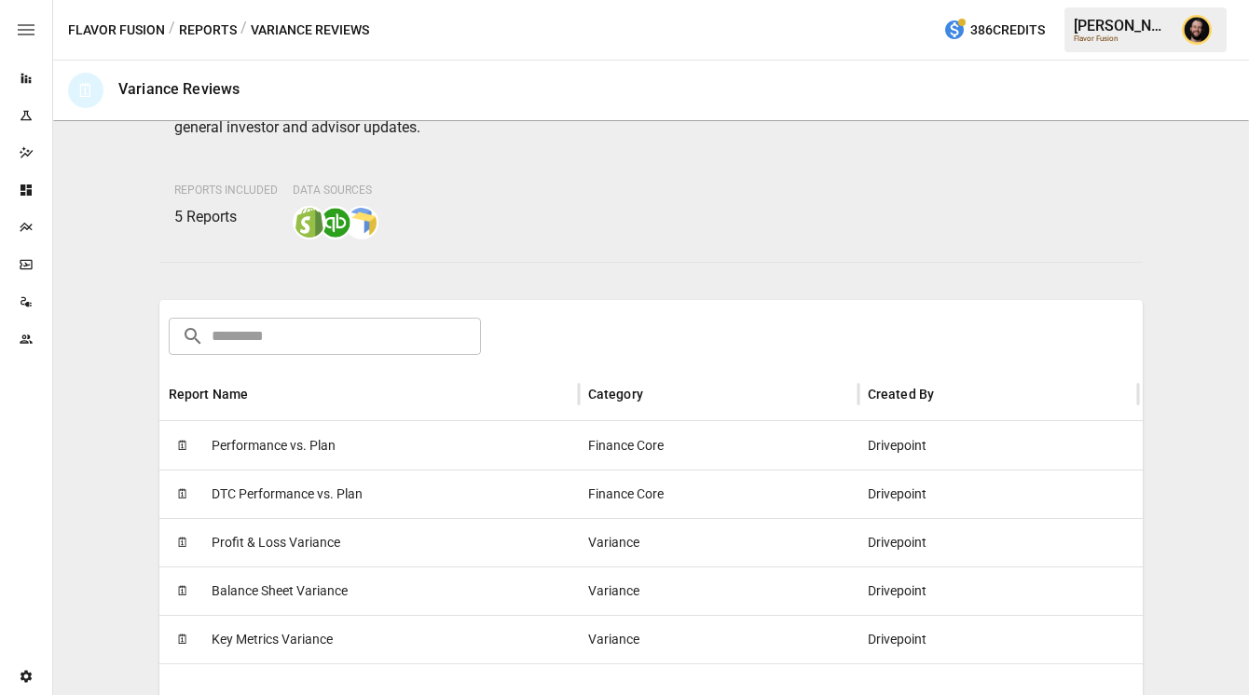
click at [346, 448] on div "🗓 Performance vs. Plan" at bounding box center [368, 445] width 419 height 48
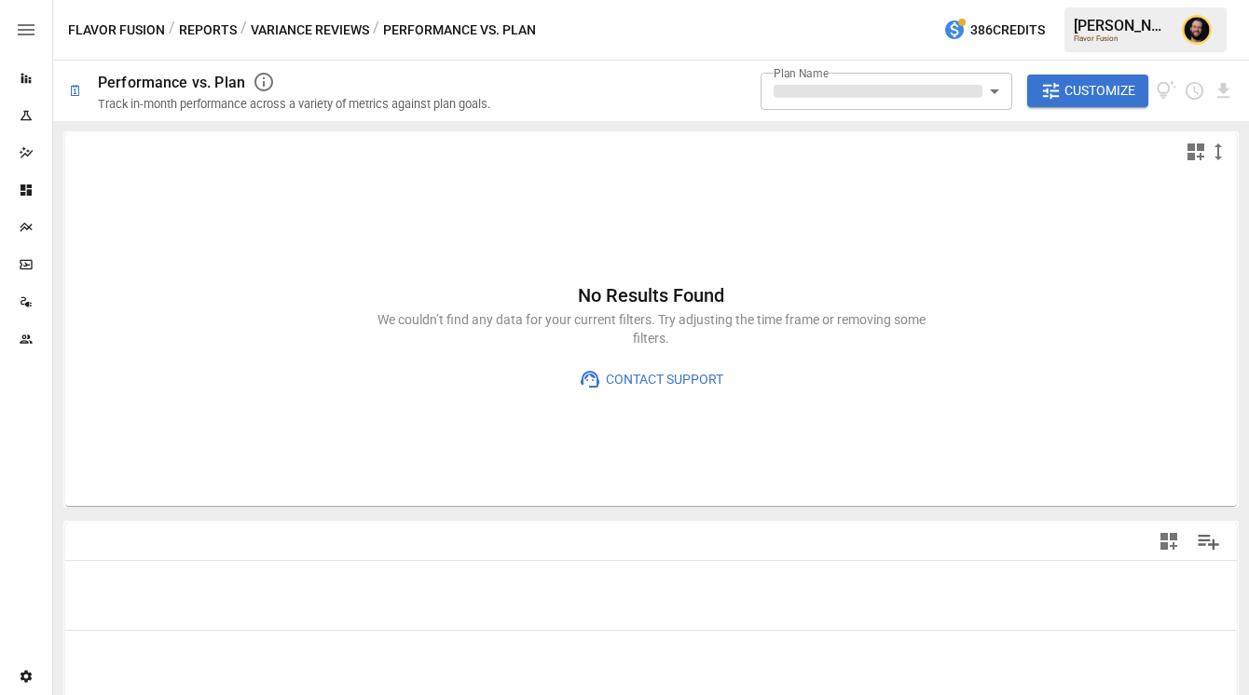
type input "**********"
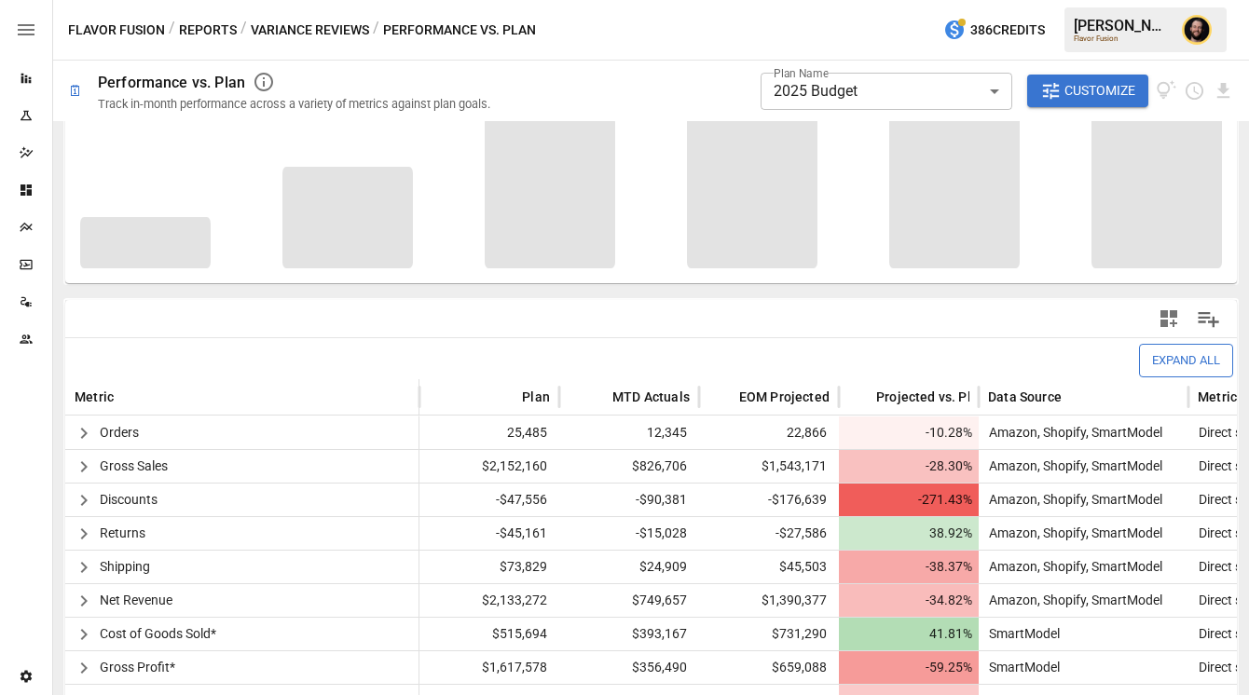
scroll to position [425, 0]
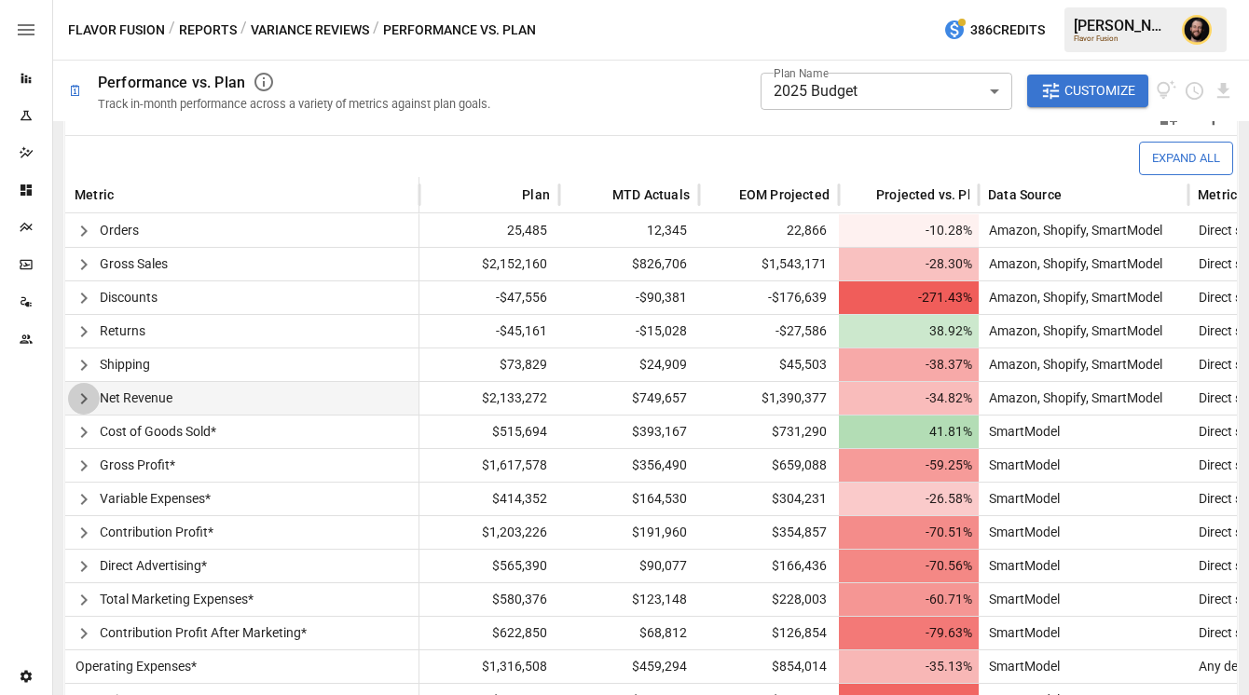
click at [81, 398] on icon "button" at bounding box center [84, 399] width 22 height 22
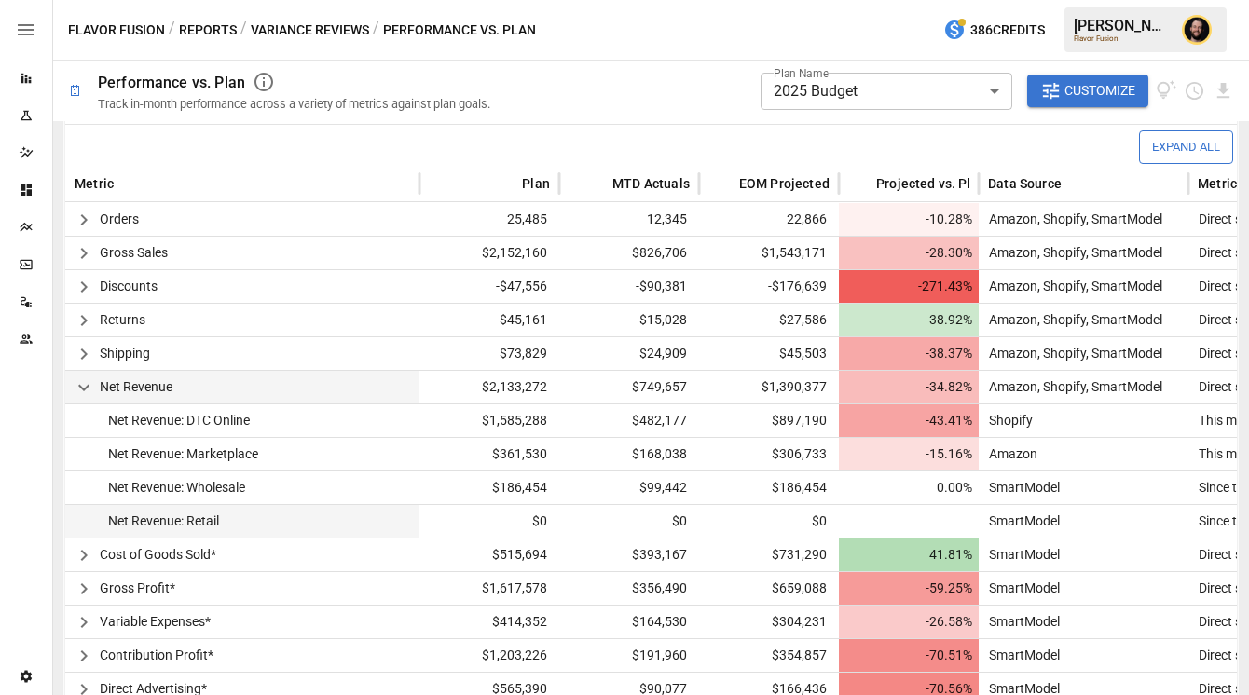
scroll to position [529, 0]
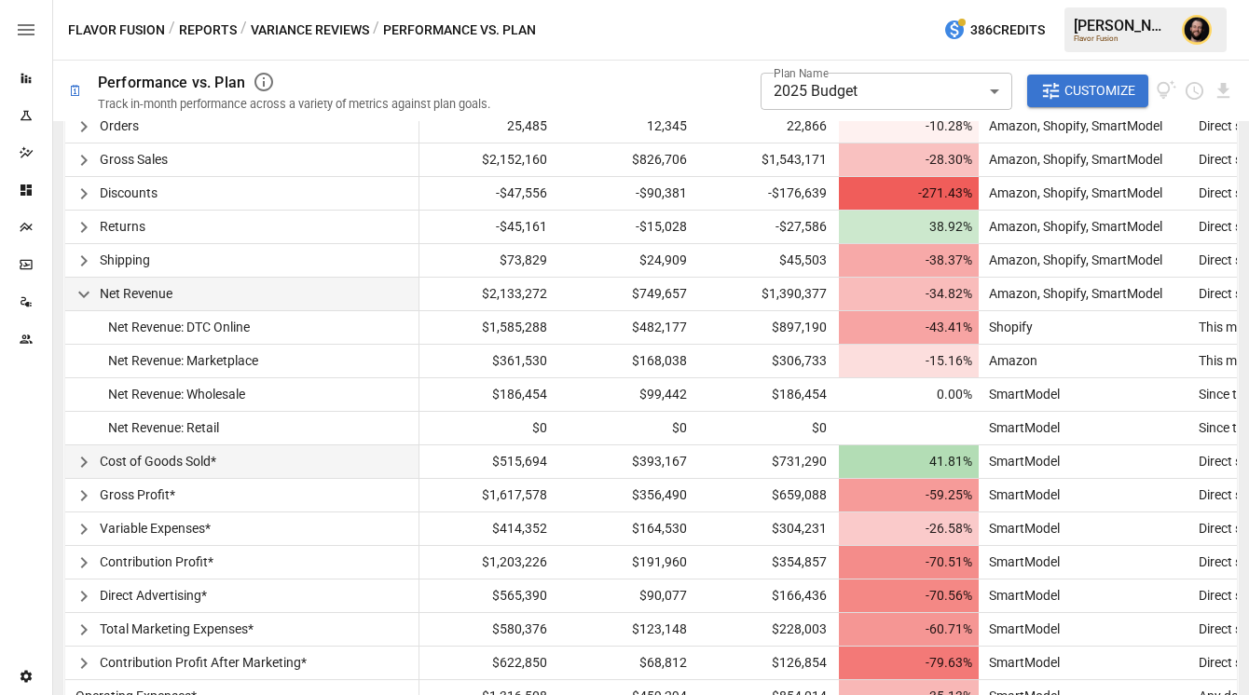
click at [91, 461] on icon "button" at bounding box center [84, 462] width 22 height 22
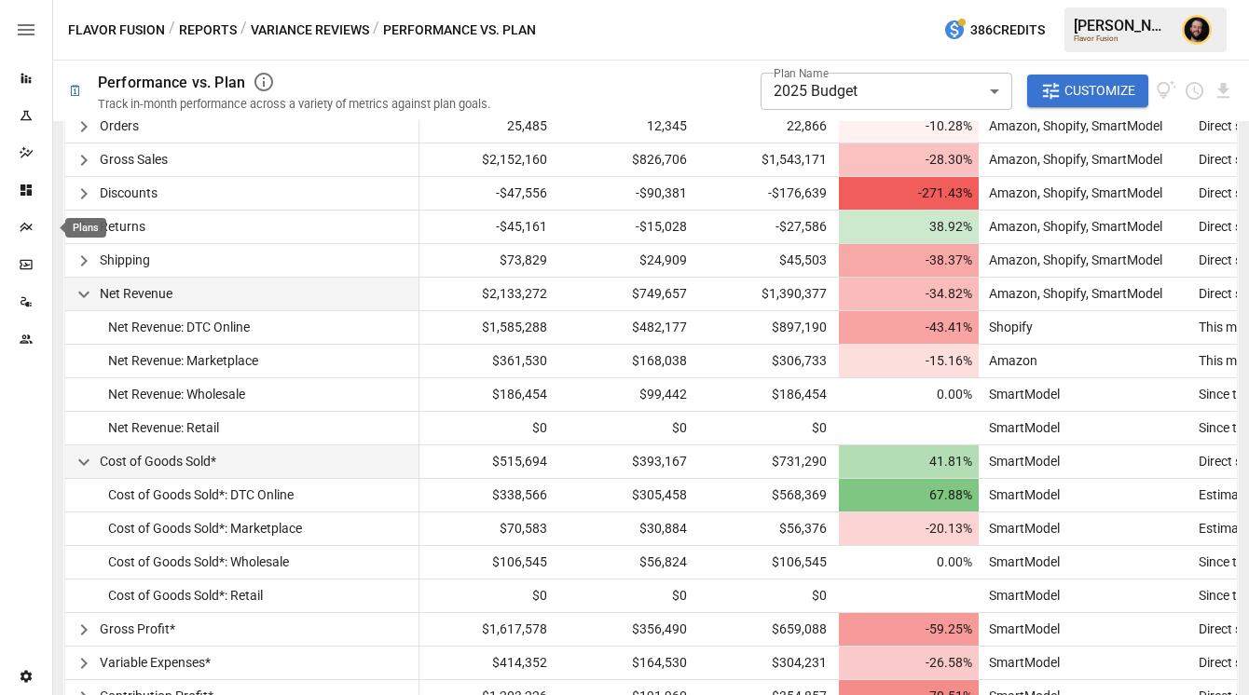
click at [22, 233] on icon "Plans" at bounding box center [26, 227] width 15 height 15
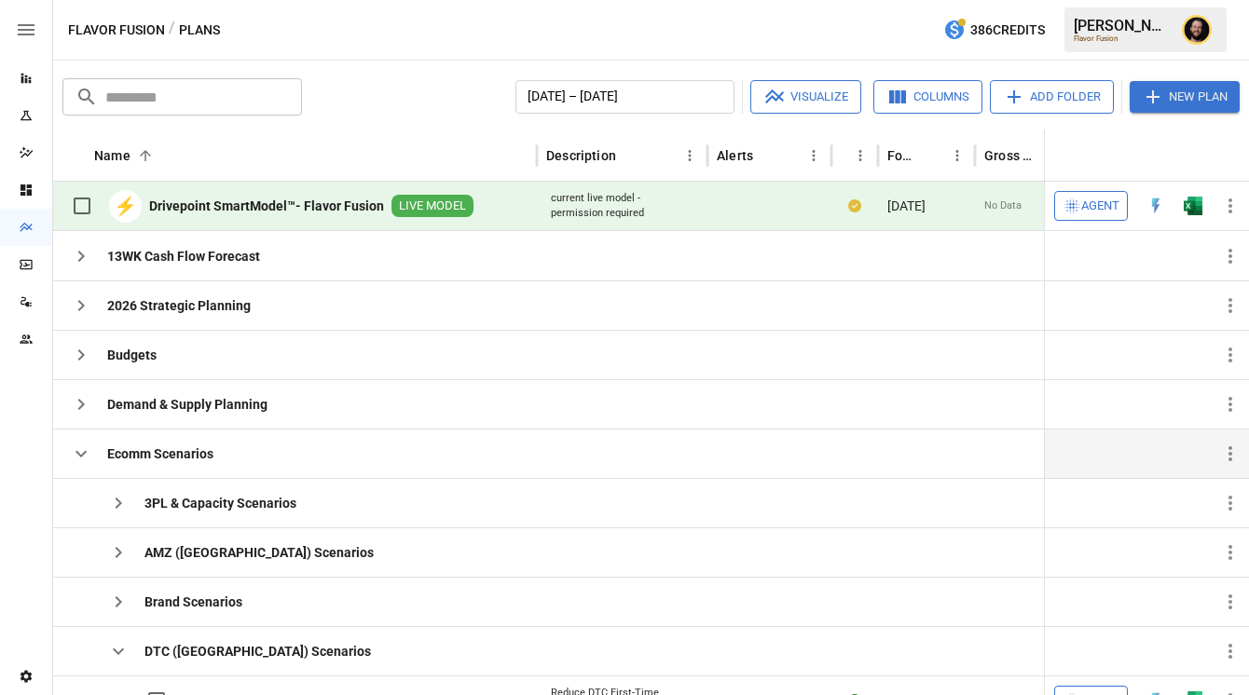
click at [75, 452] on icon "button" at bounding box center [80, 454] width 11 height 7
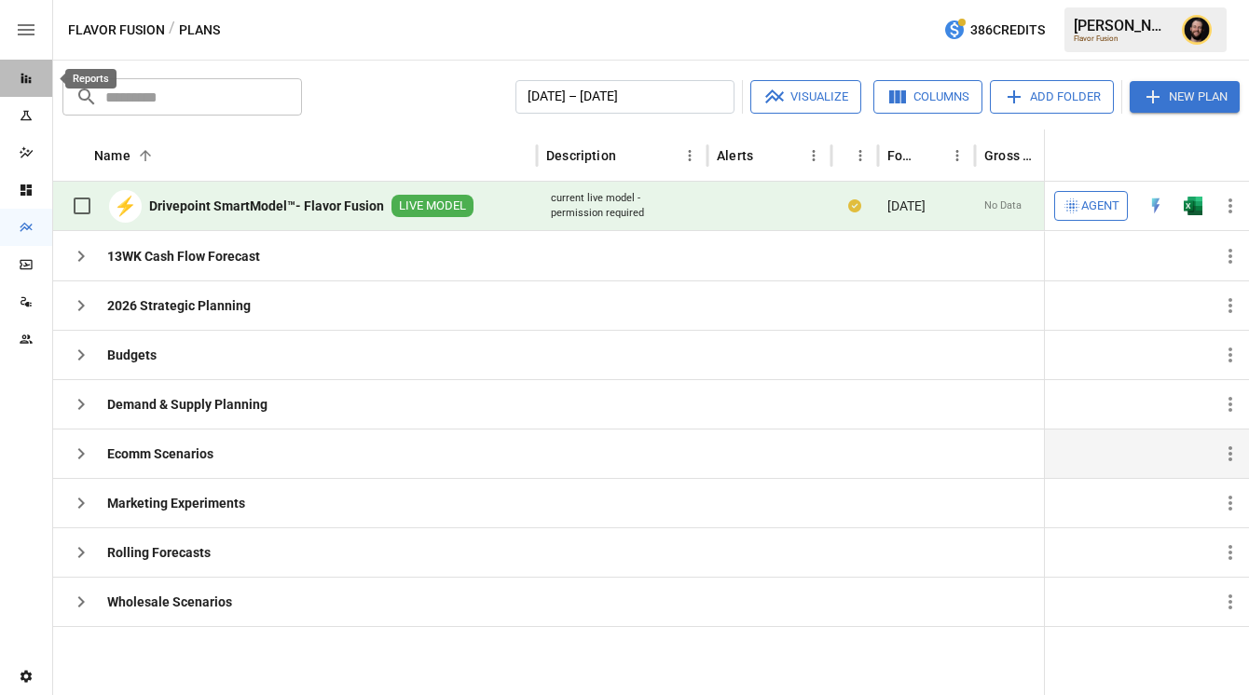
click at [19, 81] on icon "Reports" at bounding box center [26, 78] width 15 height 15
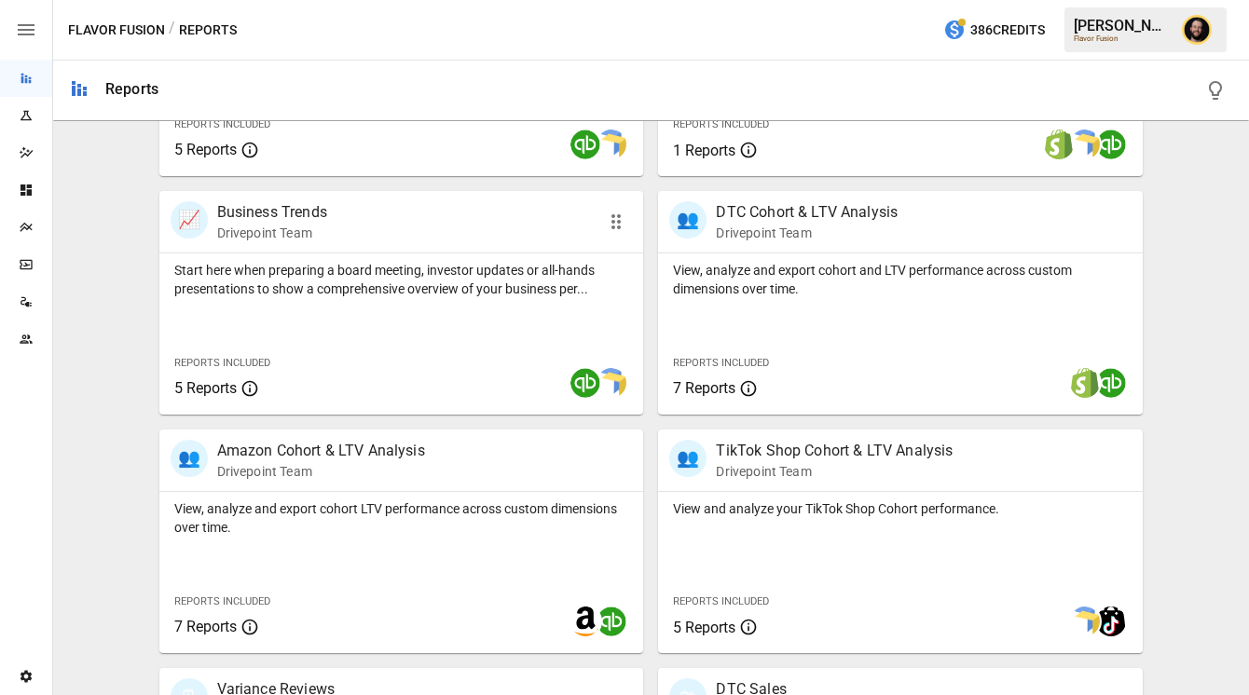
scroll to position [544, 0]
click at [383, 520] on p "View, analyze and export cohort LTV performance across custom dimensions over t…" at bounding box center [401, 518] width 455 height 37
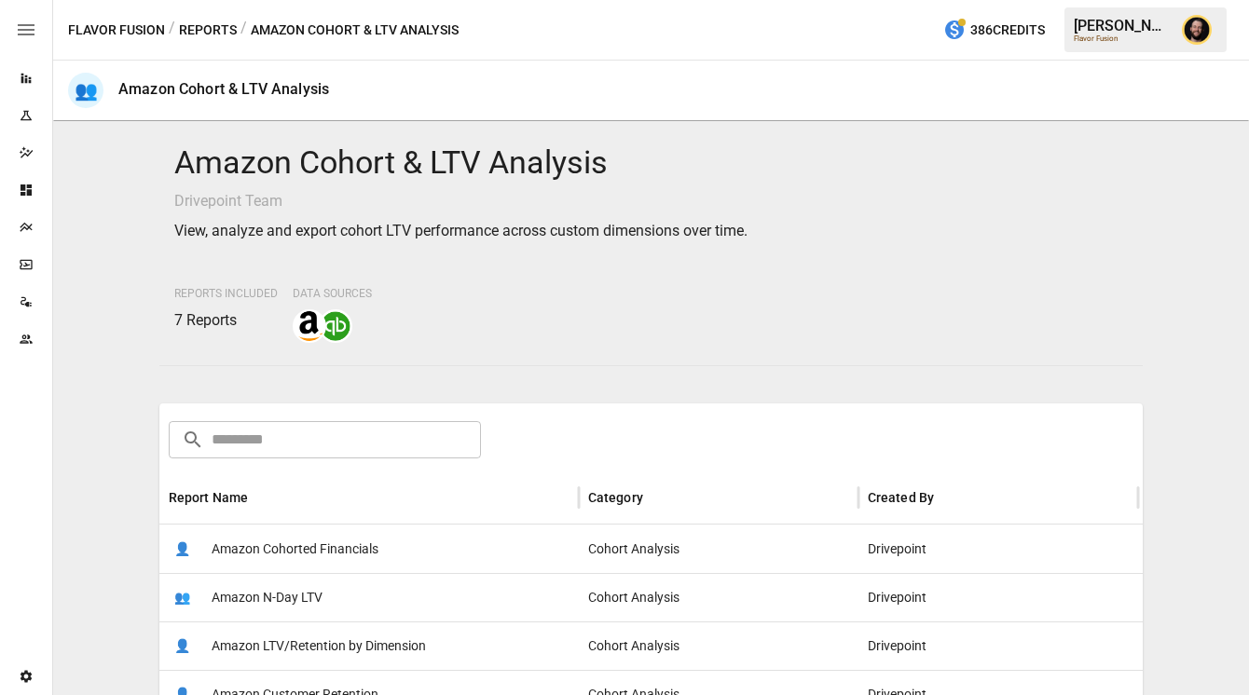
scroll to position [64, 0]
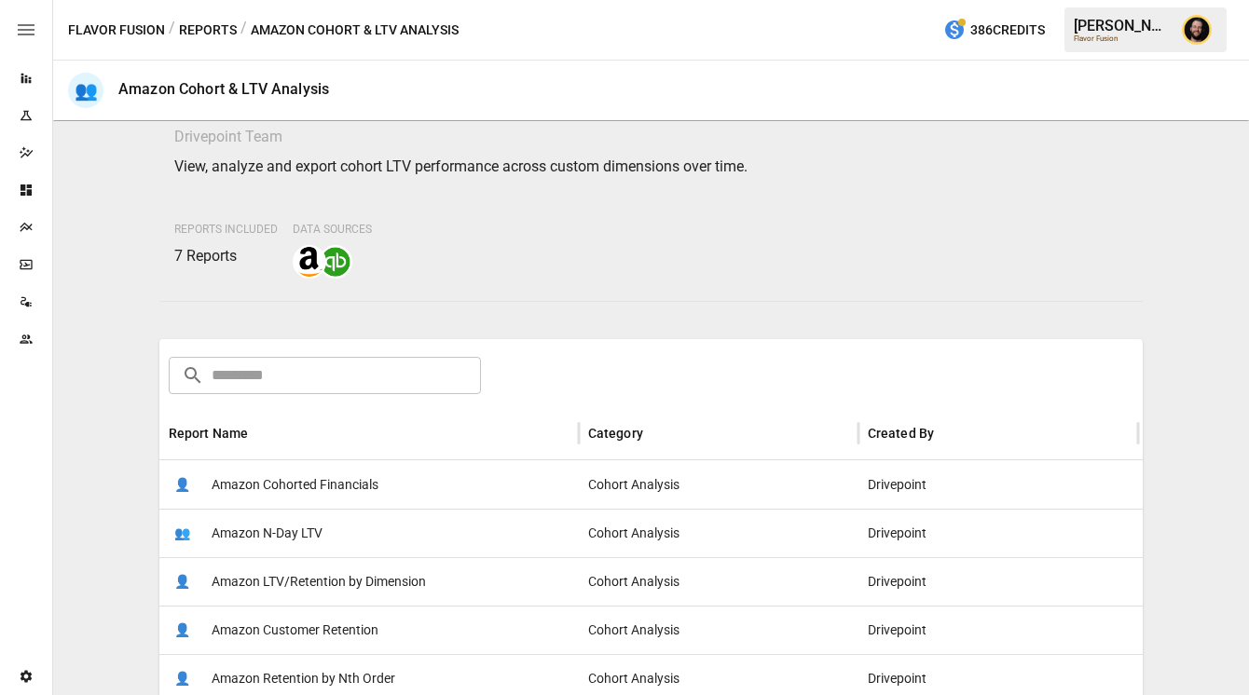
click at [383, 460] on div "👤 Amazon Cohorted Financials" at bounding box center [368, 484] width 419 height 48
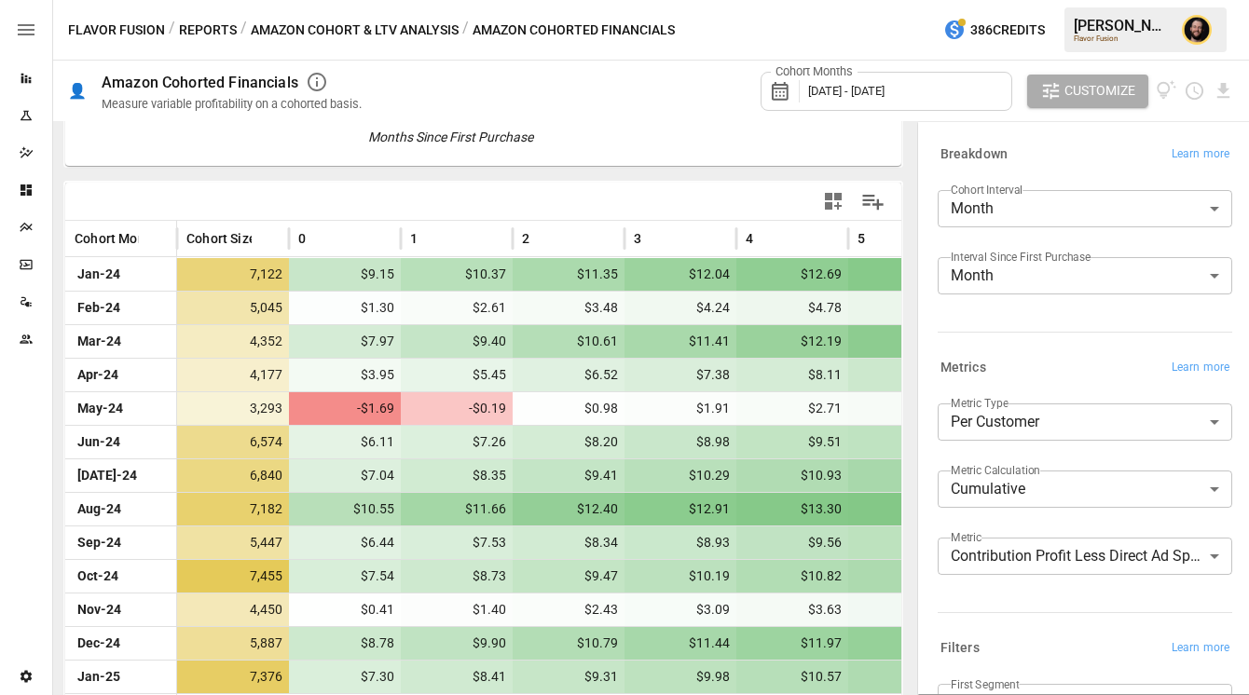
scroll to position [139, 0]
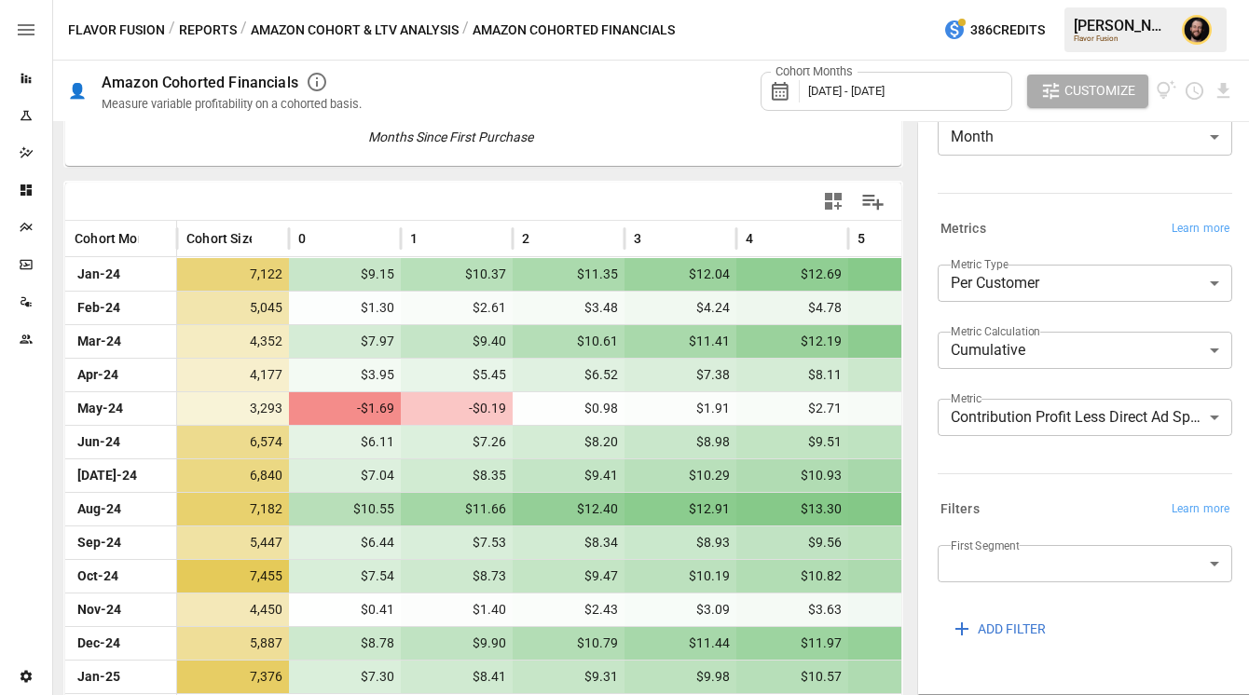
click at [1074, 0] on body "Reports Experiments Dazzler Studio Dashboards Plans SmartModel ™ Data Sources T…" at bounding box center [624, 0] width 1249 height 0
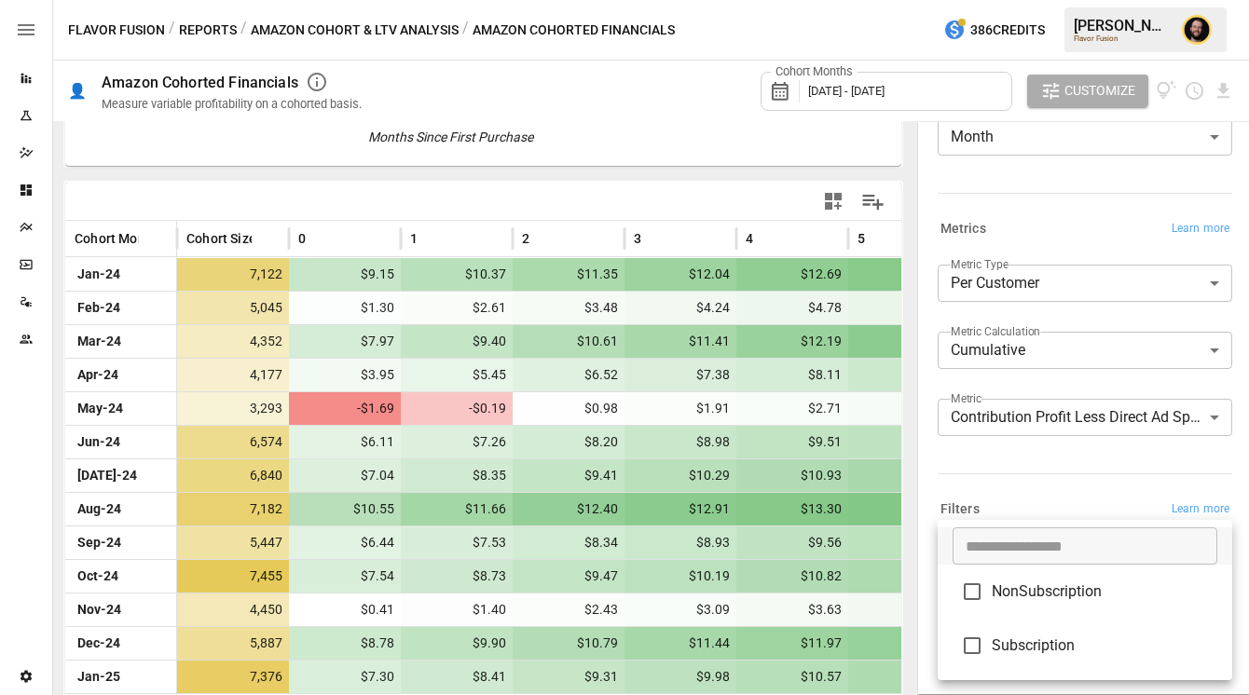
click at [1007, 485] on div at bounding box center [624, 347] width 1249 height 695
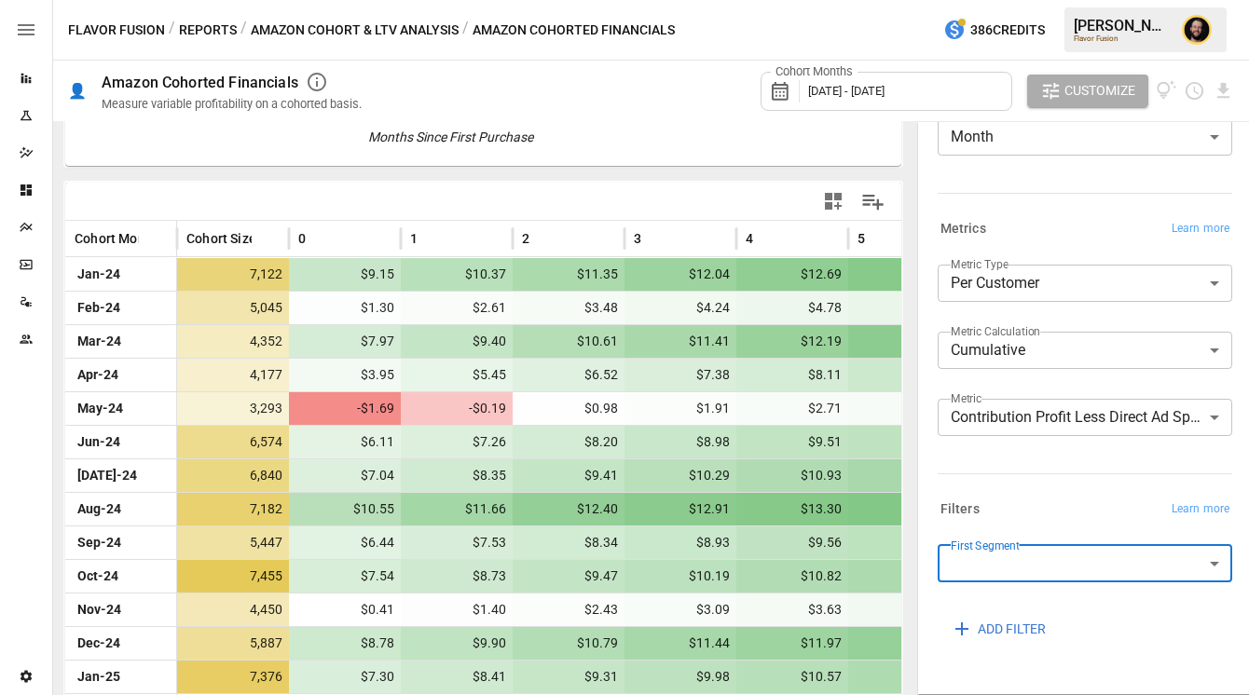
click at [992, 547] on label "First Segment" at bounding box center [985, 546] width 69 height 16
click at [994, 0] on body "Reports Experiments Dazzler Studio Dashboards Plans SmartModel ™ Data Sources T…" at bounding box center [624, 0] width 1249 height 0
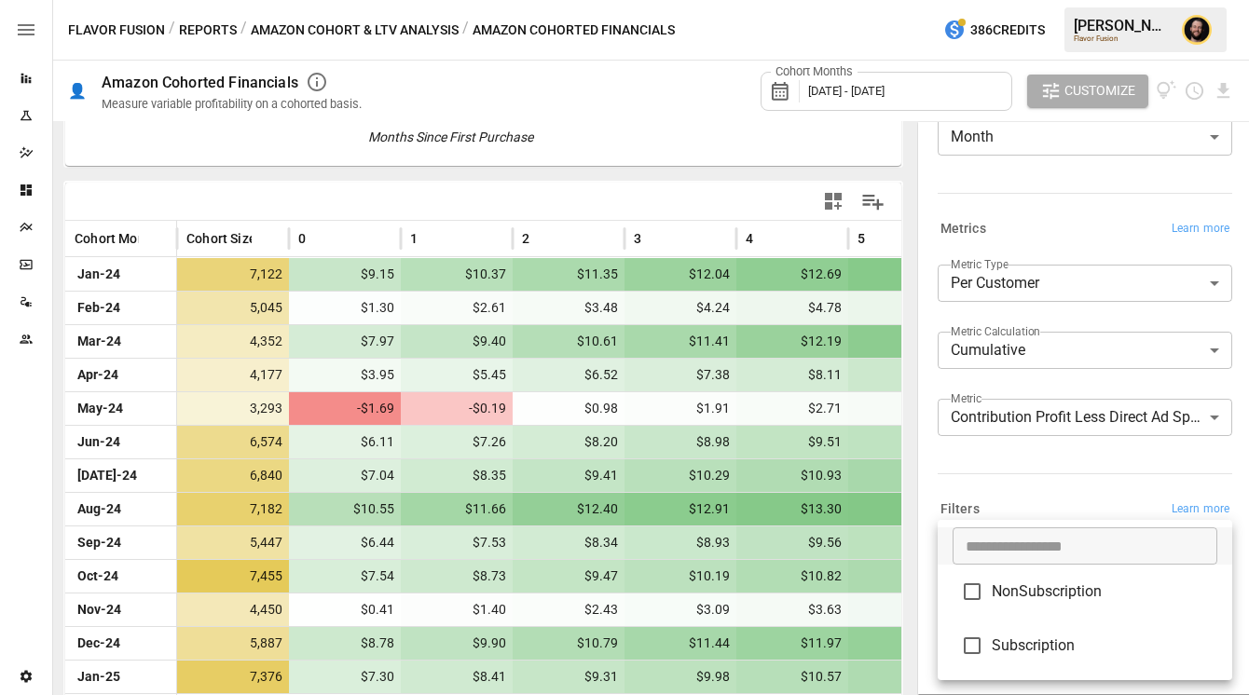
click at [1002, 477] on div at bounding box center [624, 347] width 1249 height 695
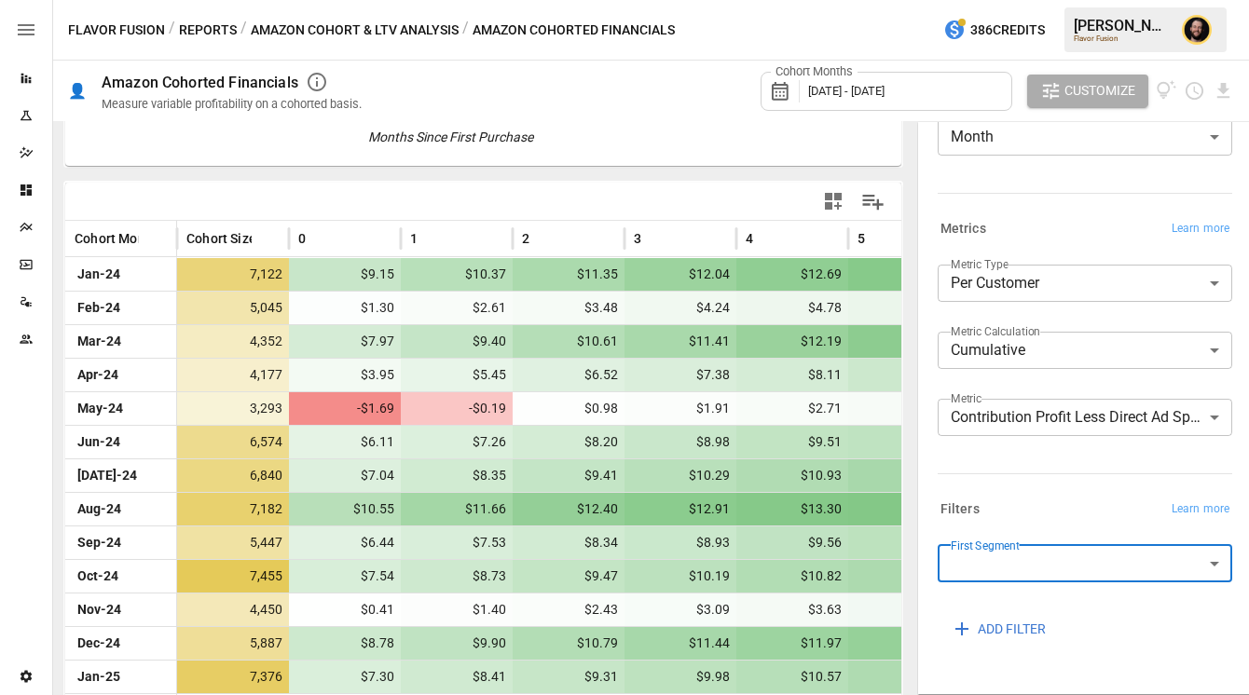
click at [1011, 0] on body "Reports Experiments Dazzler Studio Dashboards Plans SmartModel ™ Data Sources T…" at bounding box center [624, 0] width 1249 height 0
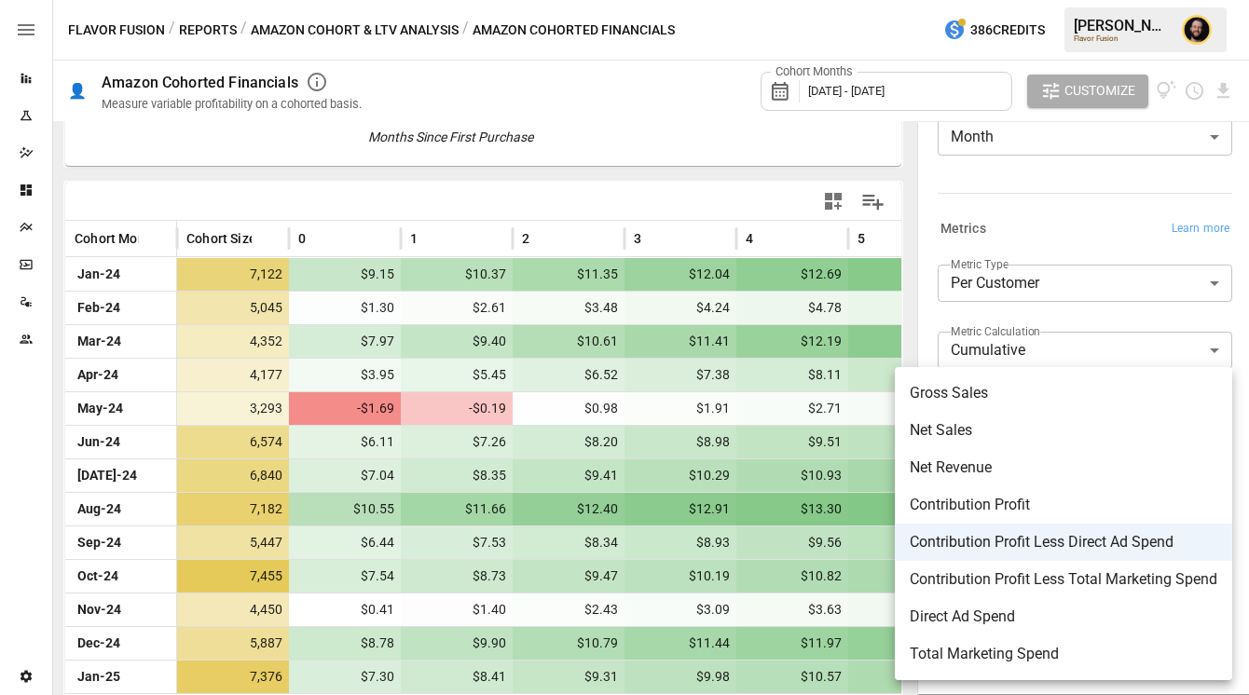
click at [967, 467] on span "Net Revenue" at bounding box center [1063, 468] width 308 height 22
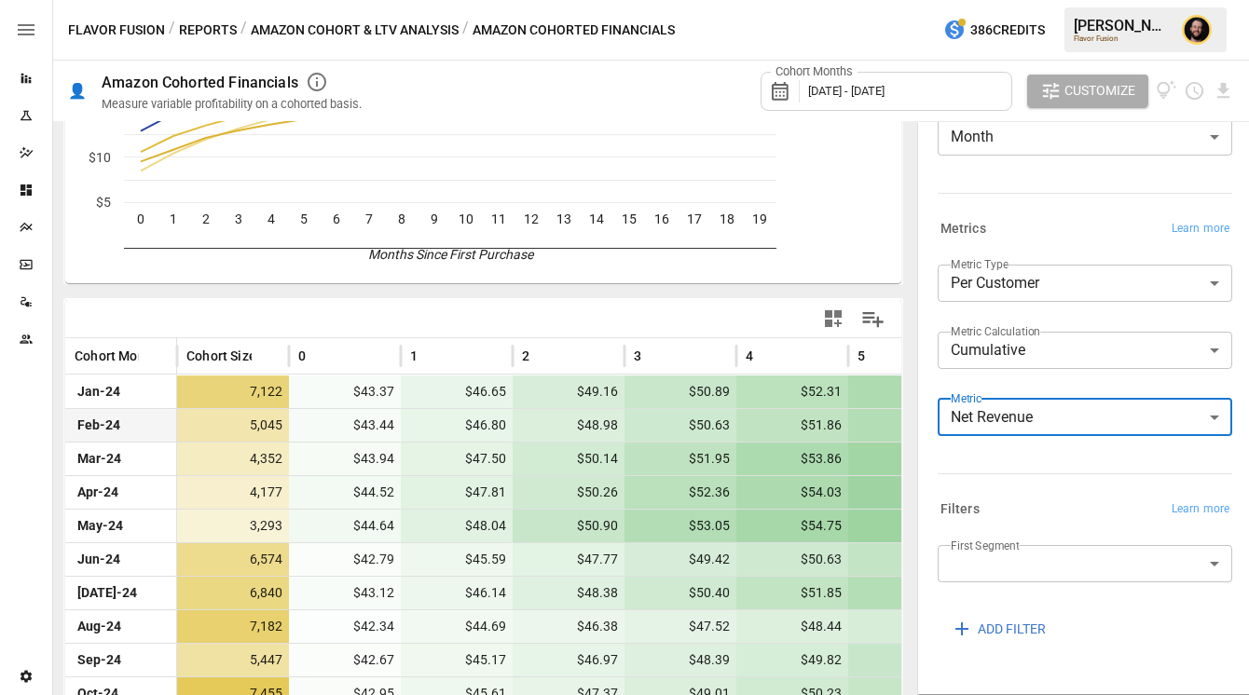
scroll to position [340, 0]
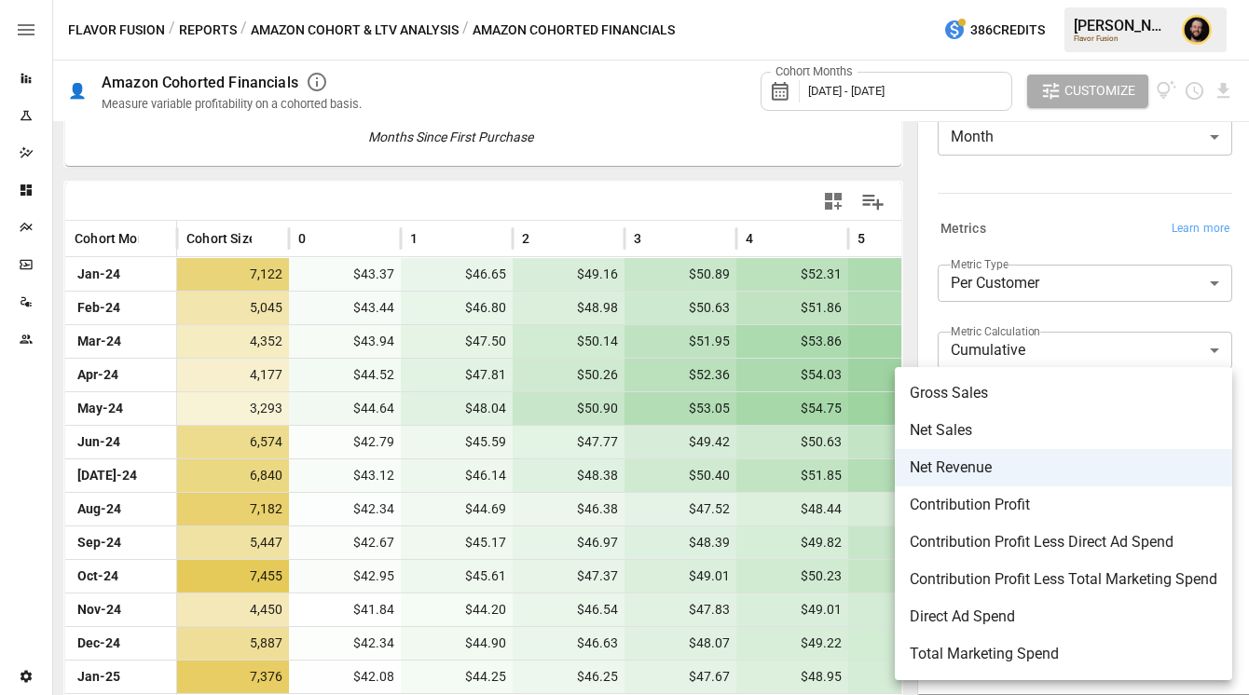
click at [1127, 0] on body "Reports Experiments Dazzler Studio Dashboards Plans SmartModel ™ Data Sources T…" at bounding box center [624, 0] width 1249 height 0
click at [995, 506] on span "Contribution Profit" at bounding box center [1063, 505] width 308 height 22
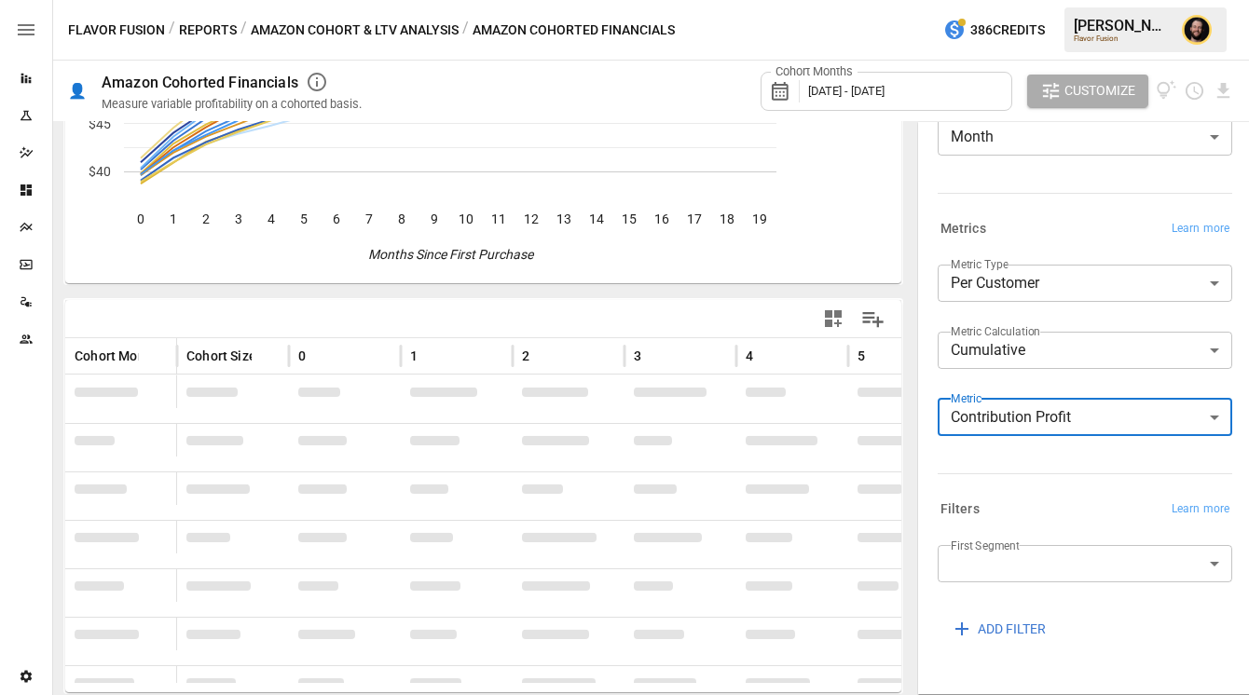
scroll to position [340, 0]
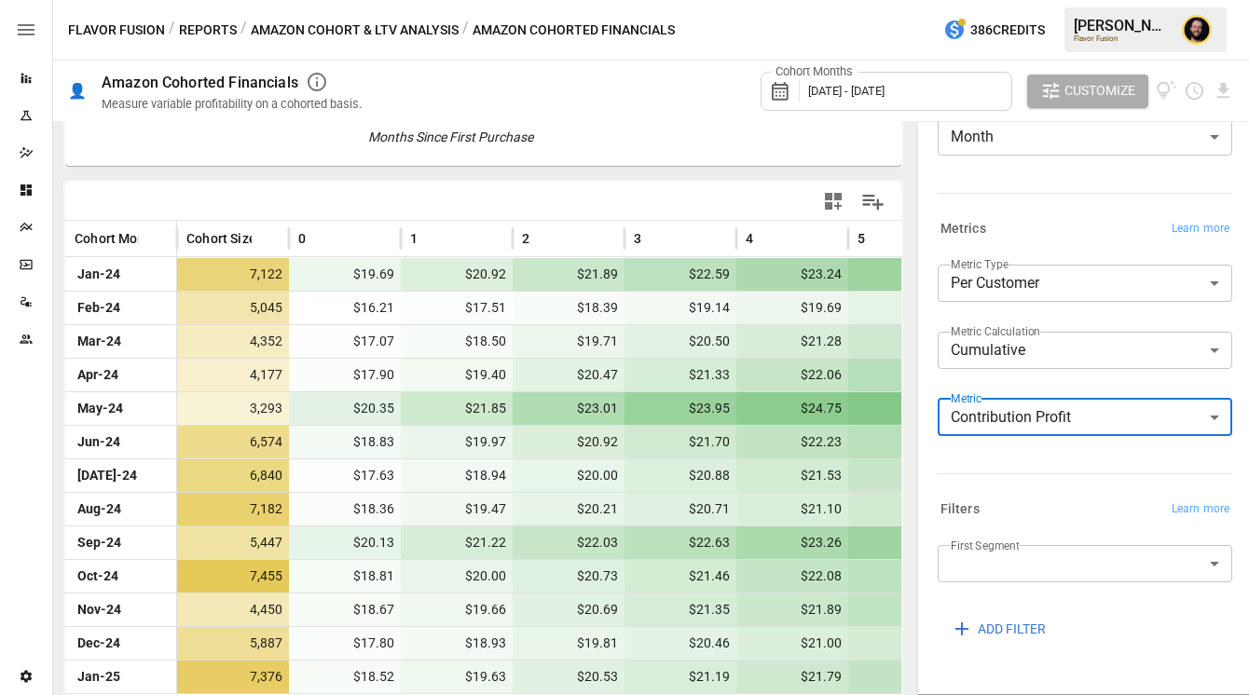
click at [1029, 0] on body "Reports Experiments Dazzler Studio Dashboards Plans SmartModel ™ Data Sources T…" at bounding box center [624, 0] width 1249 height 0
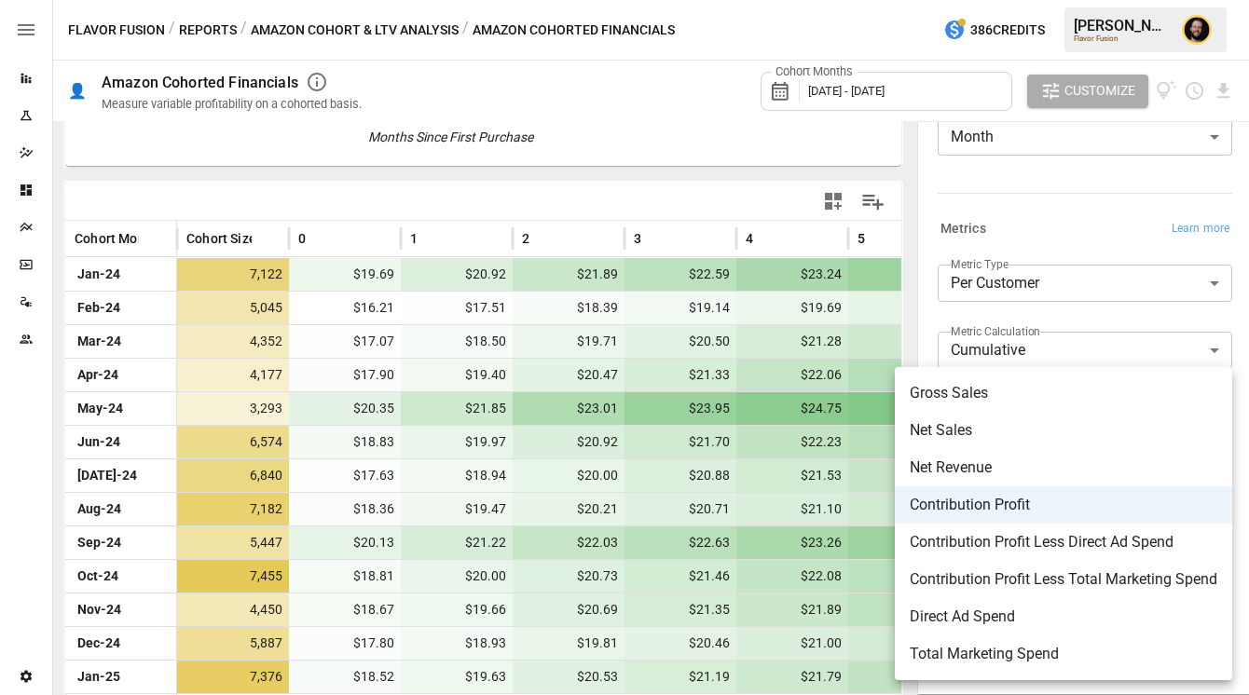
click at [998, 538] on span "Contribution Profit Less Direct Ad Spend" at bounding box center [1063, 542] width 308 height 22
type input "**********"
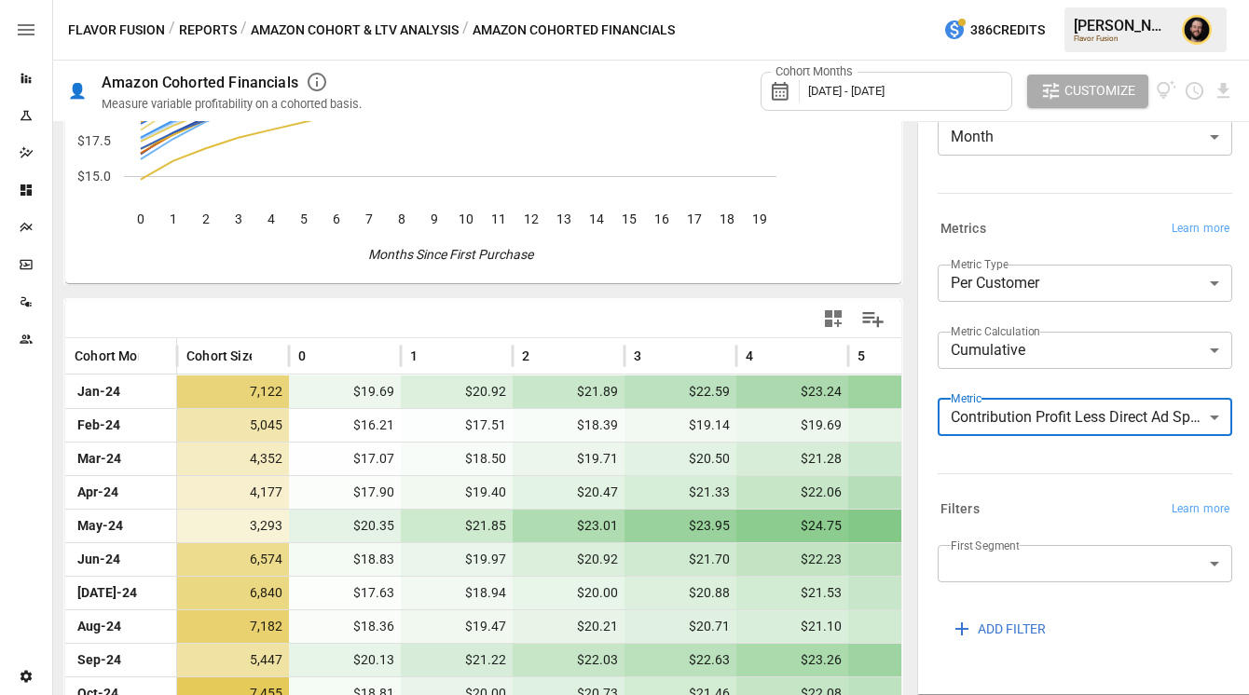
scroll to position [340, 0]
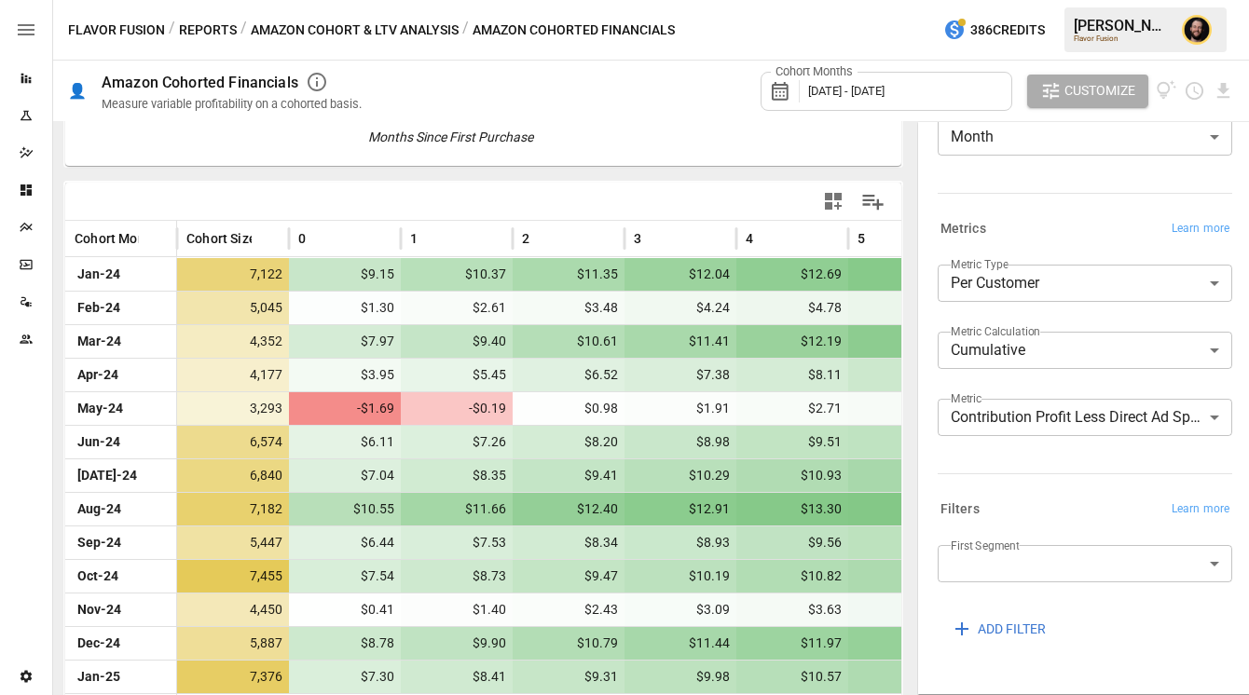
click at [340, 21] on button "Amazon Cohort & LTV Analysis" at bounding box center [355, 30] width 208 height 23
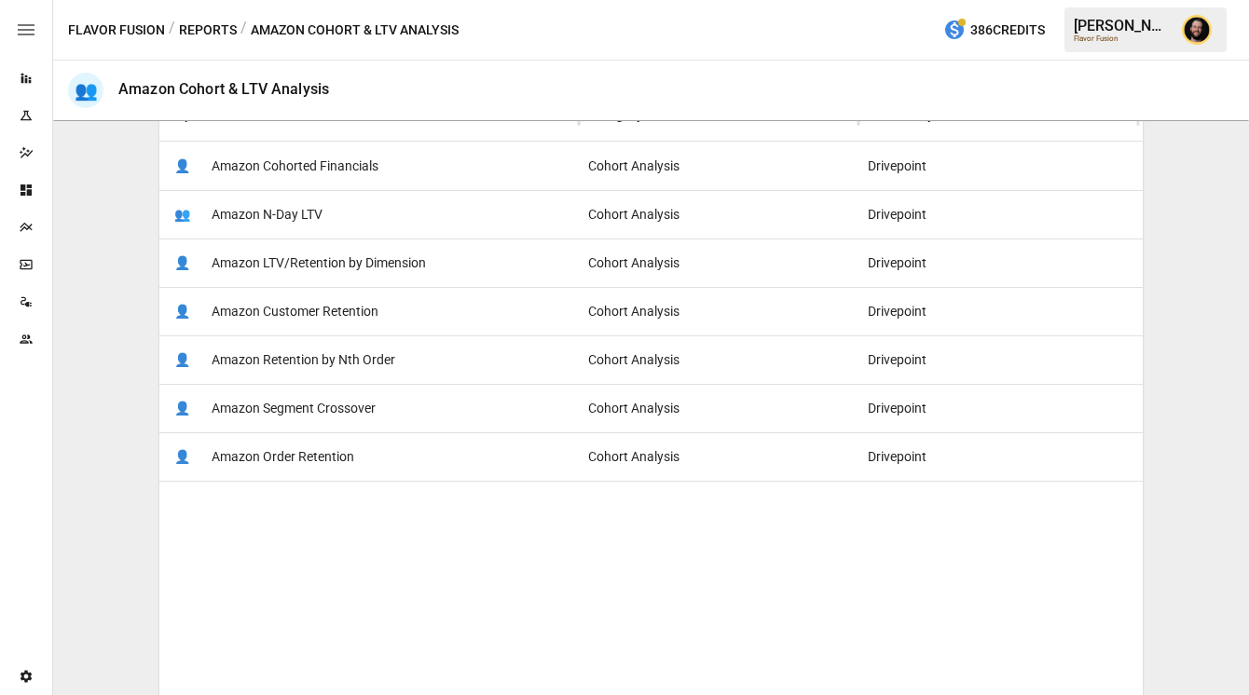
scroll to position [347, 0]
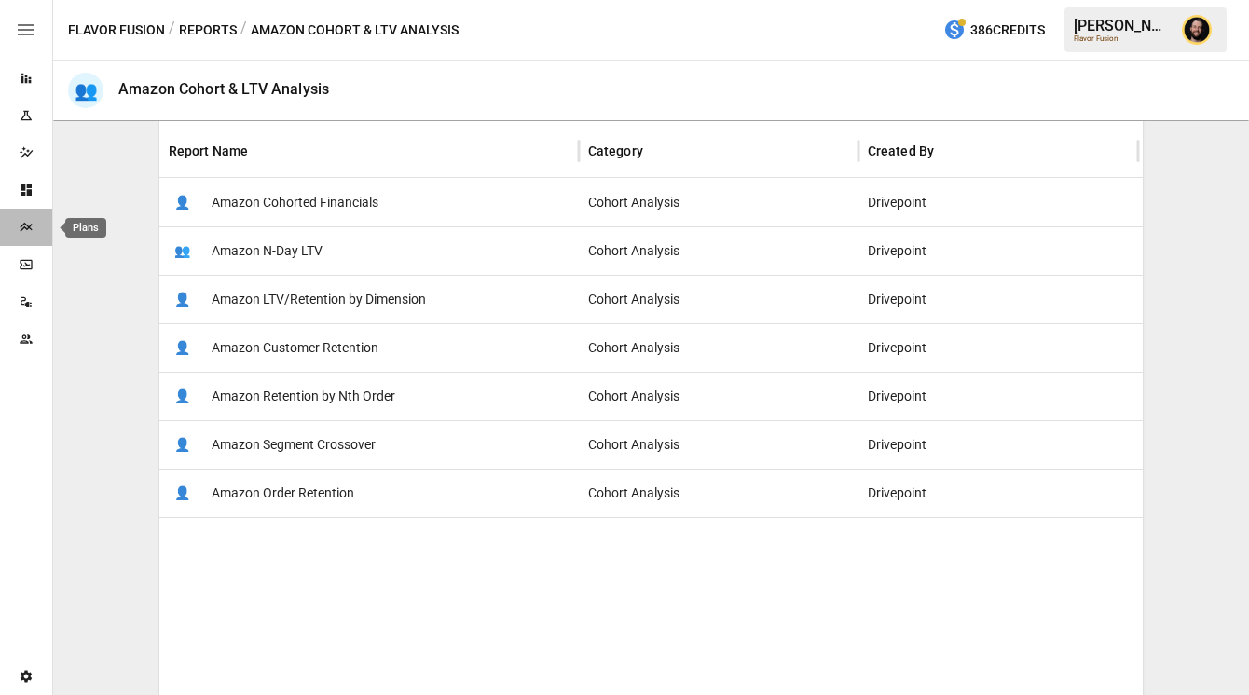
click at [34, 231] on div "Plans" at bounding box center [26, 227] width 52 height 15
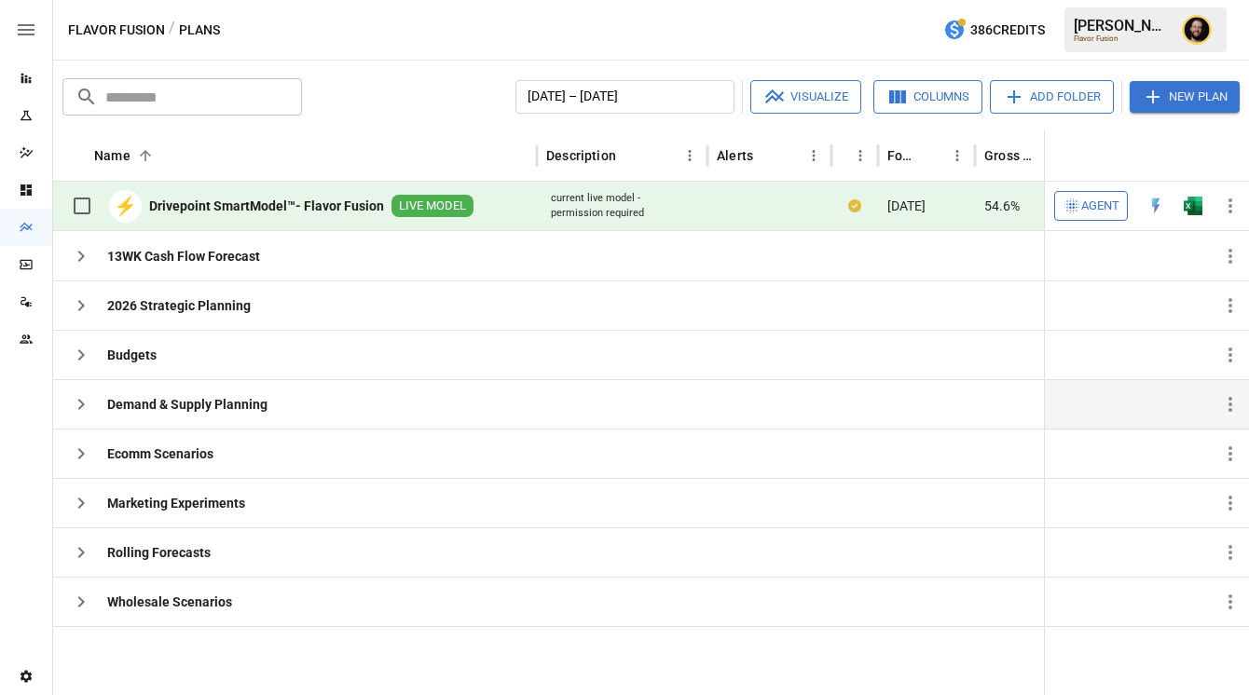
click at [70, 400] on icon "button" at bounding box center [81, 404] width 22 height 22
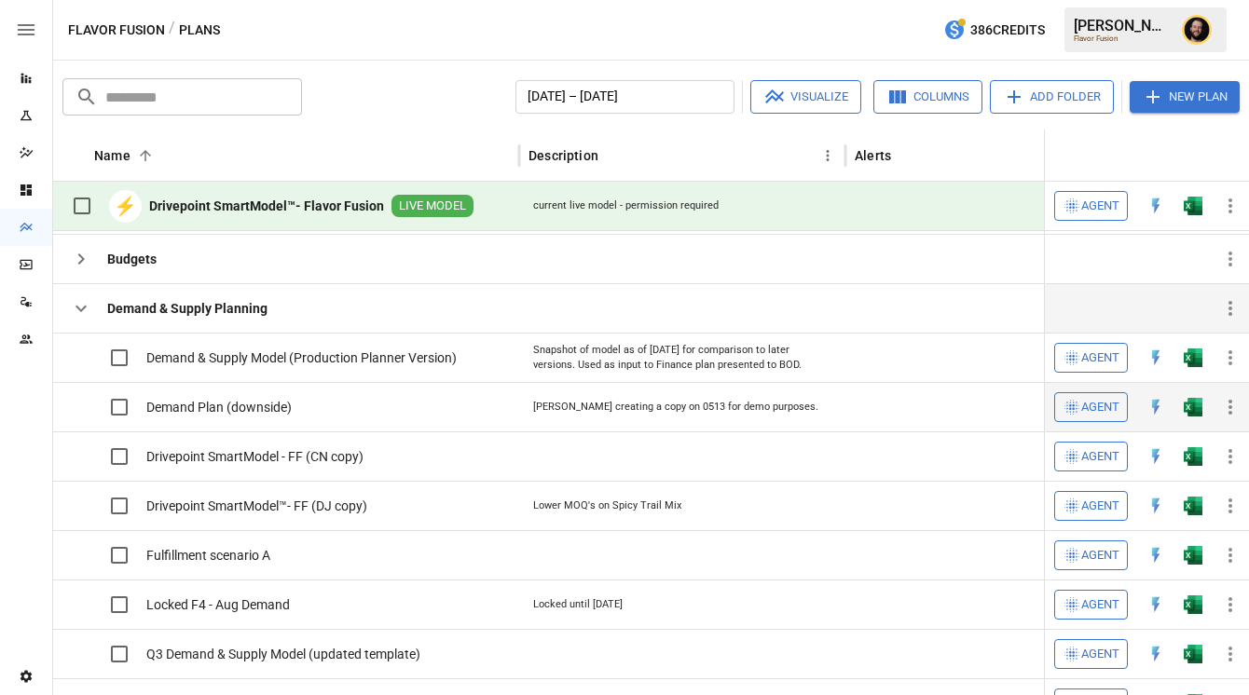
scroll to position [109, 0]
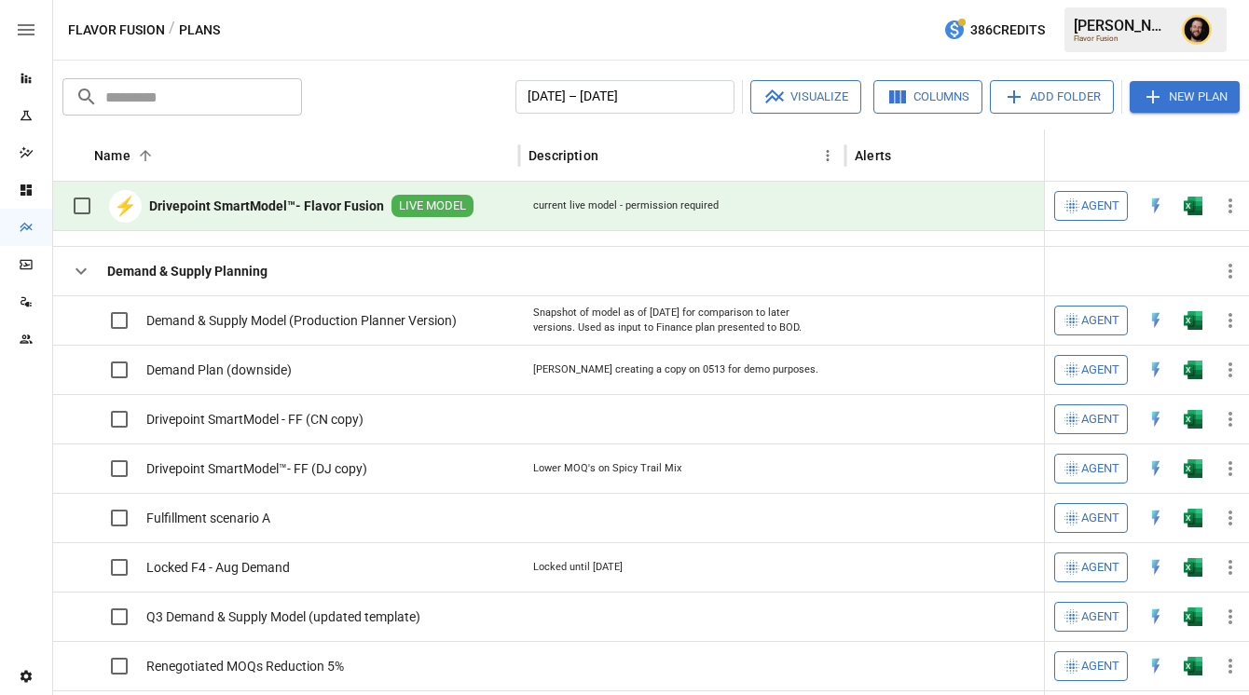
drag, startPoint x: 78, startPoint y: 276, endPoint x: 137, endPoint y: 267, distance: 59.4
click at [78, 275] on icon "button" at bounding box center [81, 271] width 22 height 22
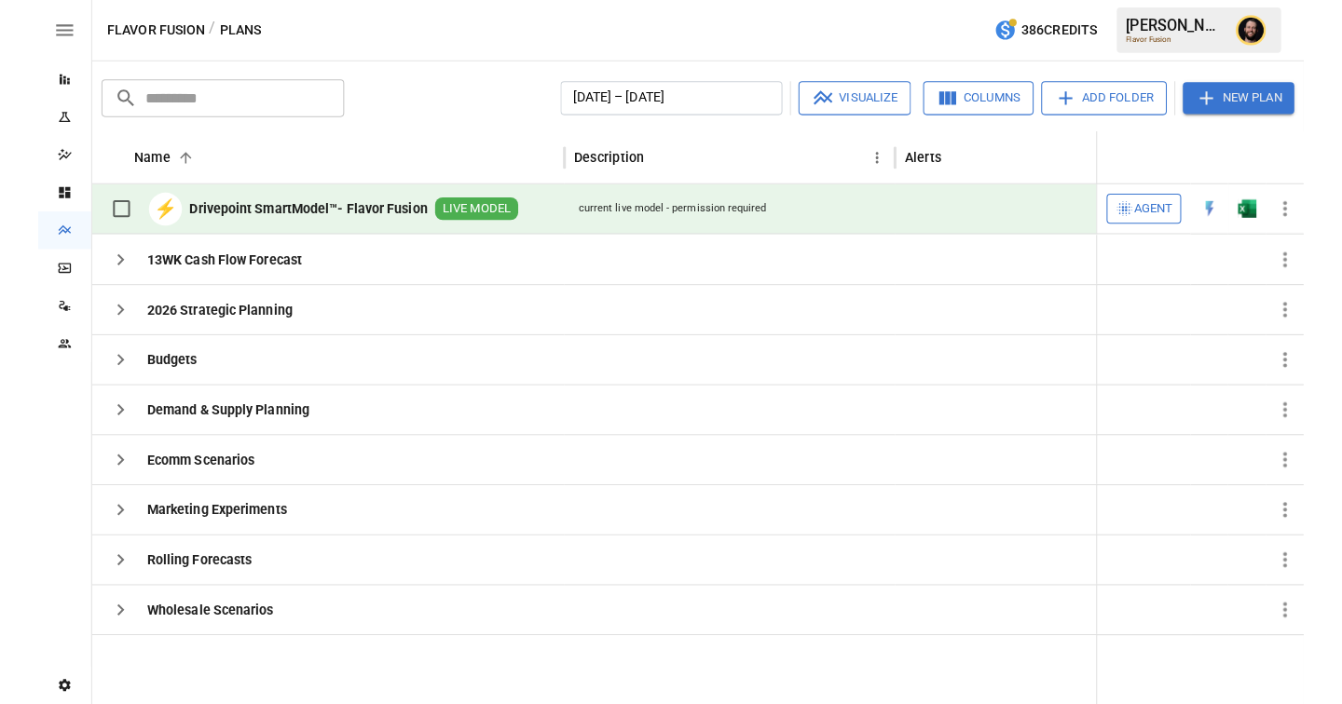
scroll to position [0, 0]
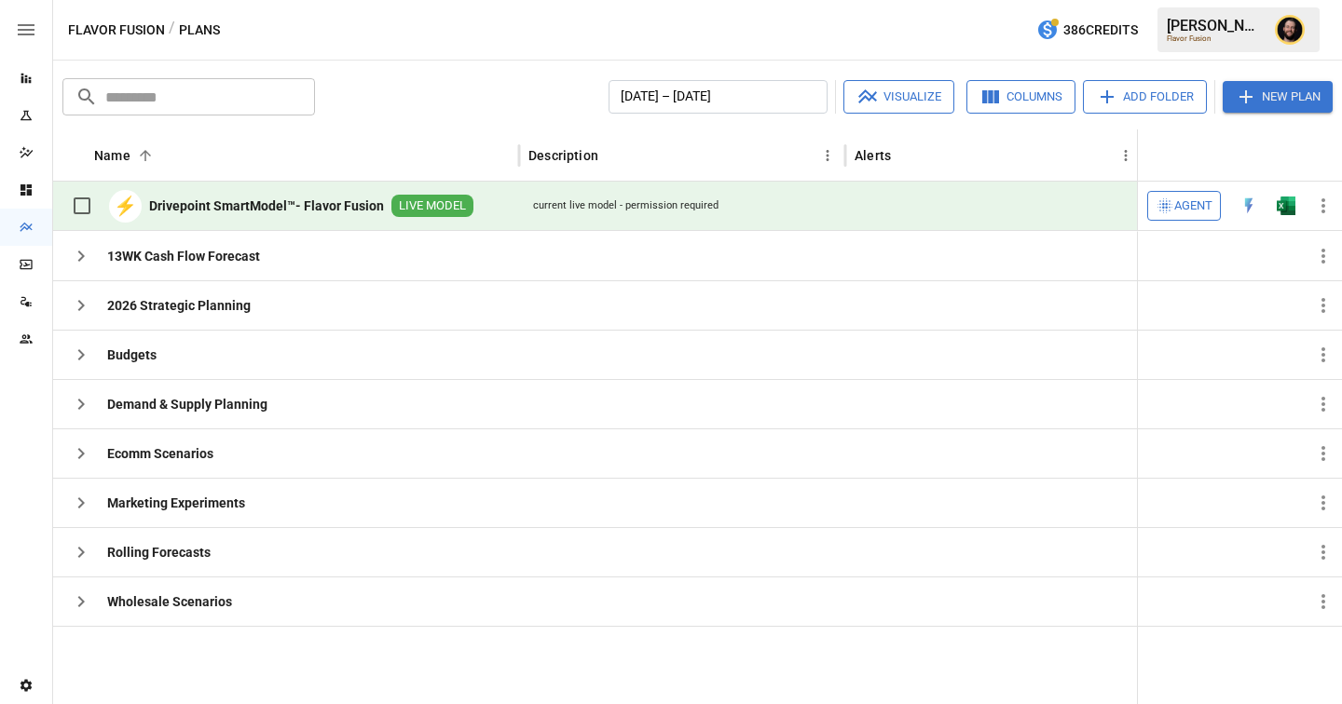
click at [34, 73] on div "Reports" at bounding box center [26, 78] width 52 height 15
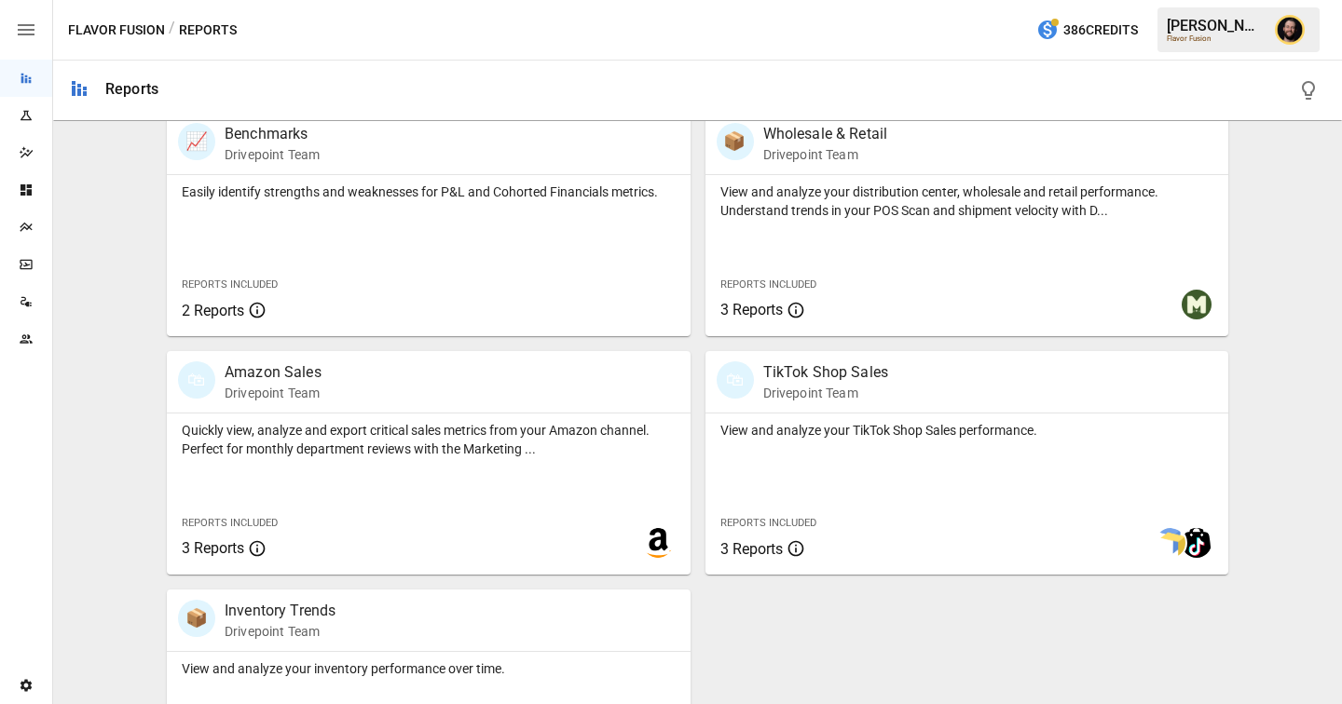
scroll to position [1456, 0]
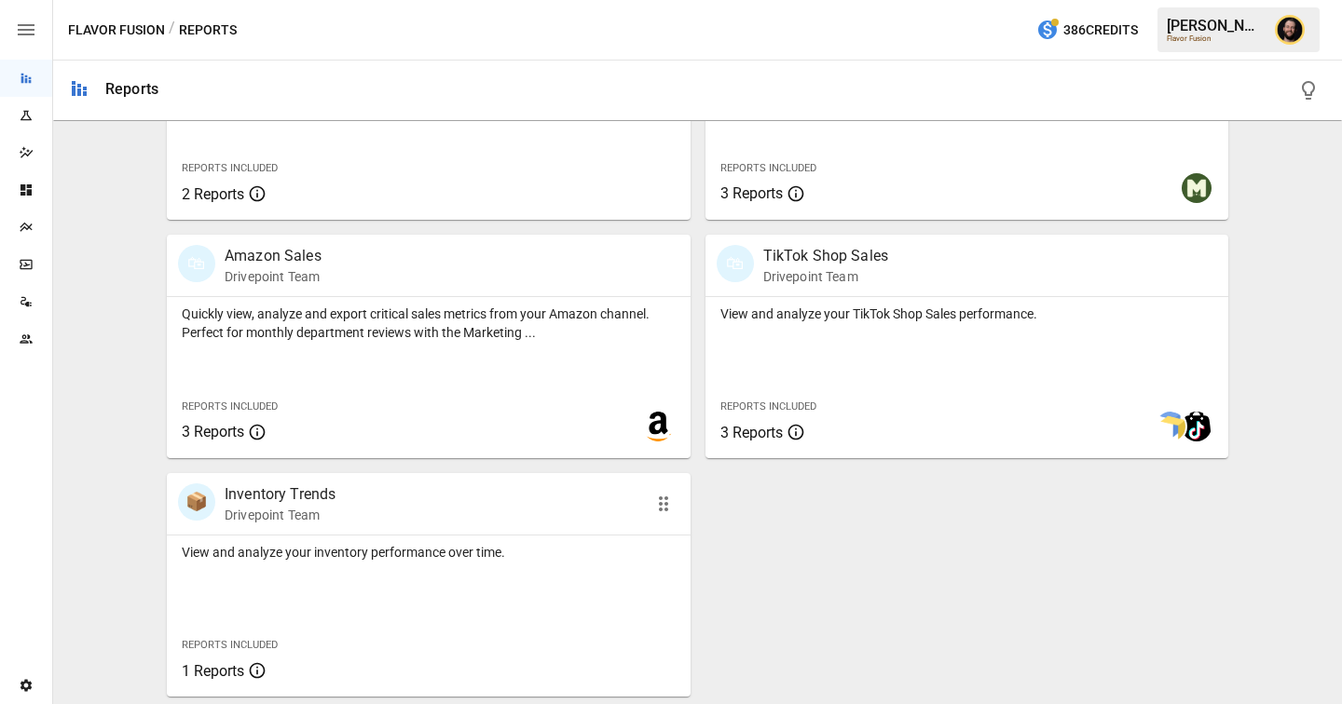
click at [411, 555] on p "View and analyze your inventory performance over time." at bounding box center [429, 552] width 494 height 19
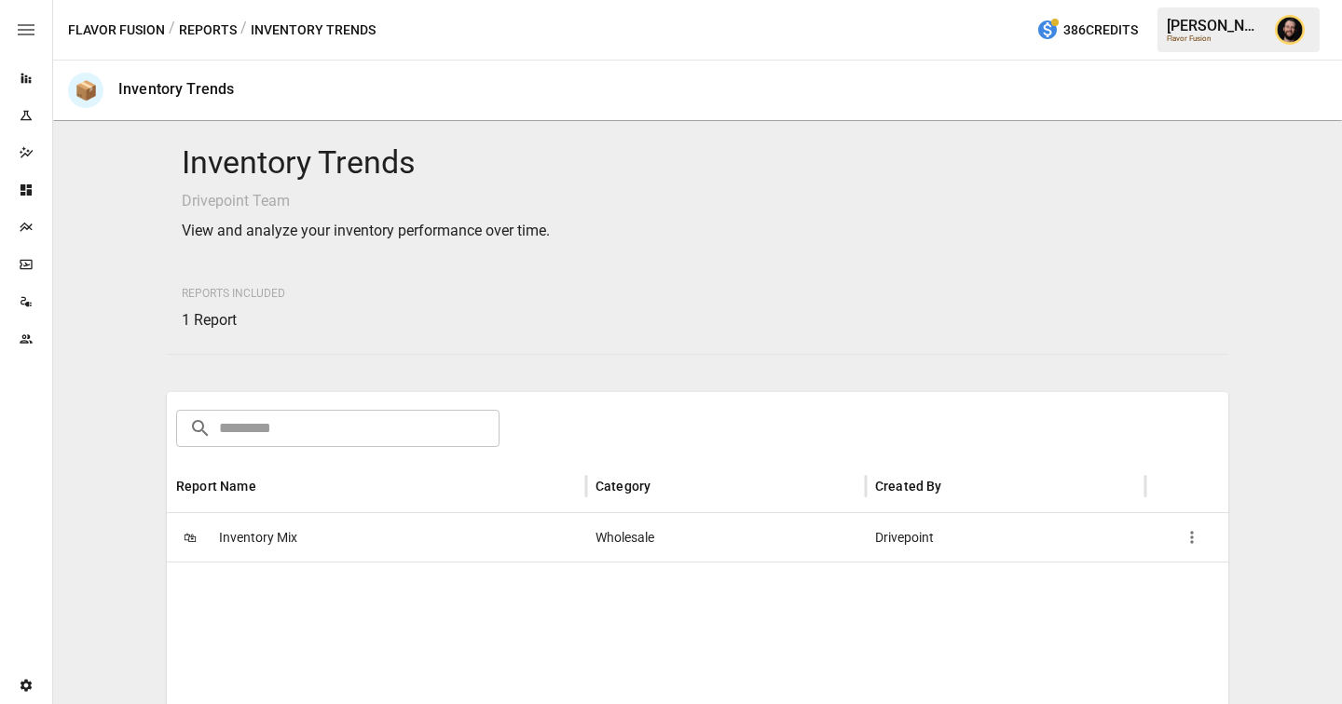
click at [202, 33] on button "Reports" at bounding box center [208, 30] width 58 height 23
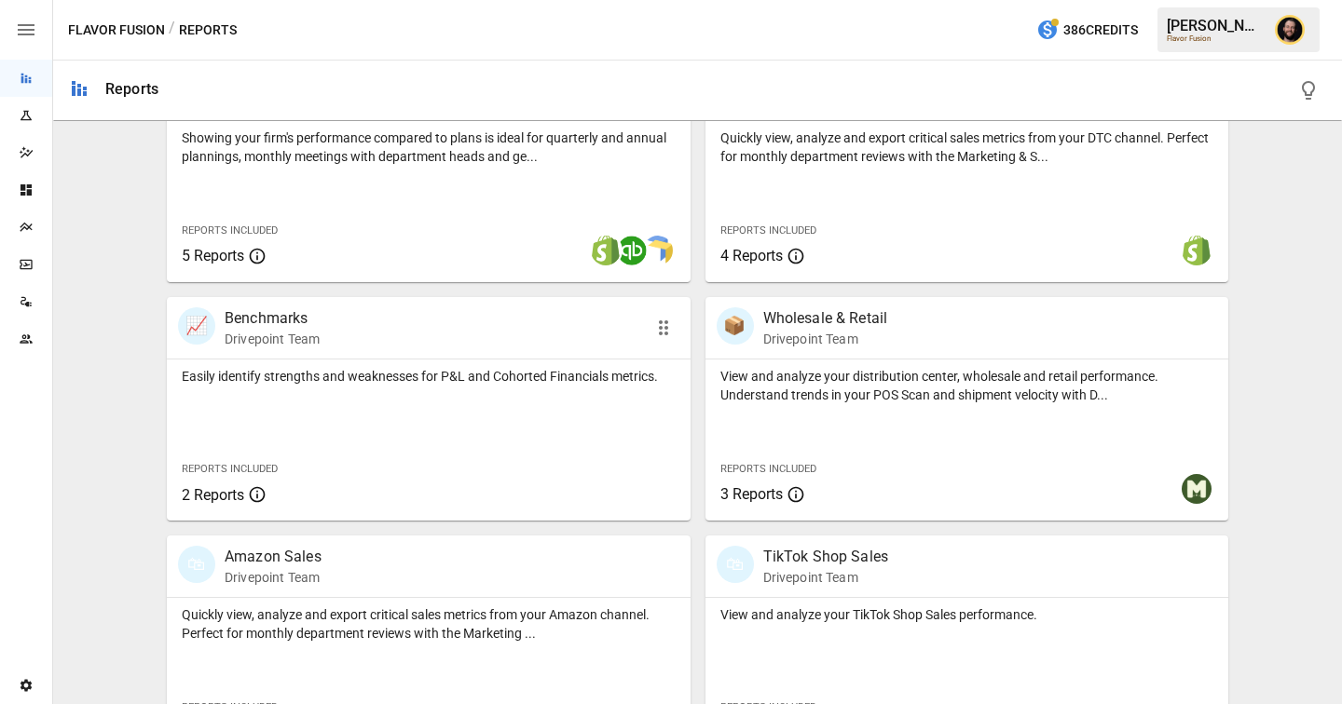
scroll to position [1138, 0]
